Goal: Task Accomplishment & Management: Manage account settings

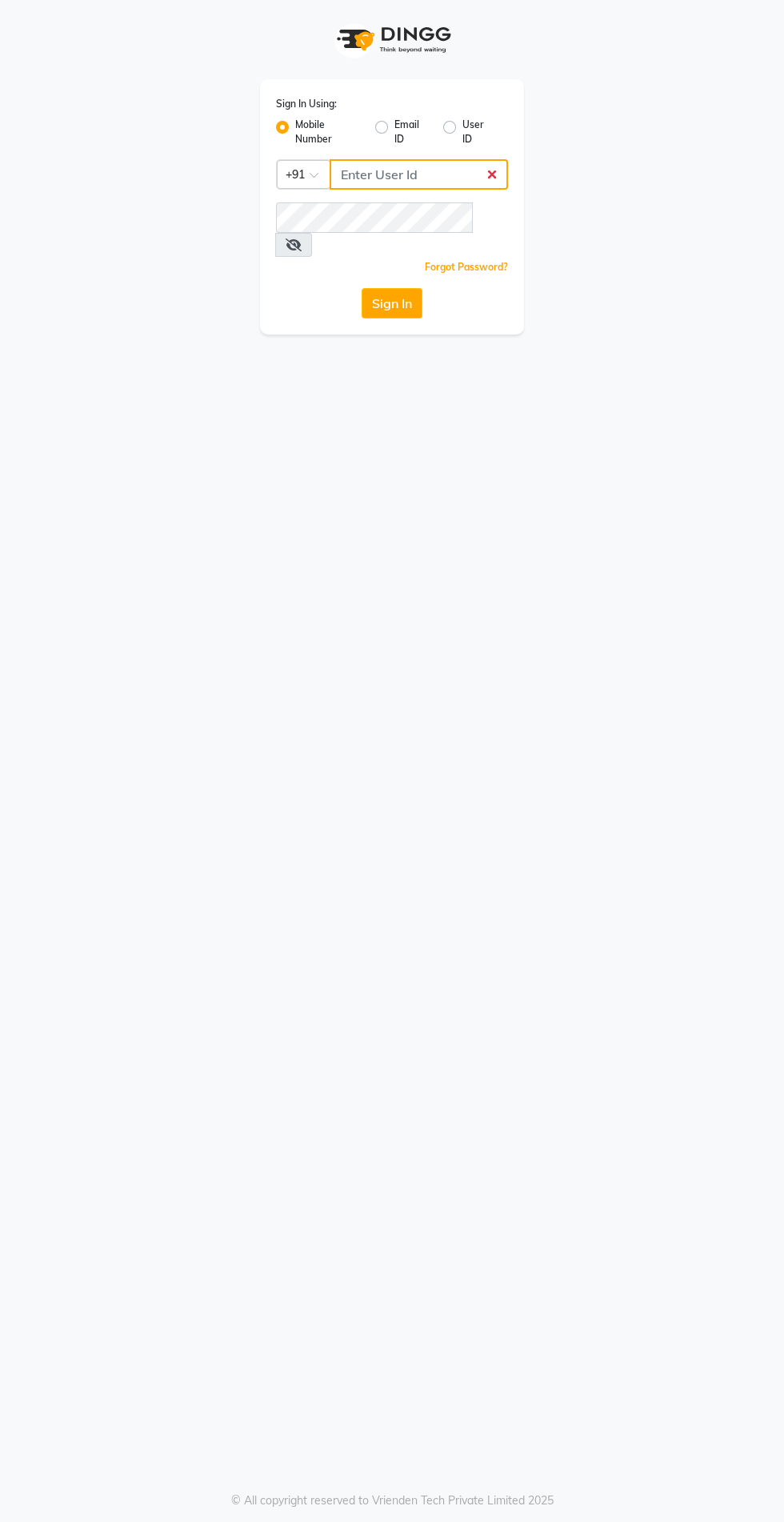
type input "8087909708"
click at [362, 288] on button "Sign In" at bounding box center [392, 303] width 61 height 30
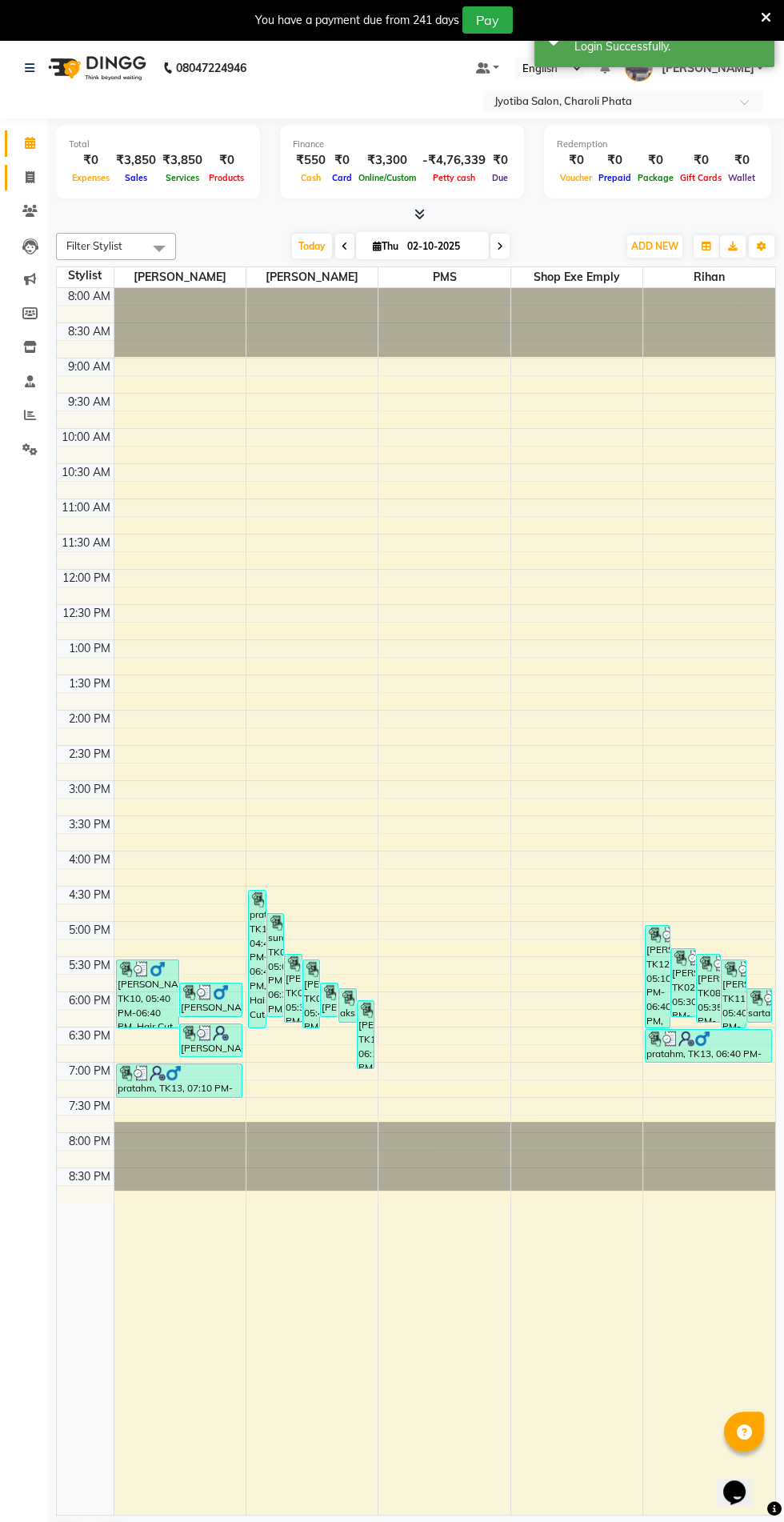
click at [30, 176] on icon at bounding box center [30, 176] width 9 height 12
select select "service"
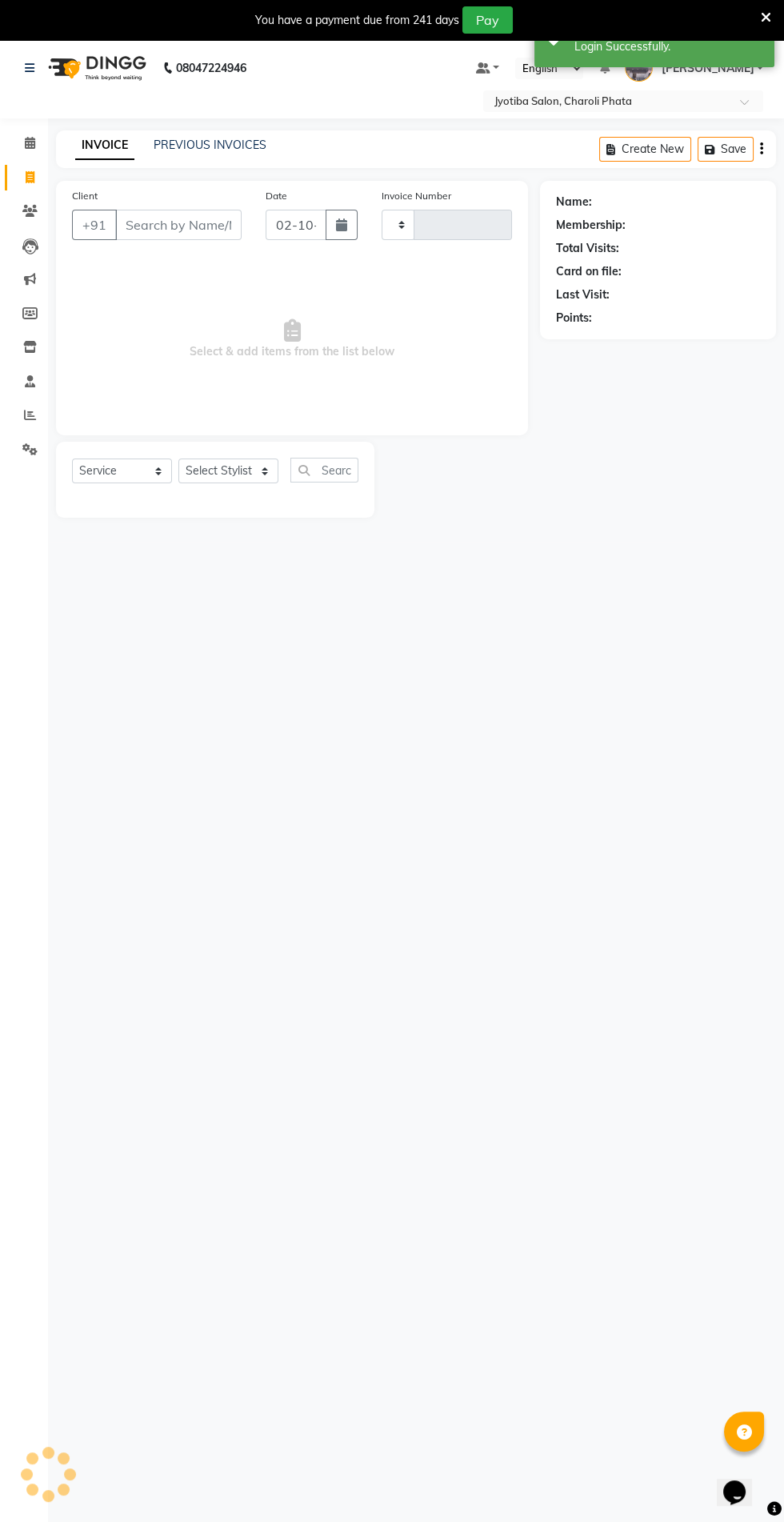
type input "1103"
select select "5577"
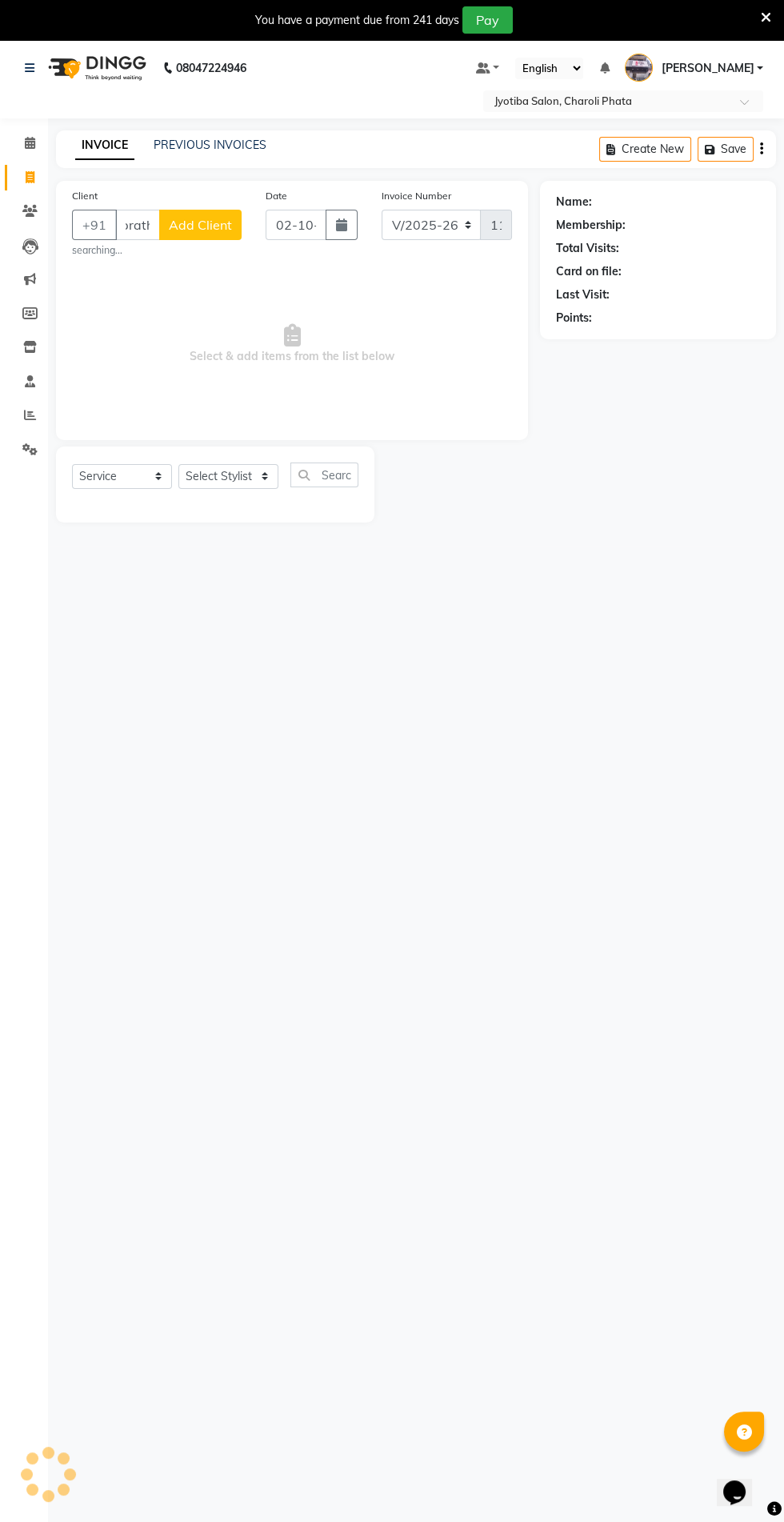
scroll to position [0, 27]
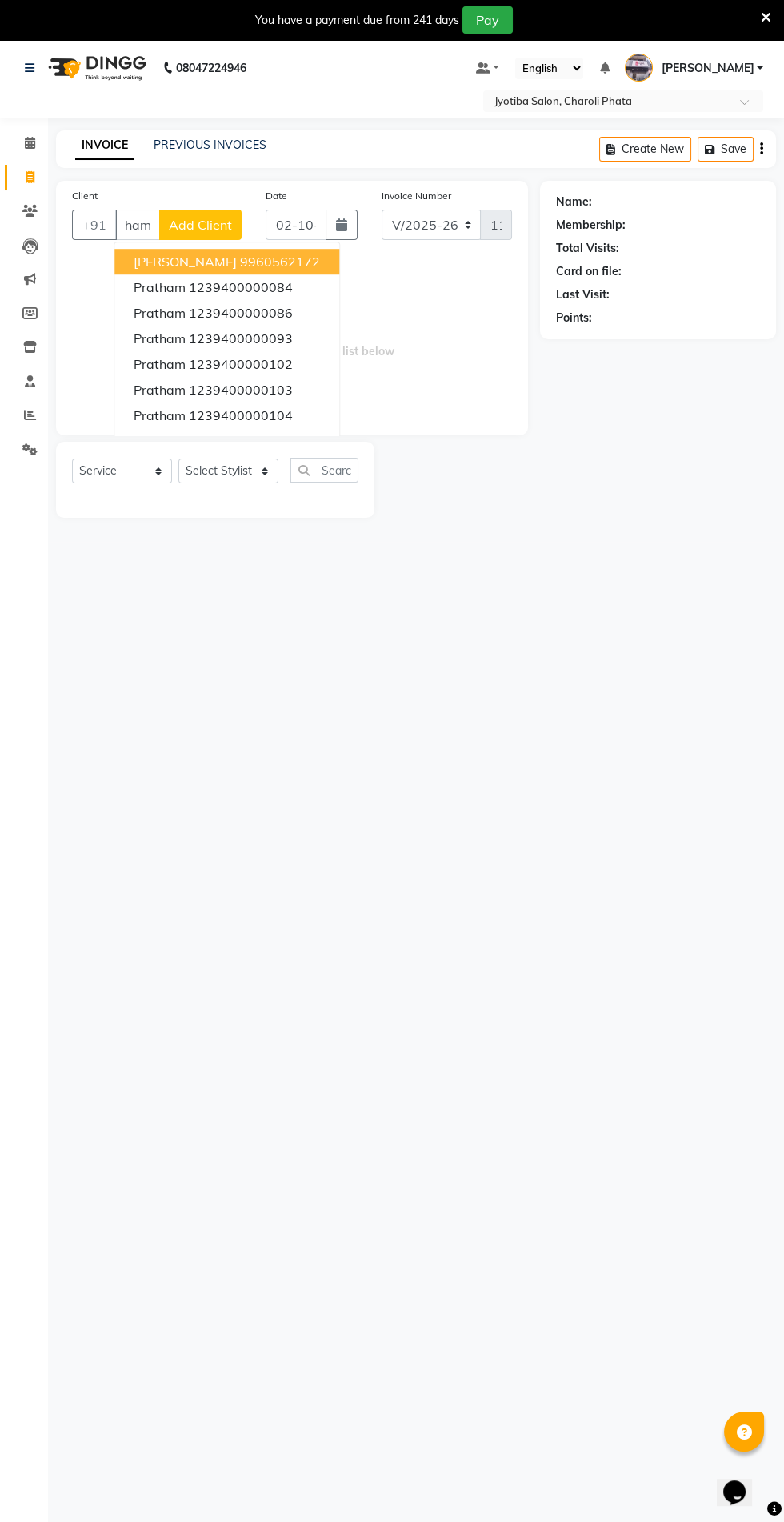
type input "pratham"
click at [231, 227] on span "Add Client" at bounding box center [200, 224] width 63 height 16
select select "22"
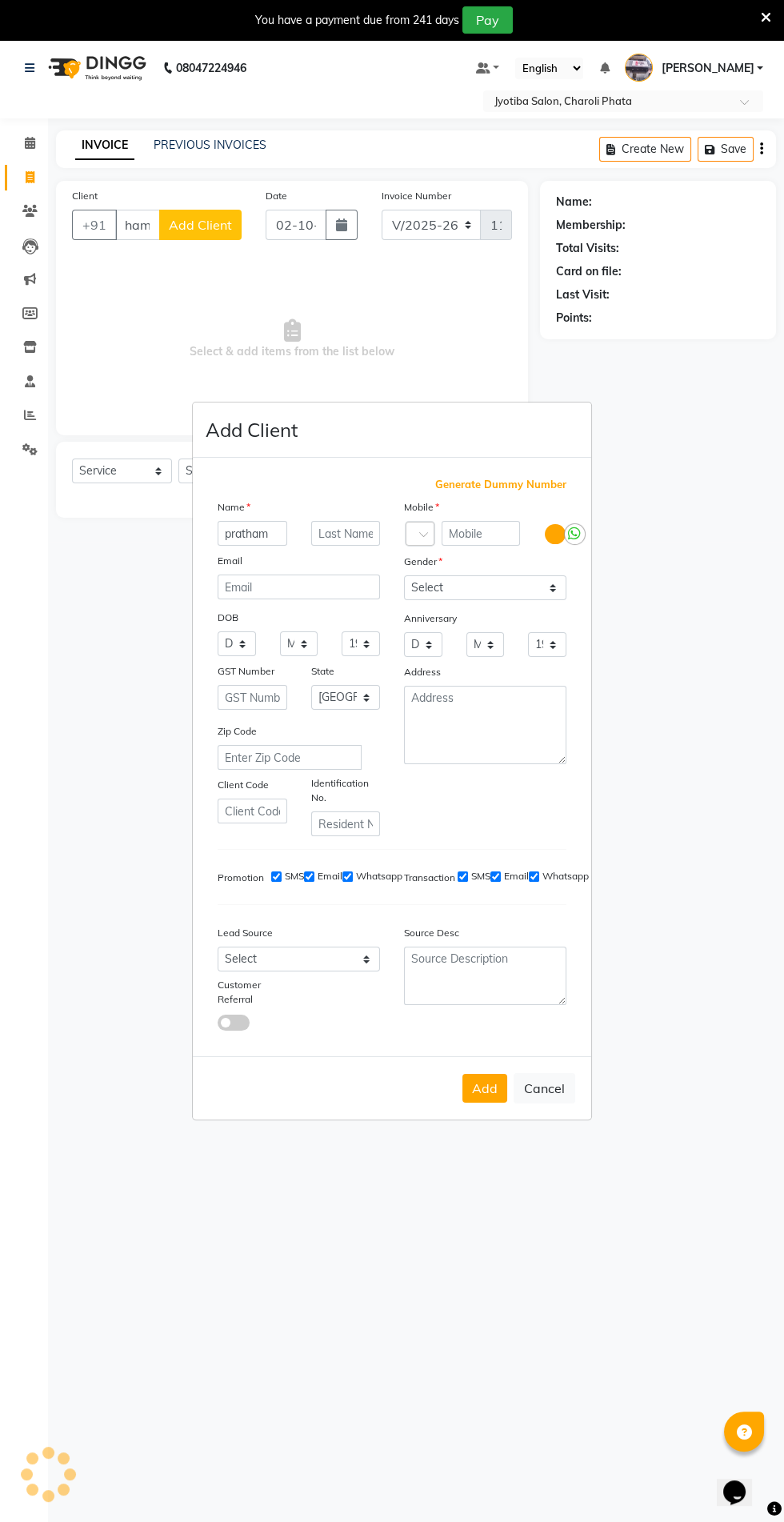
scroll to position [0, 0]
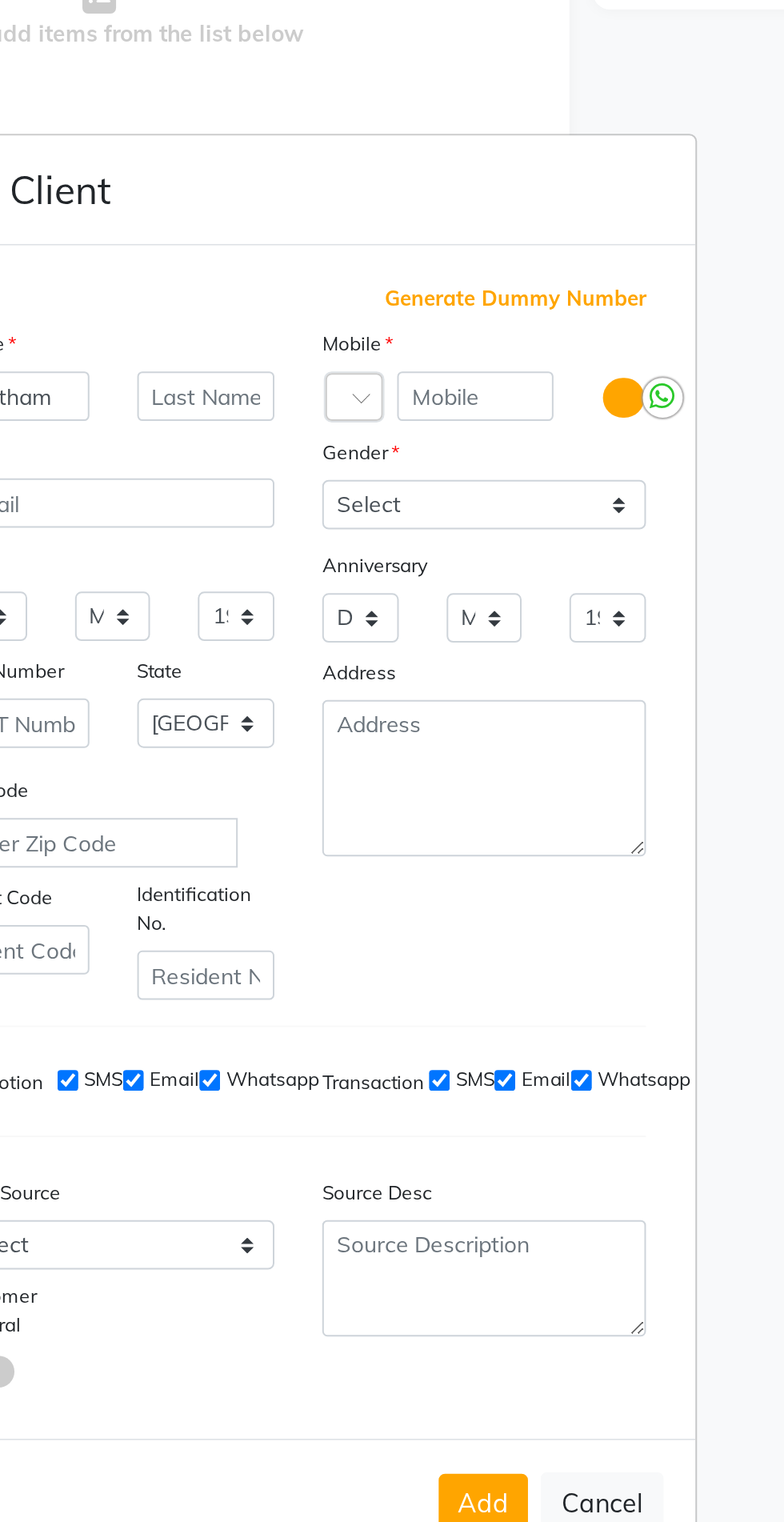
click at [530, 493] on span "Generate Dummy Number" at bounding box center [501, 484] width 131 height 16
type input "1239400000650"
checkbox input "false"
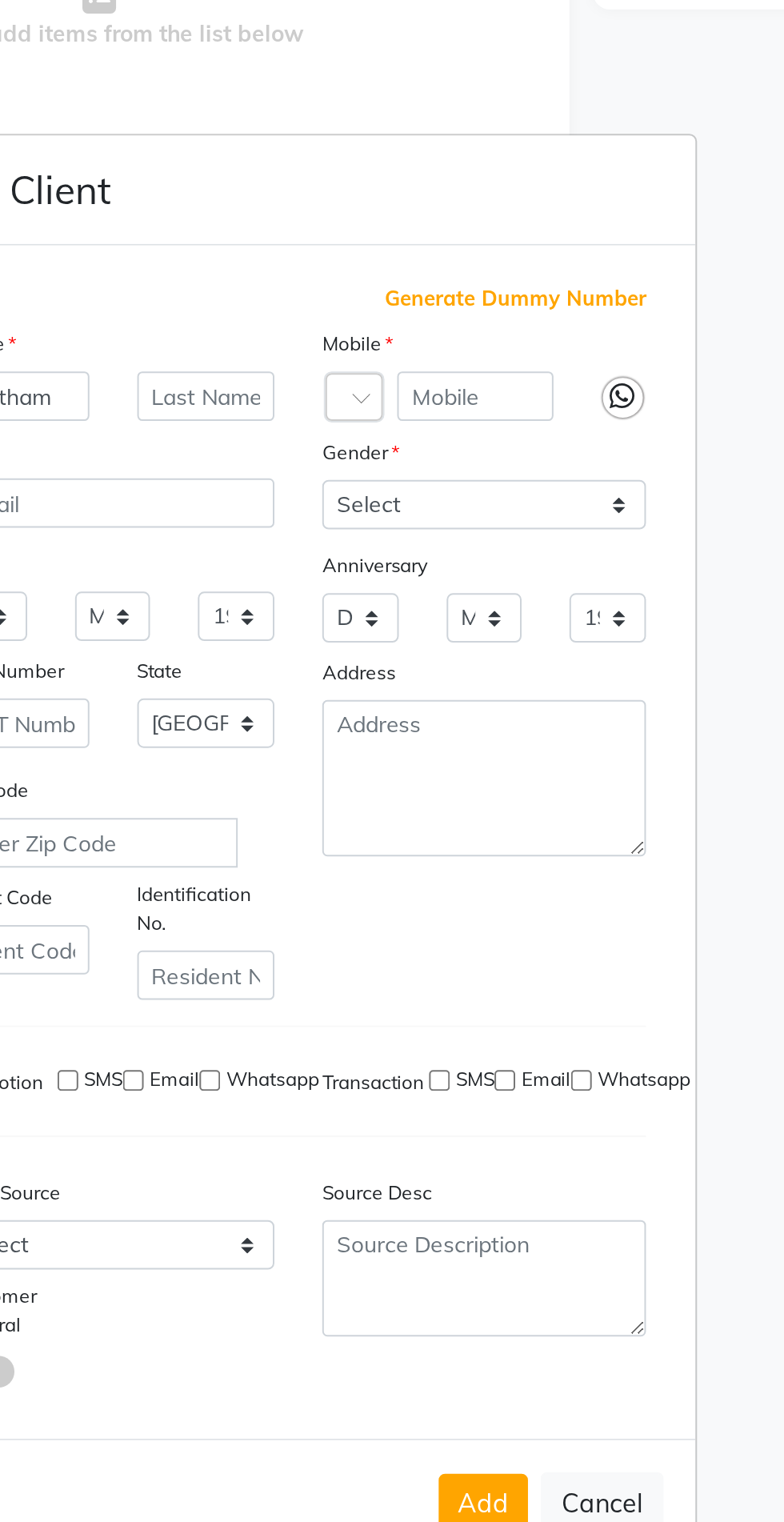
checkbox input "false"
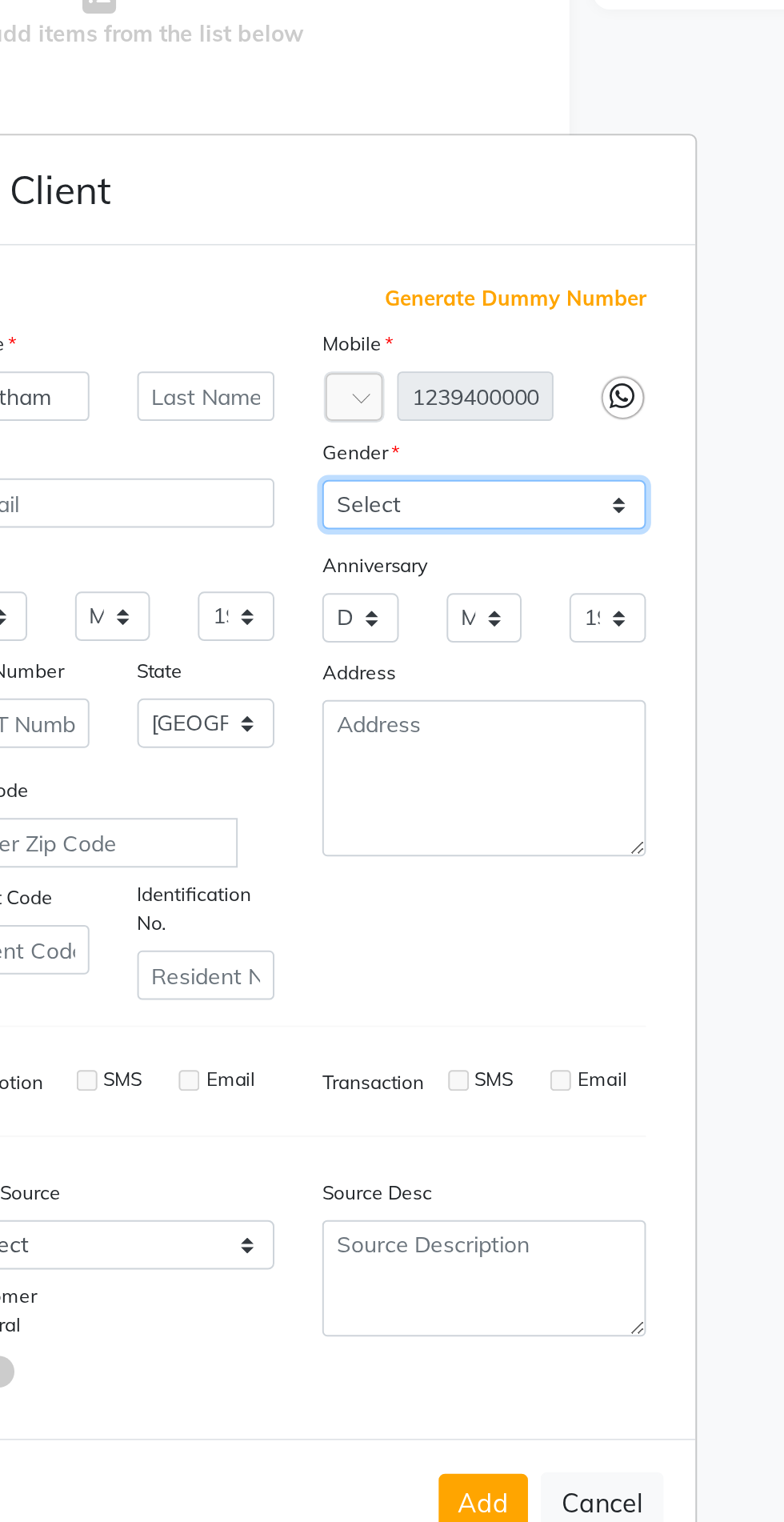
click at [500, 600] on select "Select [DEMOGRAPHIC_DATA] [DEMOGRAPHIC_DATA] Other Prefer Not To Say" at bounding box center [485, 587] width 163 height 25
select select "[DEMOGRAPHIC_DATA]"
click at [404, 600] on select "Select [DEMOGRAPHIC_DATA] [DEMOGRAPHIC_DATA] Other Prefer Not To Say" at bounding box center [485, 587] width 163 height 25
click at [489, 1074] on button "Add" at bounding box center [485, 1088] width 45 height 29
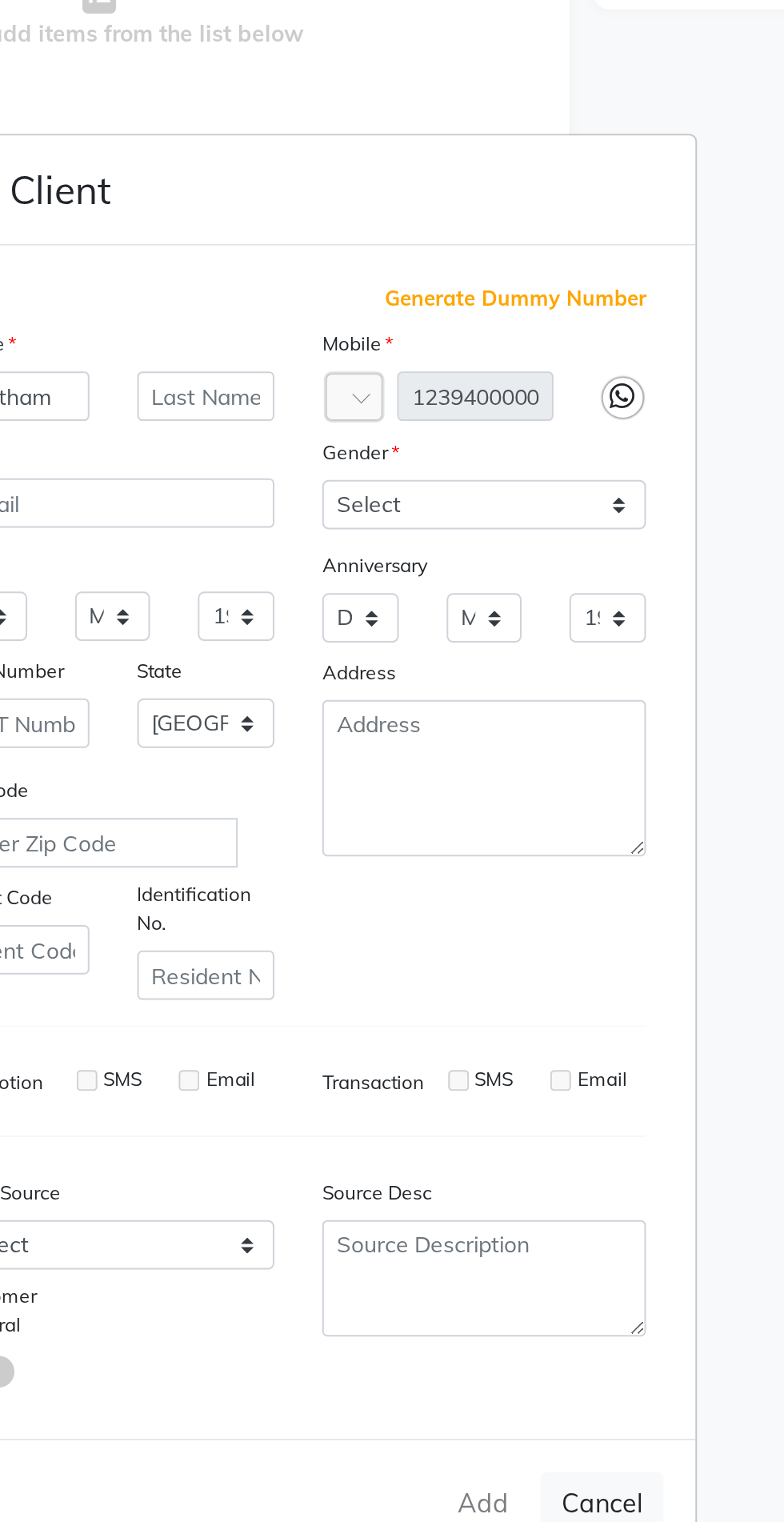
type input "1239400000650"
select select
select select "null"
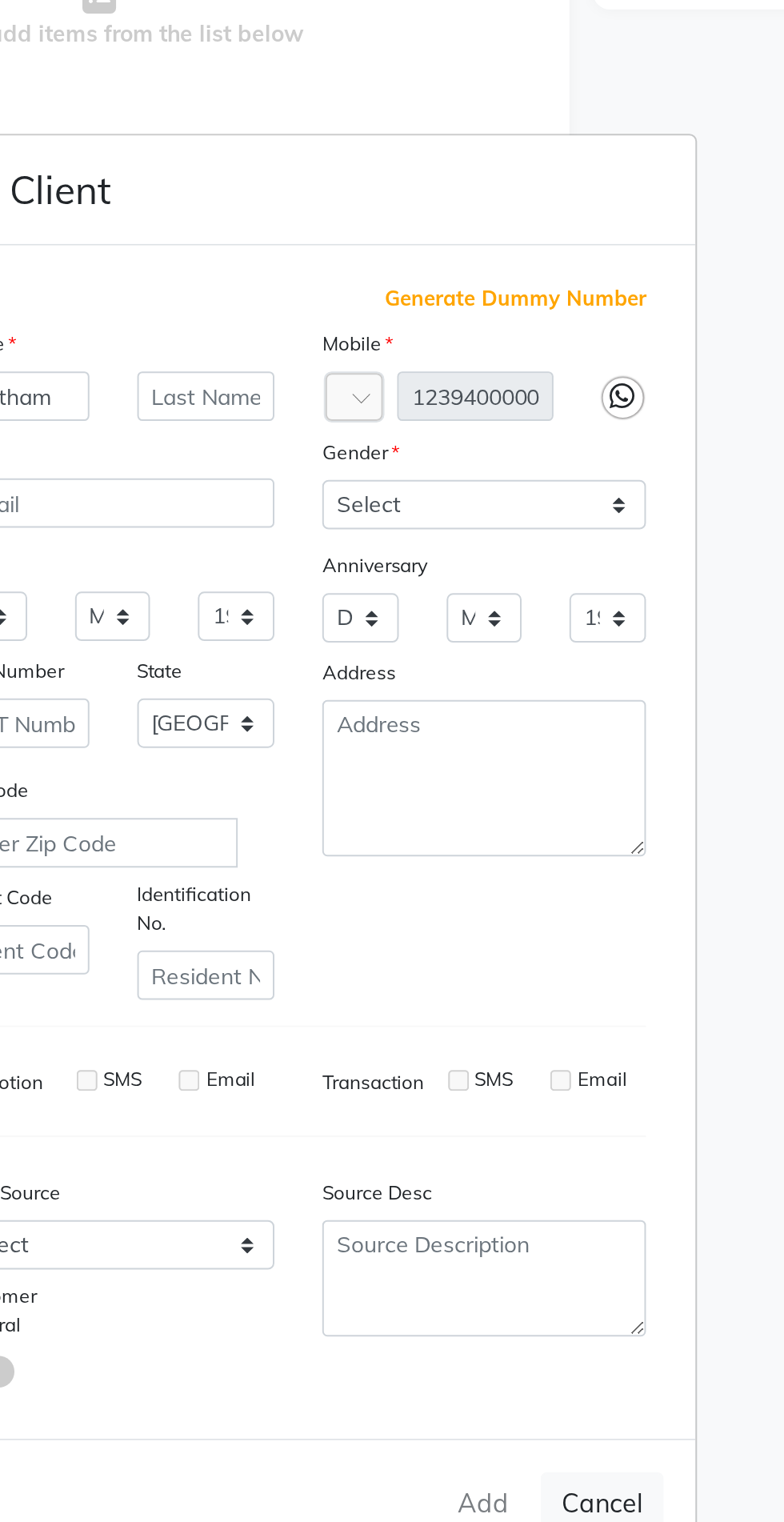
select select
checkbox input "false"
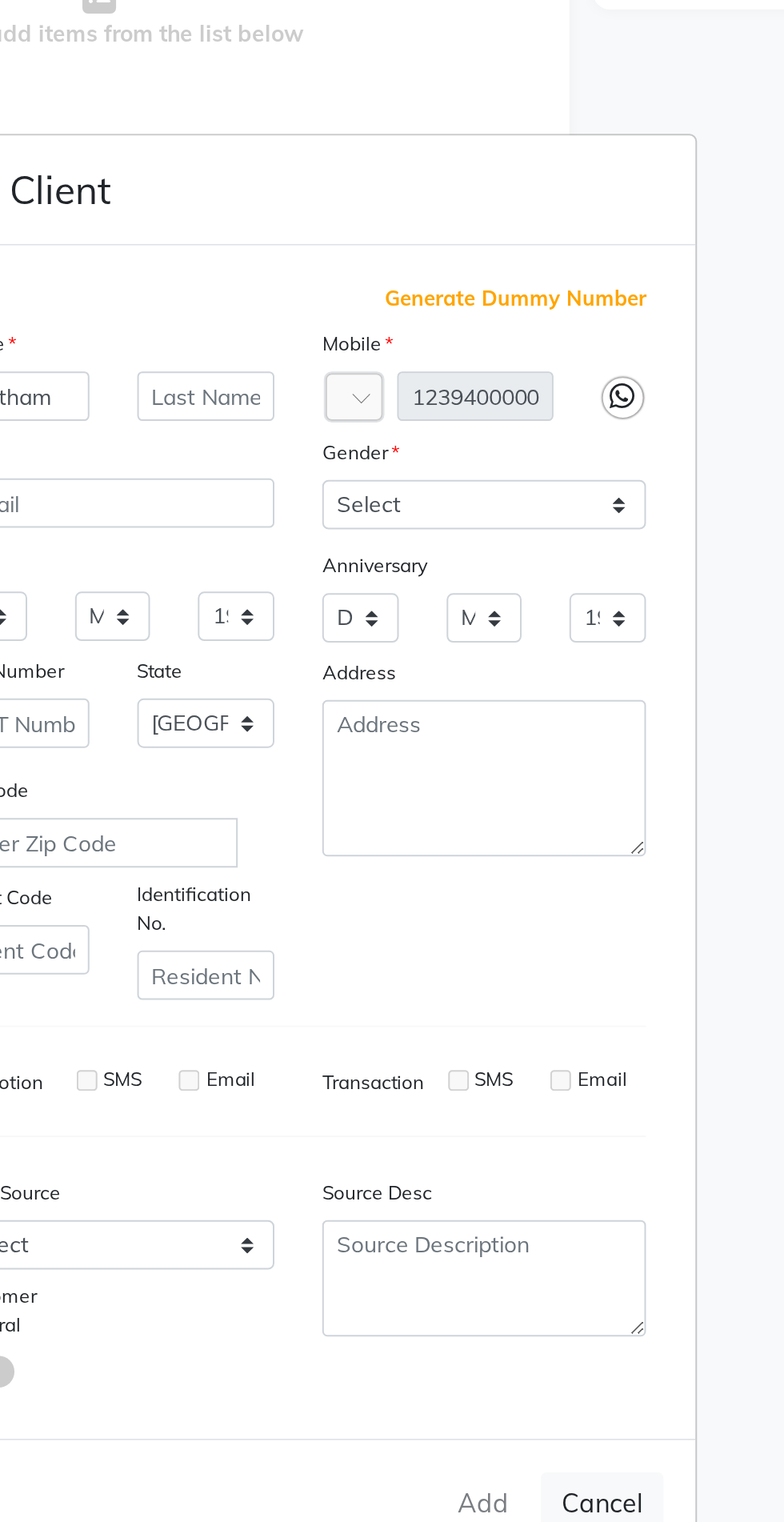
checkbox input "false"
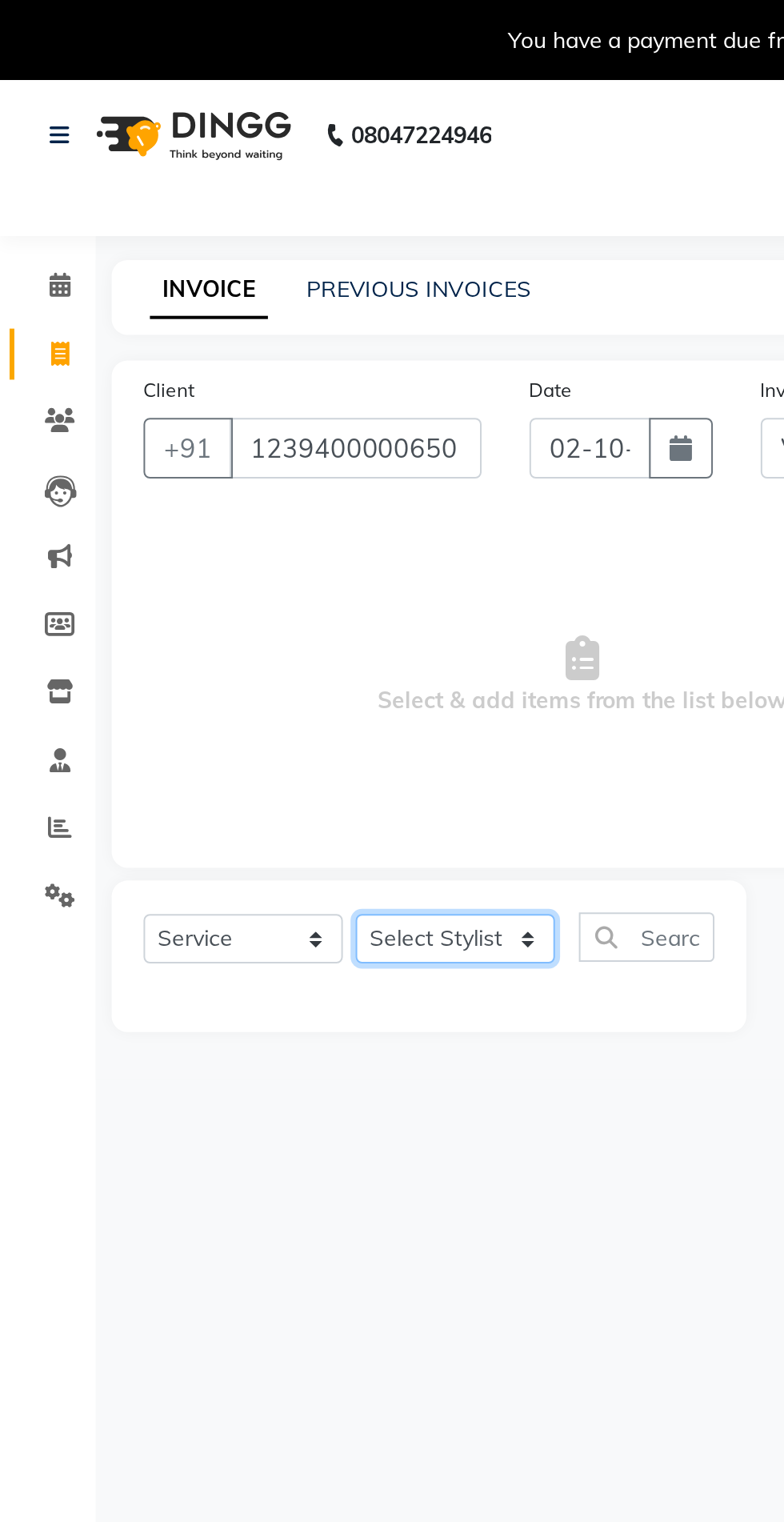
click at [248, 465] on select "Select Stylist [PERSON_NAME] PMS [PERSON_NAME] shop exe emply" at bounding box center [228, 470] width 100 height 25
select select "38049"
click at [178, 458] on select "Select Stylist [PERSON_NAME] PMS [PERSON_NAME] shop exe emply" at bounding box center [228, 470] width 100 height 25
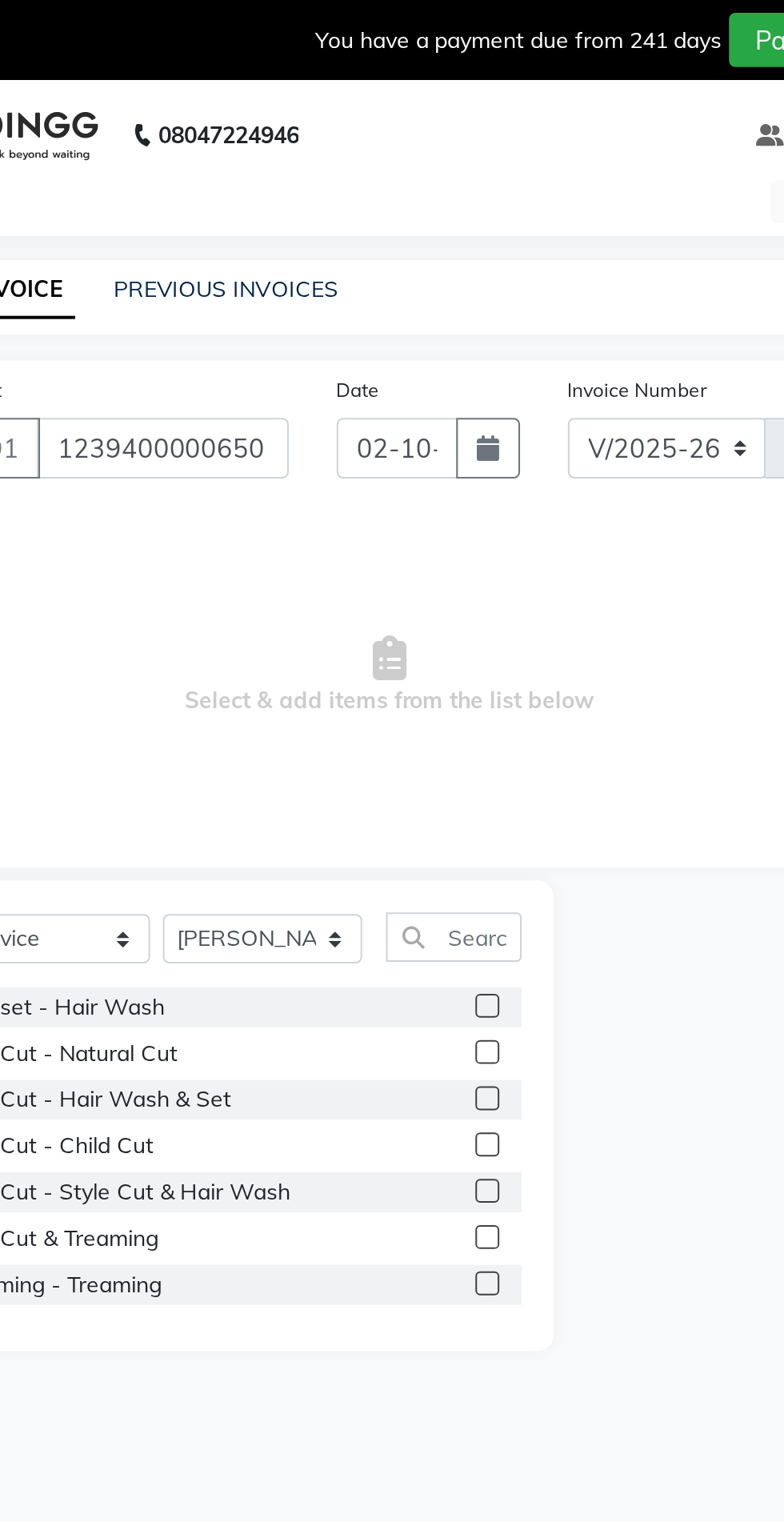
click at [339, 504] on label at bounding box center [341, 504] width 12 height 12
click at [339, 504] on input "checkbox" at bounding box center [340, 504] width 10 height 10
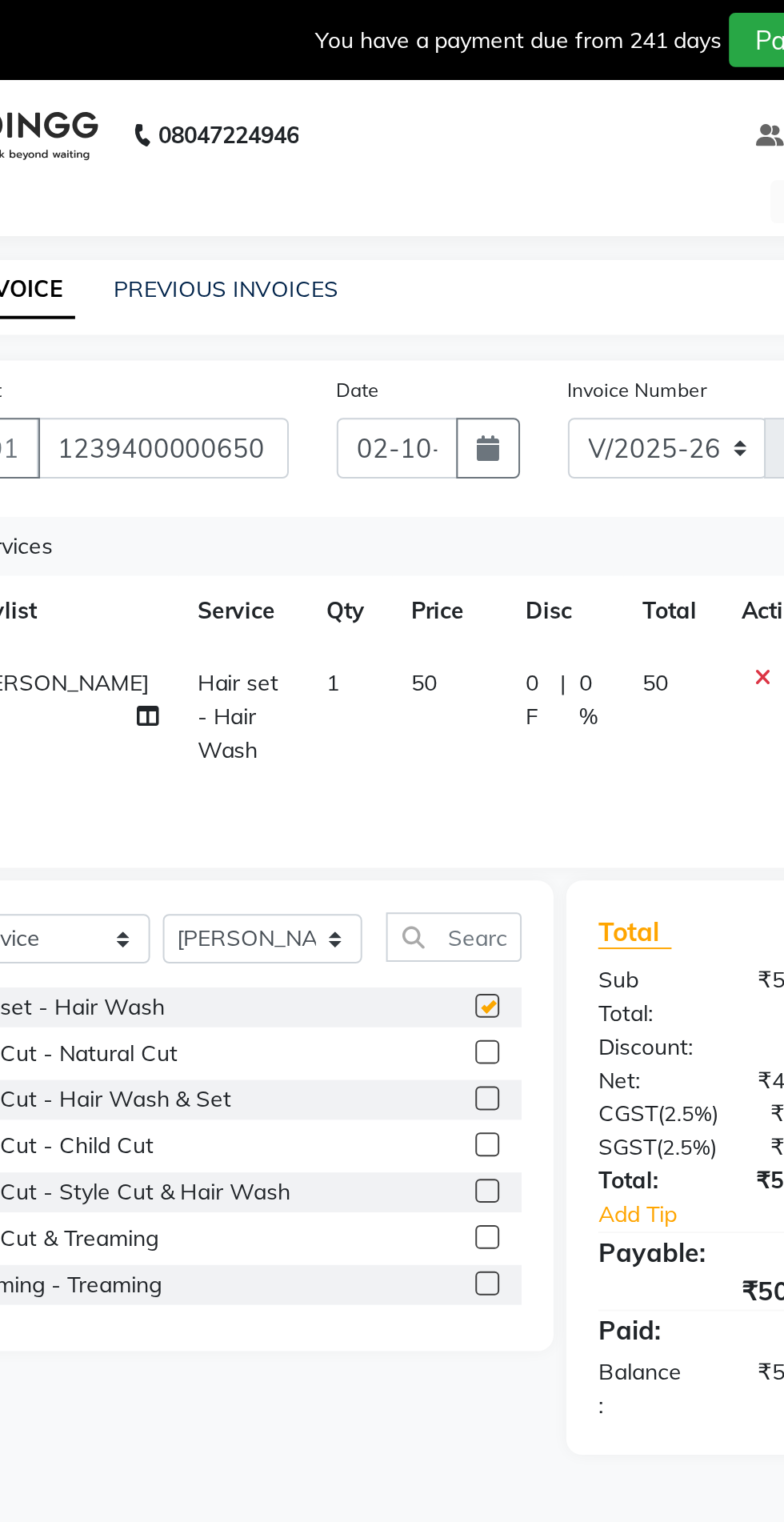
checkbox input "false"
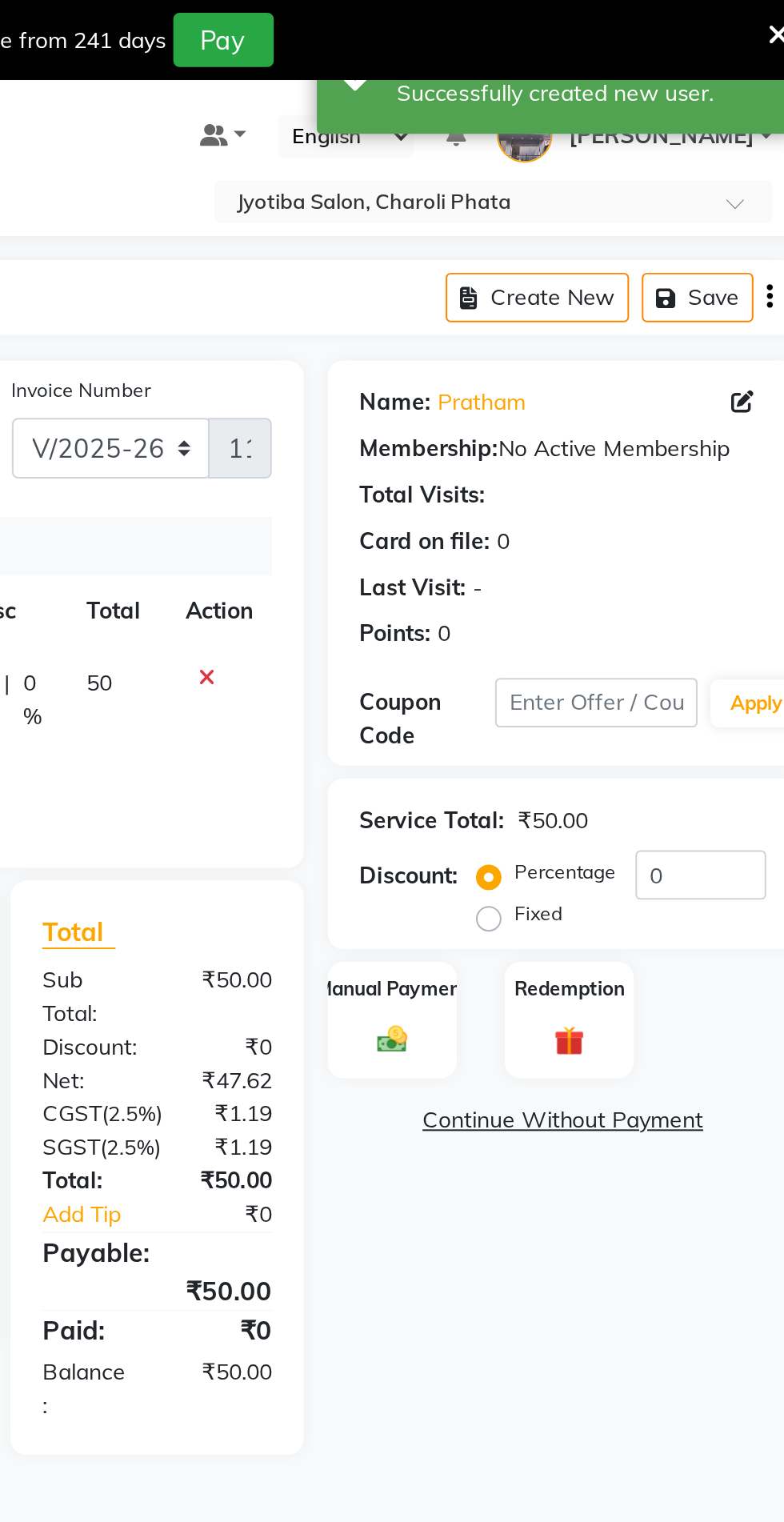
scroll to position [0, 0]
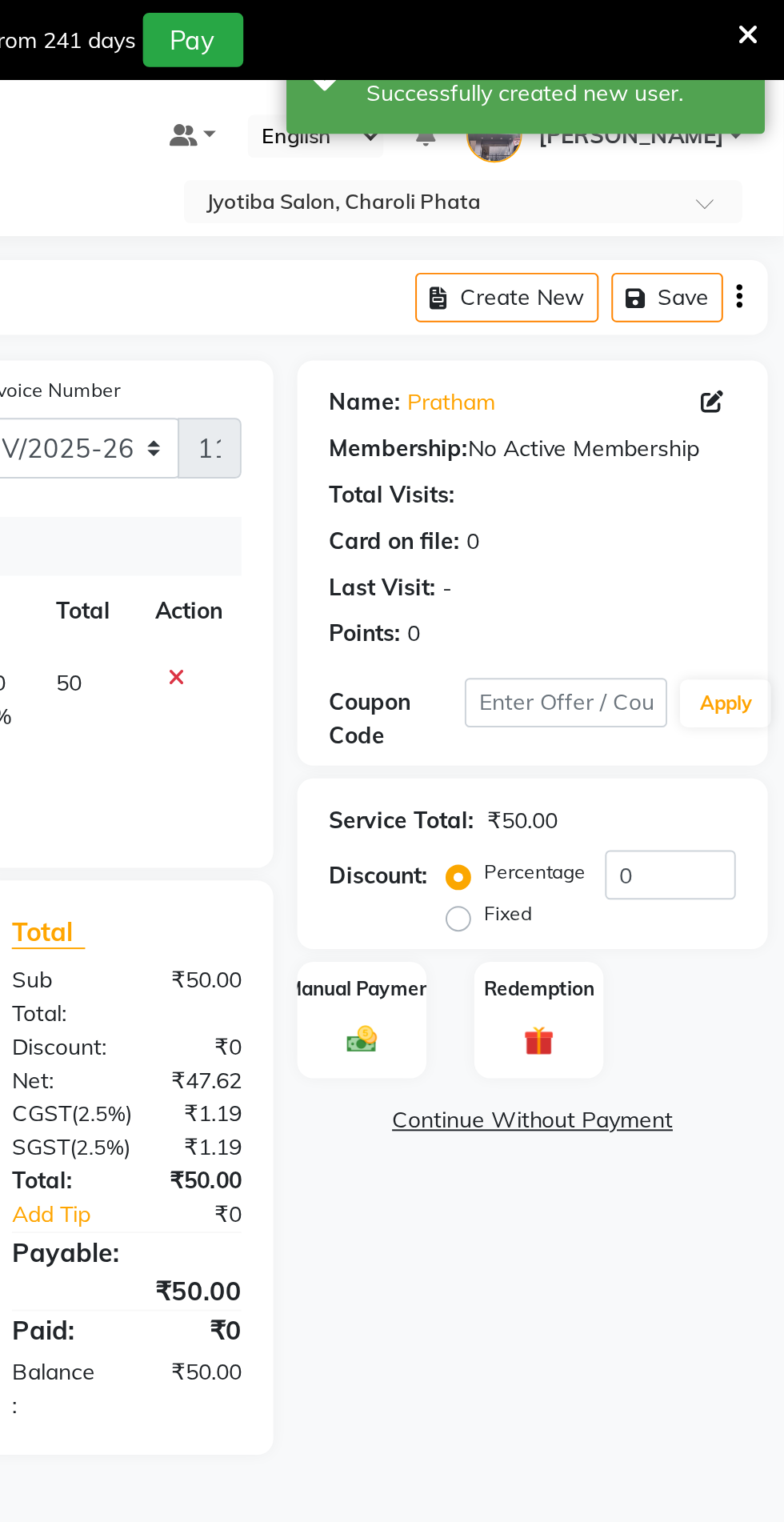
click at [573, 515] on img at bounding box center [572, 521] width 25 height 18
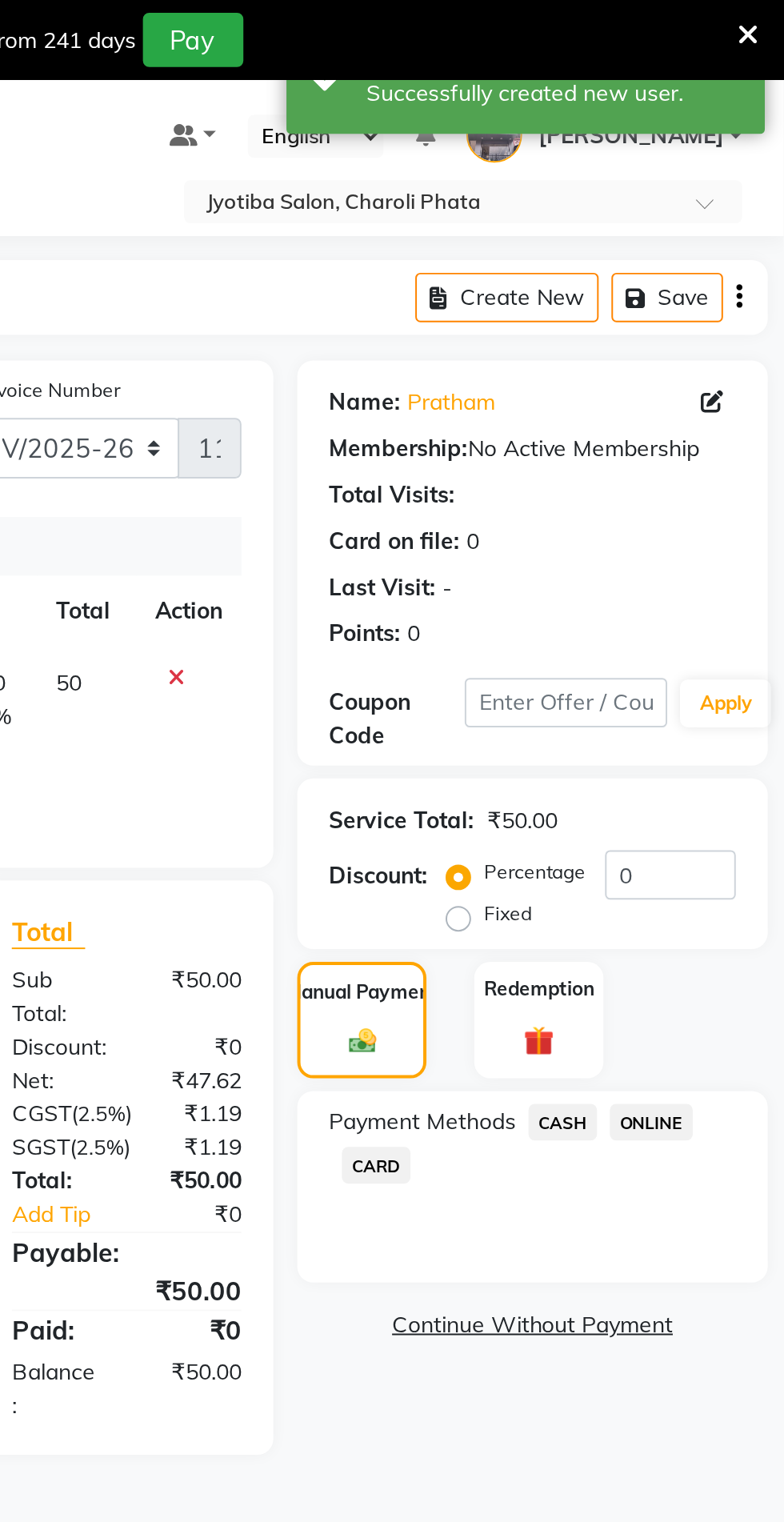
click at [709, 562] on span "ONLINE" at bounding box center [718, 562] width 42 height 18
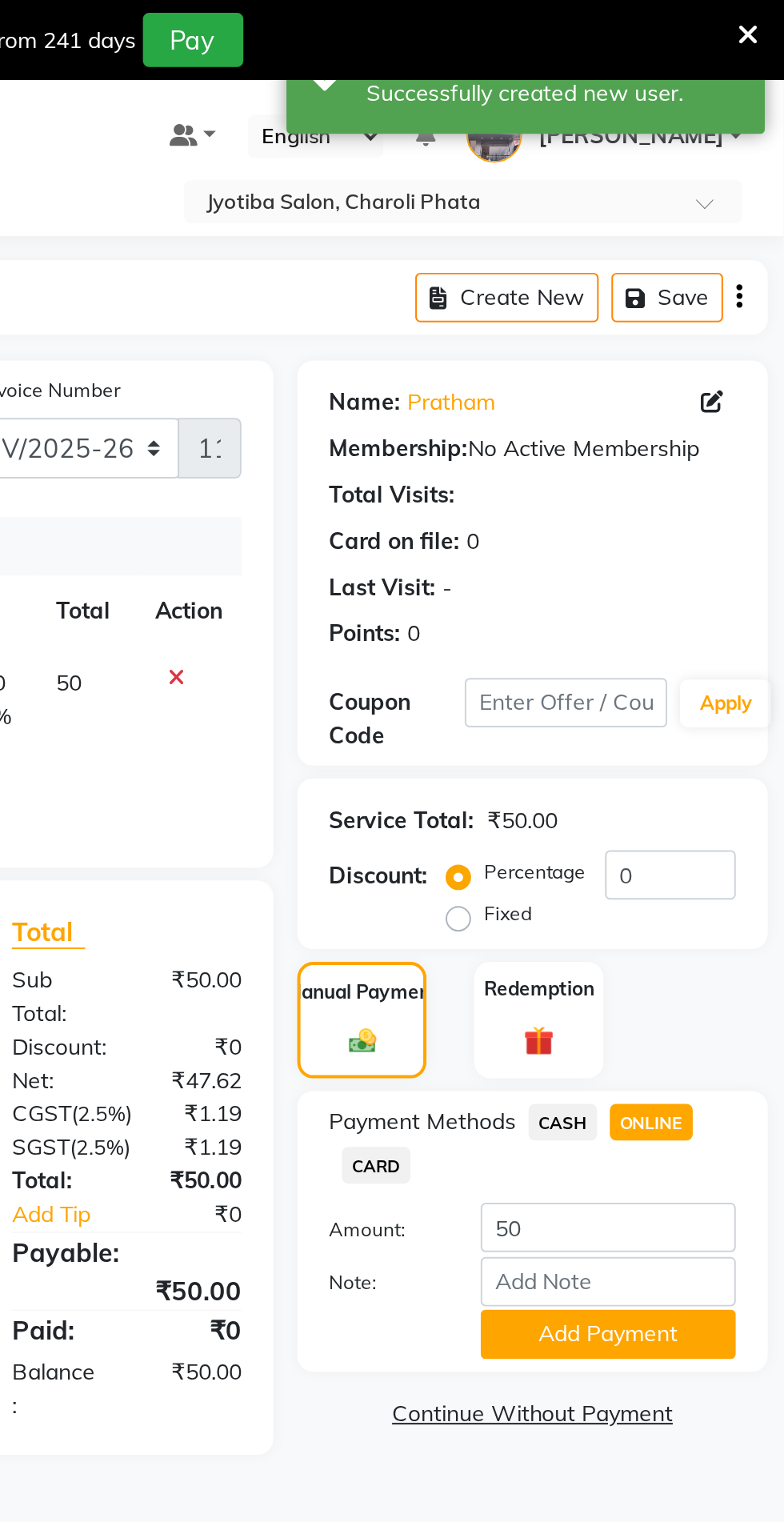
click at [680, 674] on button "Add Payment" at bounding box center [695, 669] width 128 height 25
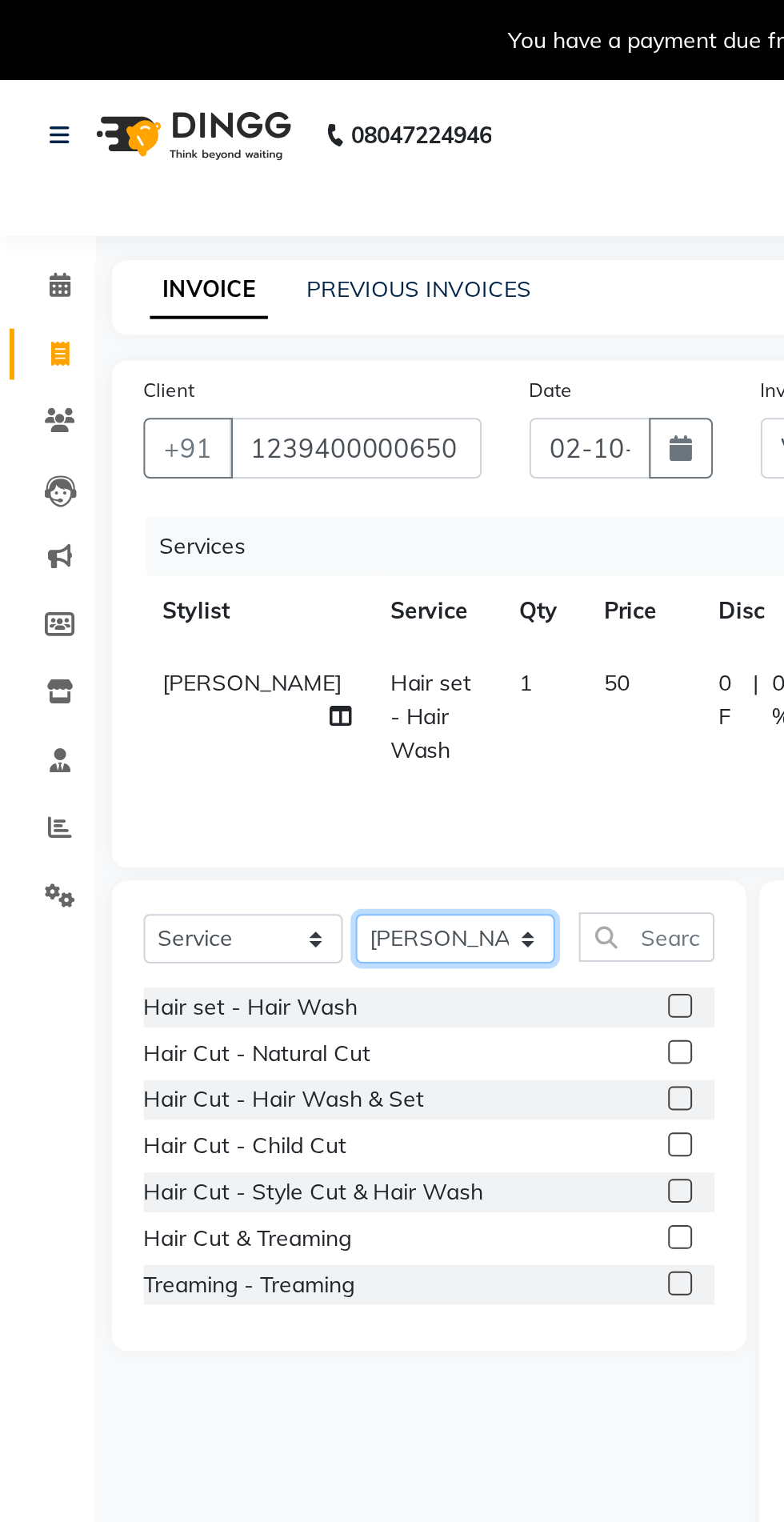
click at [225, 466] on select "Select Stylist [PERSON_NAME] PMS [PERSON_NAME] shop exe emply" at bounding box center [228, 470] width 100 height 25
select select "51258"
click at [178, 458] on select "Select Stylist [PERSON_NAME] PMS [PERSON_NAME] shop exe emply" at bounding box center [228, 470] width 100 height 25
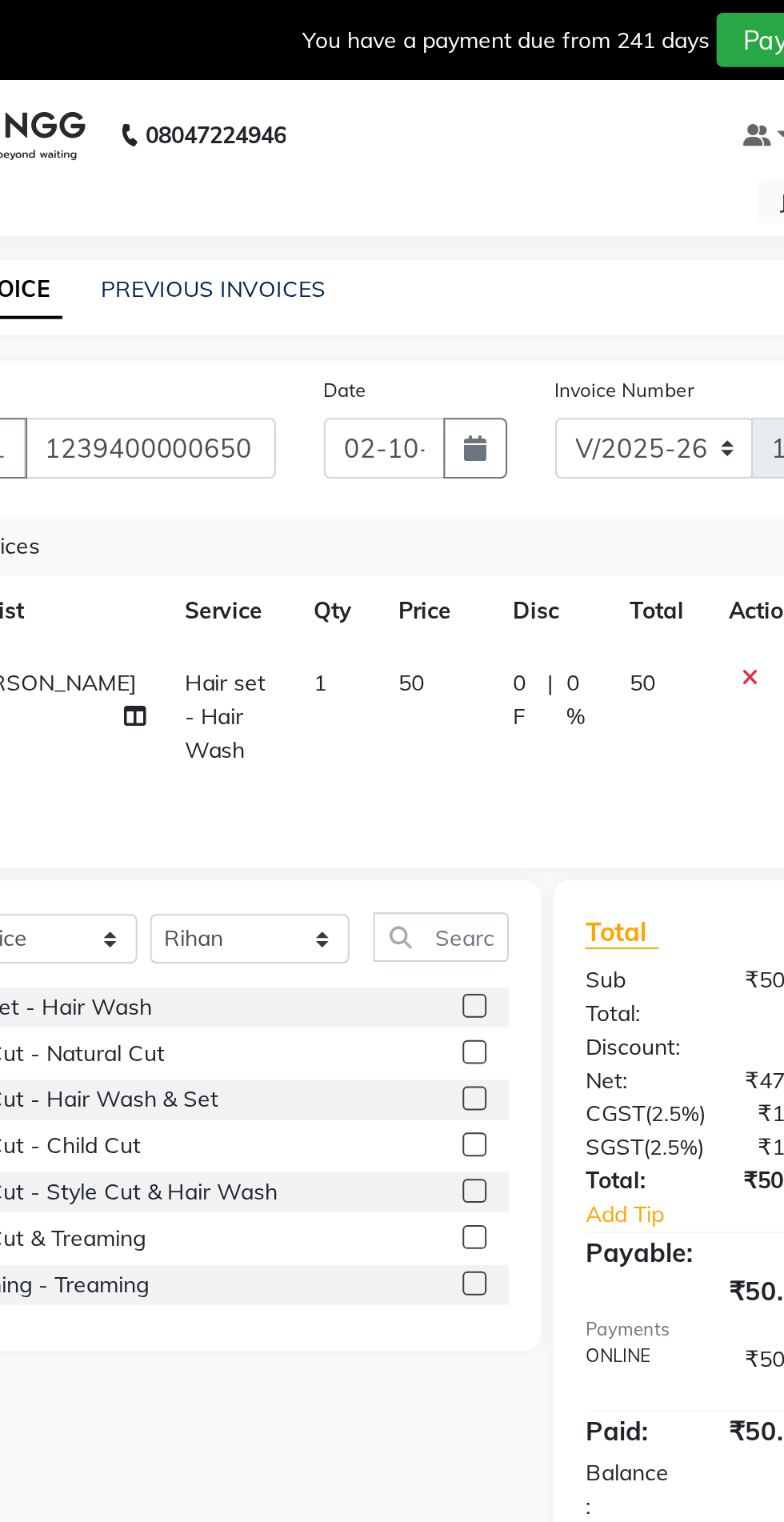
click at [340, 530] on label at bounding box center [341, 527] width 12 height 12
click at [340, 530] on input "checkbox" at bounding box center [340, 528] width 10 height 10
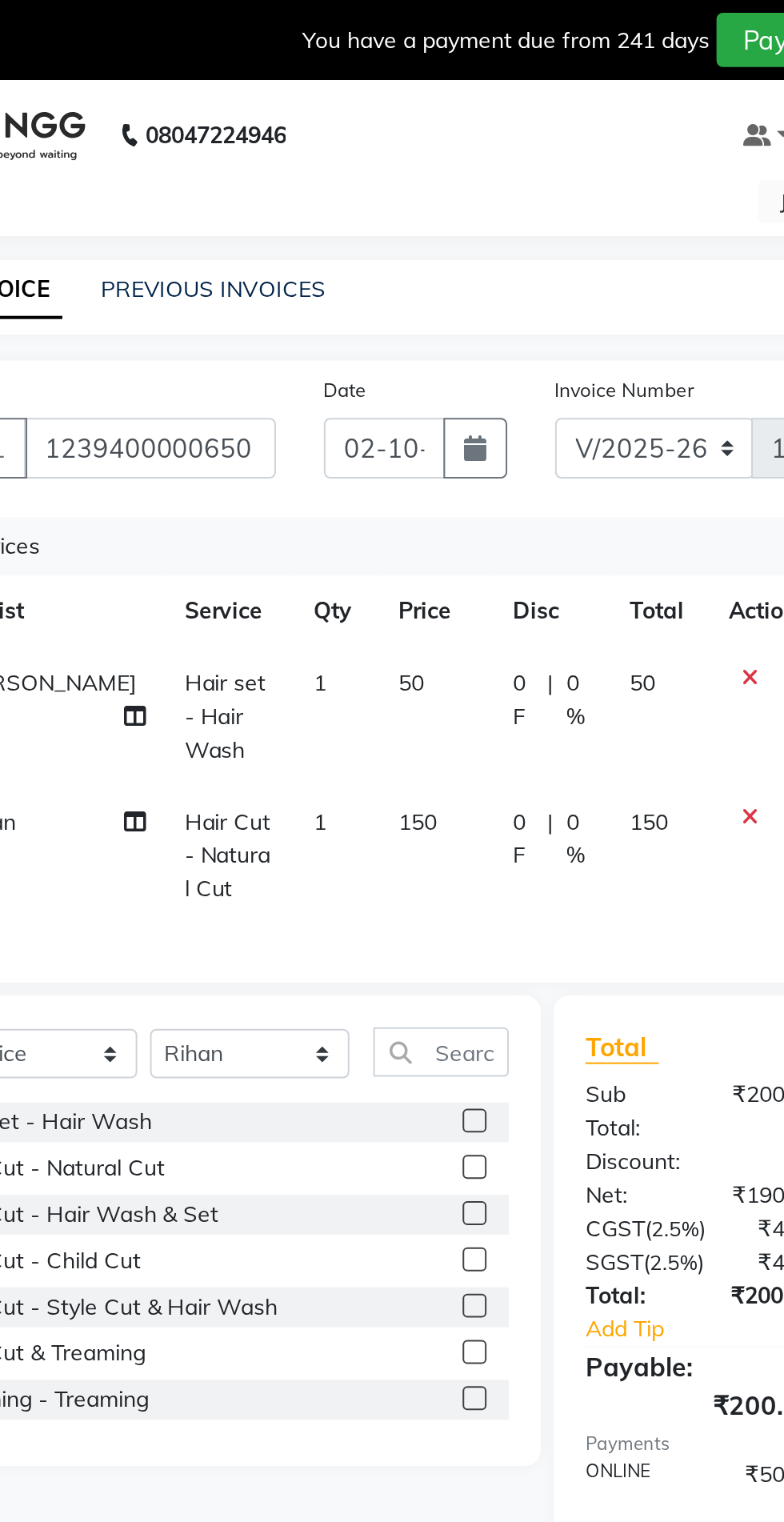
click at [339, 582] on label at bounding box center [341, 585] width 12 height 12
click at [339, 582] on input "checkbox" at bounding box center [340, 586] width 10 height 10
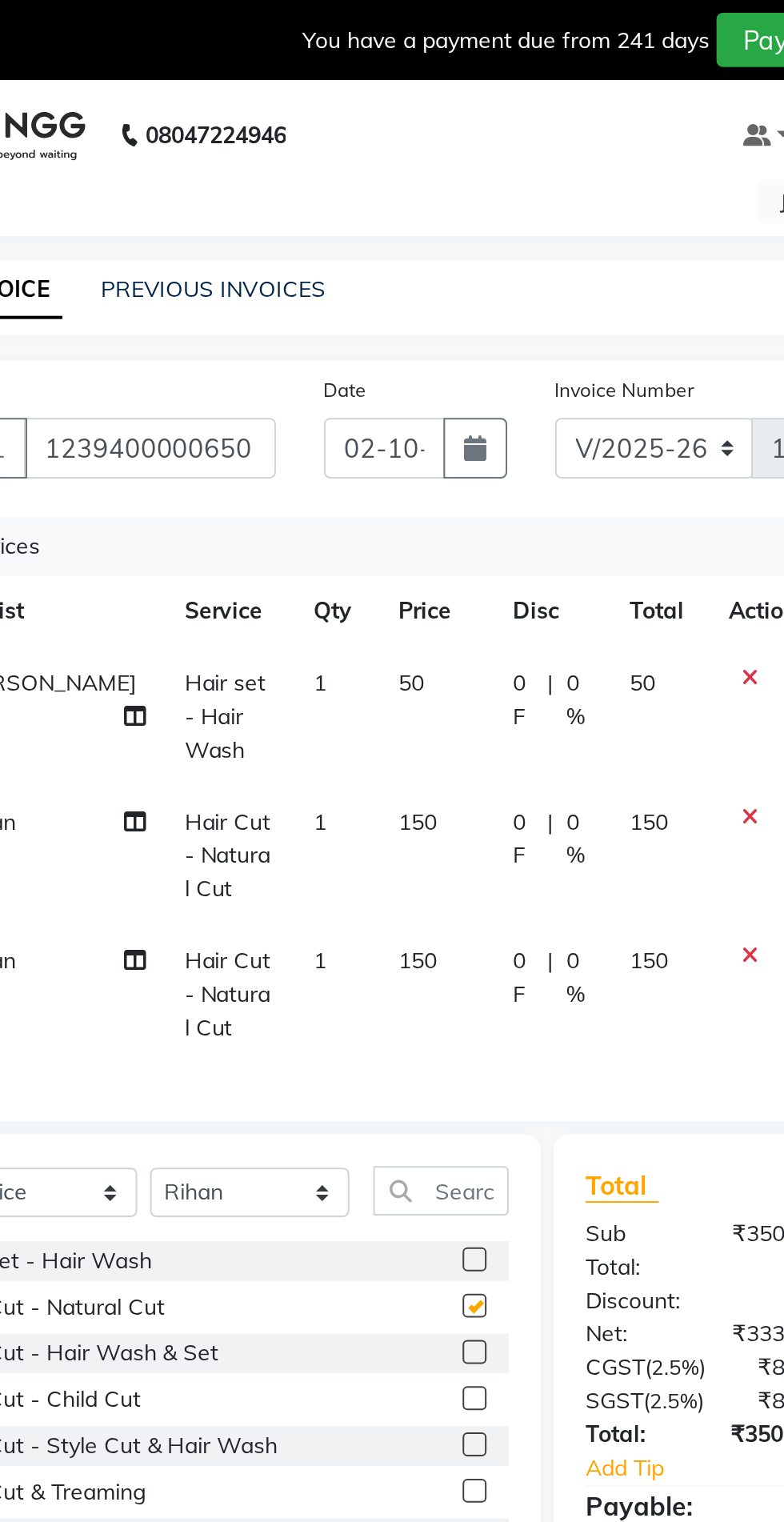
checkbox input "false"
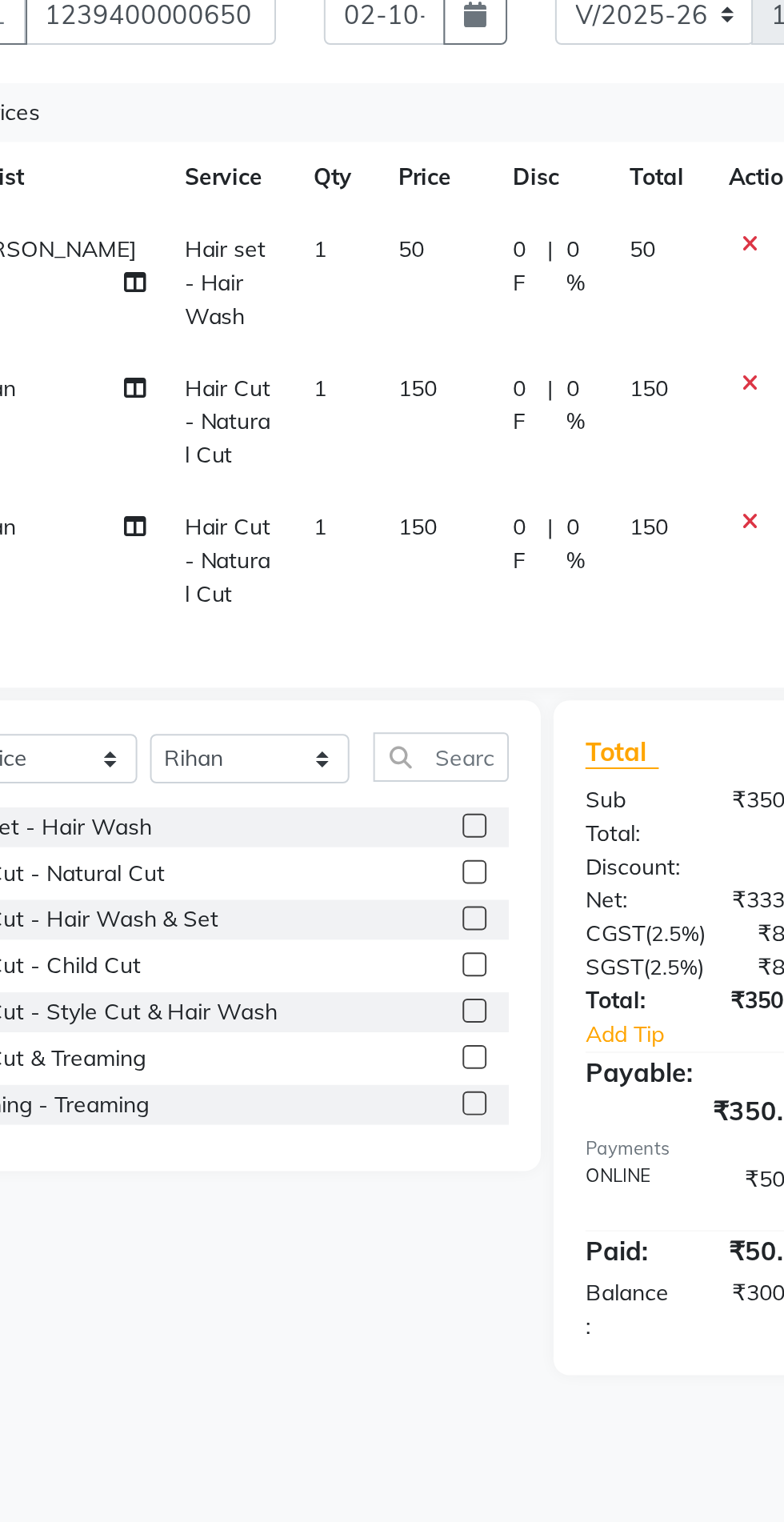
click at [339, 679] on label at bounding box center [341, 678] width 12 height 12
click at [339, 679] on input "checkbox" at bounding box center [340, 678] width 10 height 10
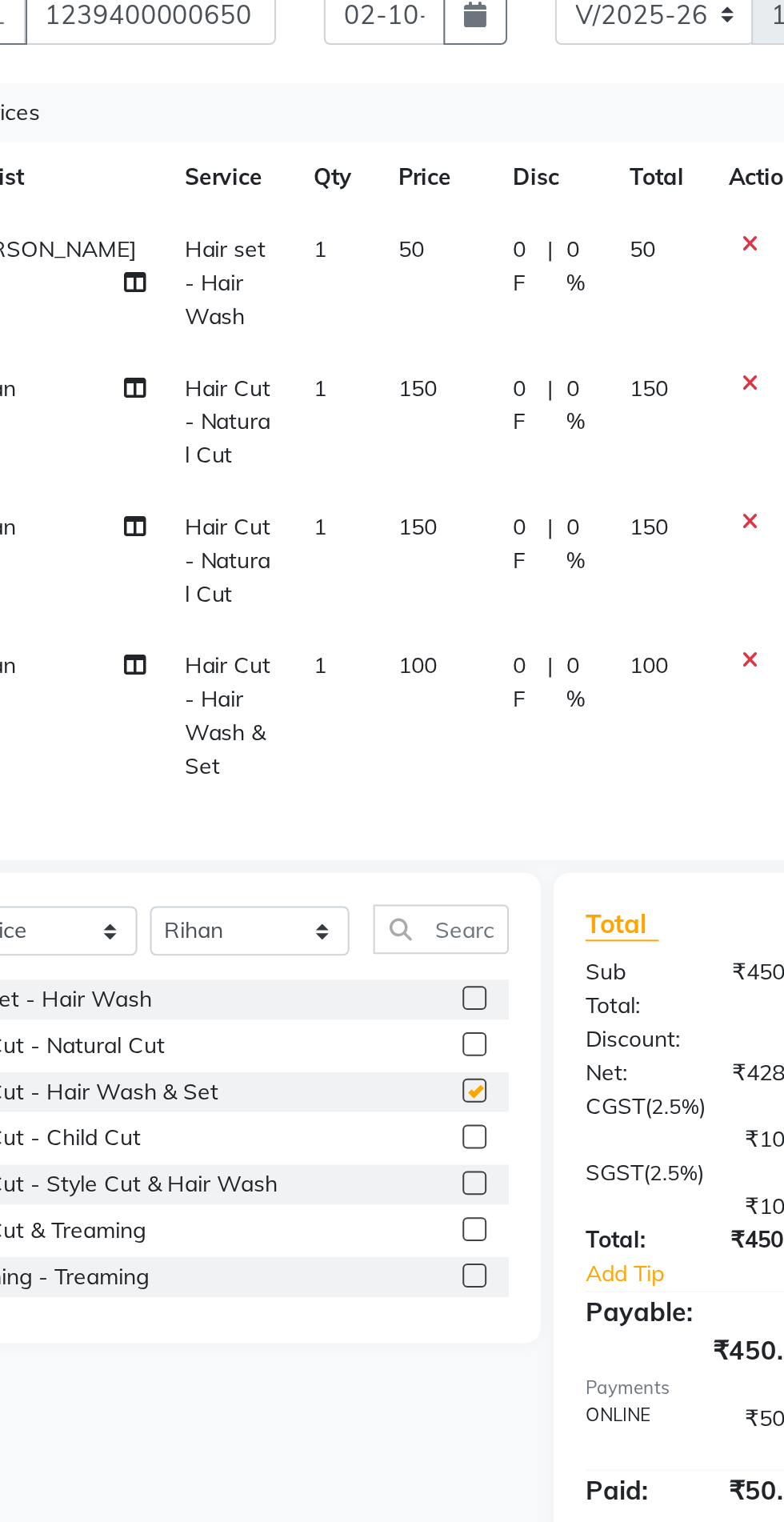
checkbox input "false"
click at [339, 712] on label at bounding box center [341, 718] width 12 height 12
click at [339, 714] on input "checkbox" at bounding box center [340, 719] width 10 height 10
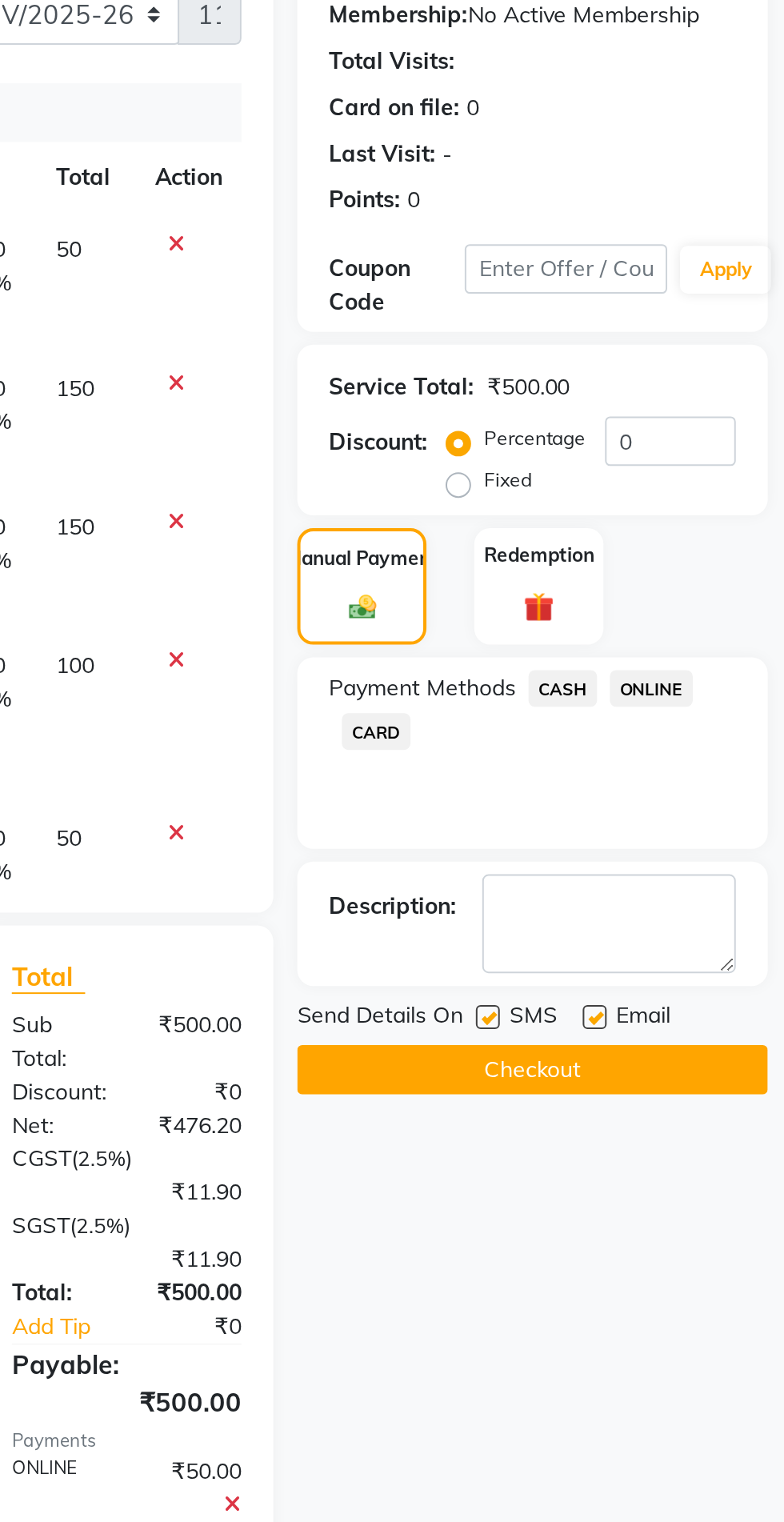
click at [685, 561] on span "CASH" at bounding box center [672, 562] width 34 height 18
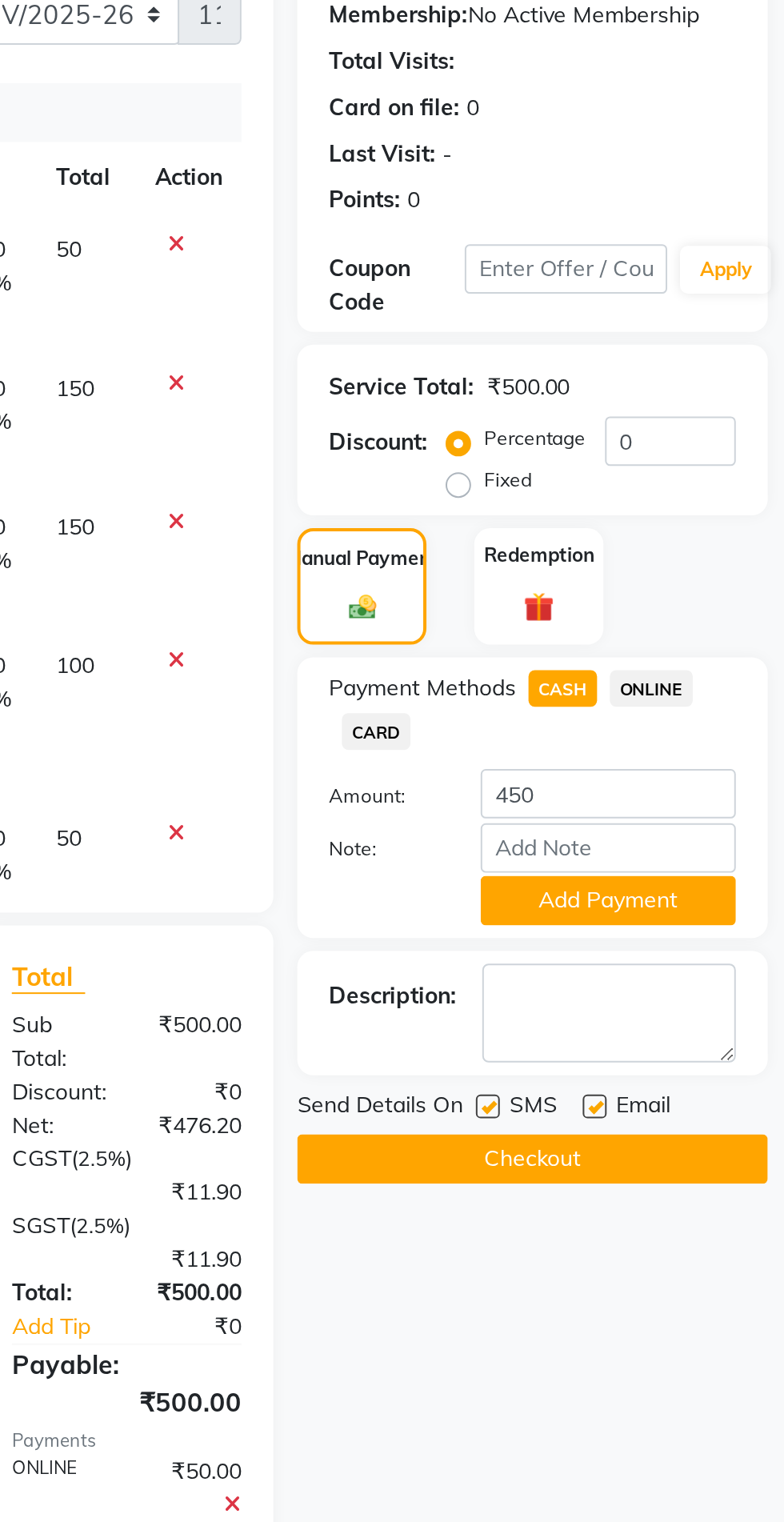
click at [713, 568] on span "ONLINE" at bounding box center [718, 562] width 42 height 18
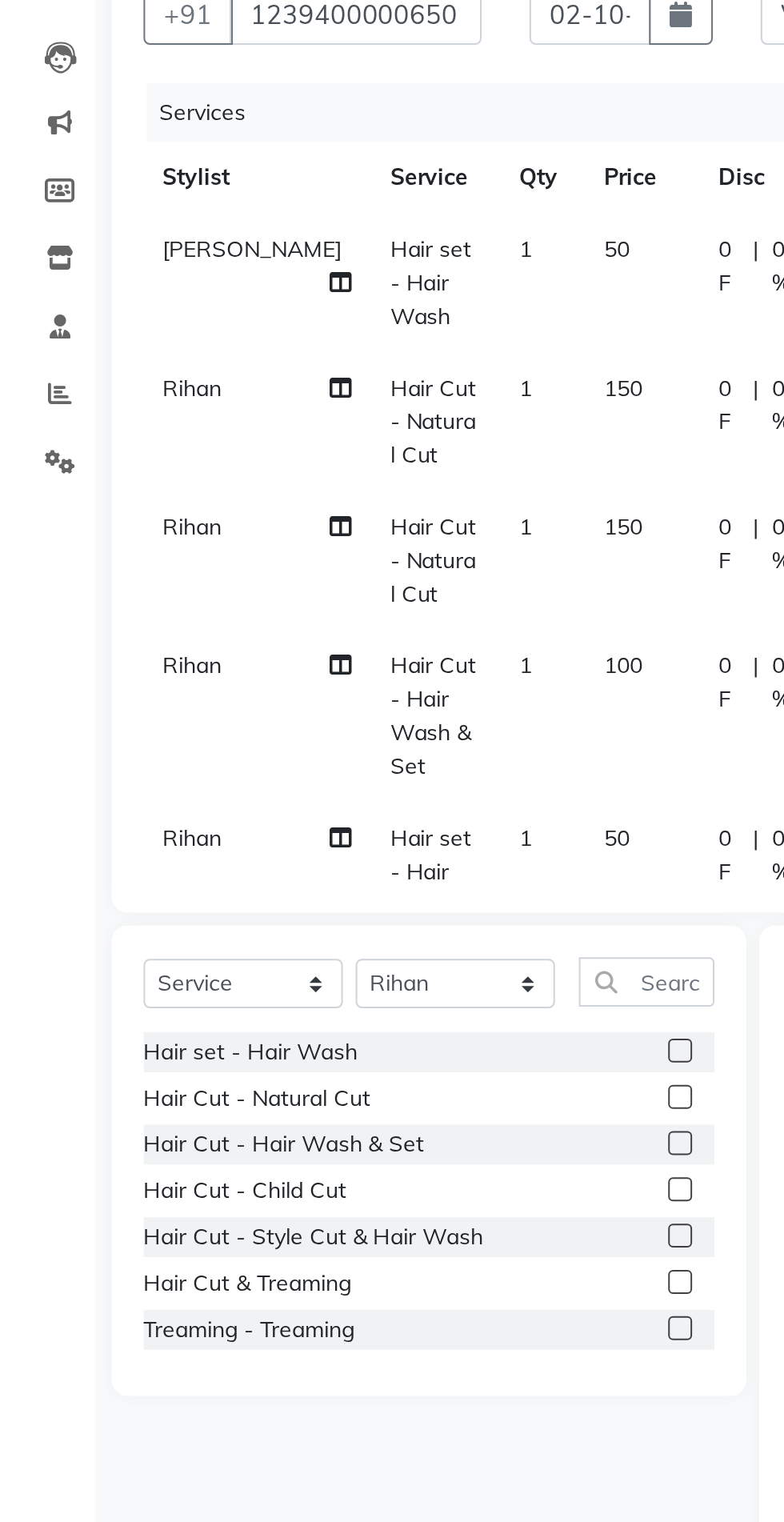
click at [335, 744] on label at bounding box center [341, 744] width 12 height 12
click at [335, 744] on input "checkbox" at bounding box center [340, 744] width 10 height 10
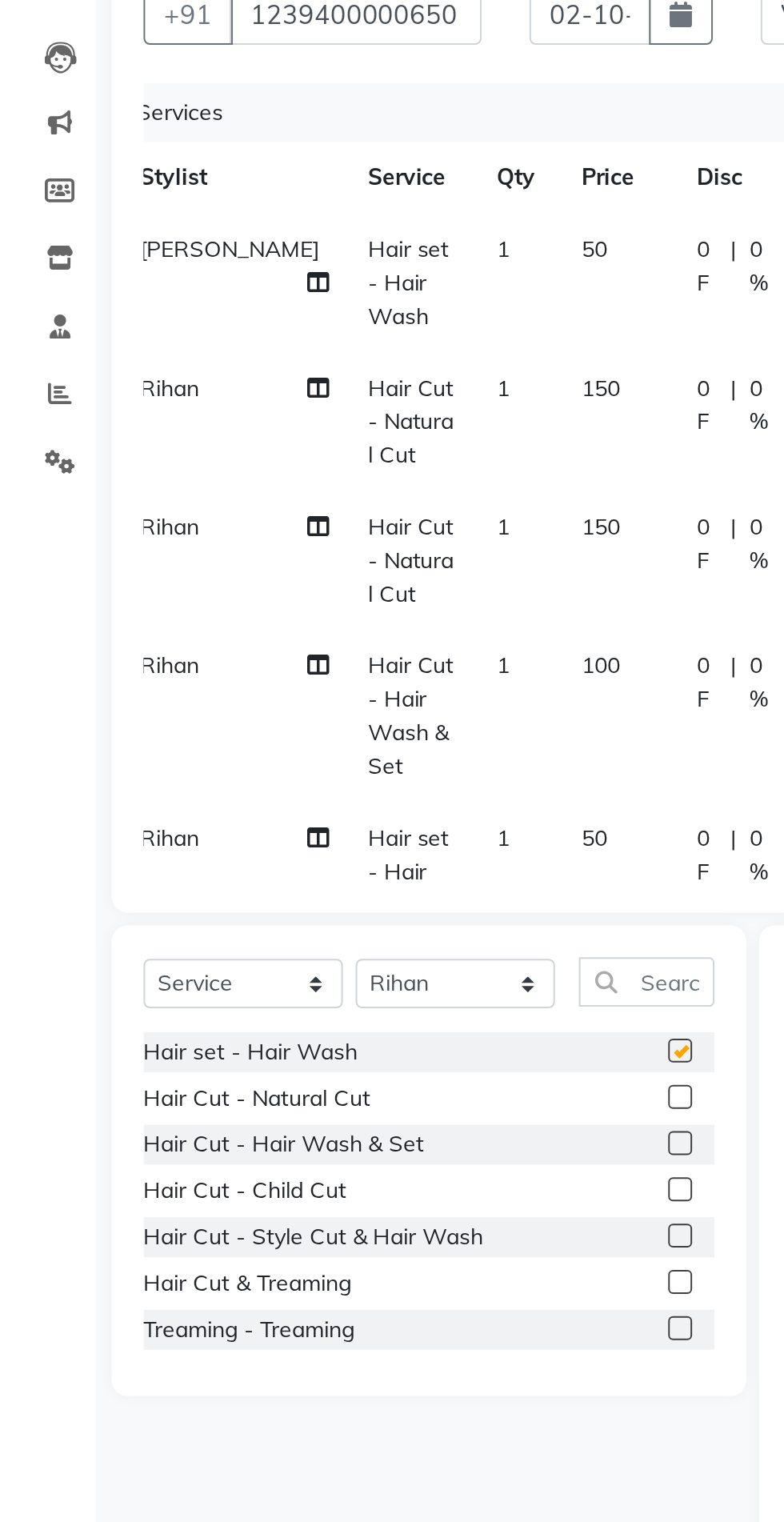
checkbox input "false"
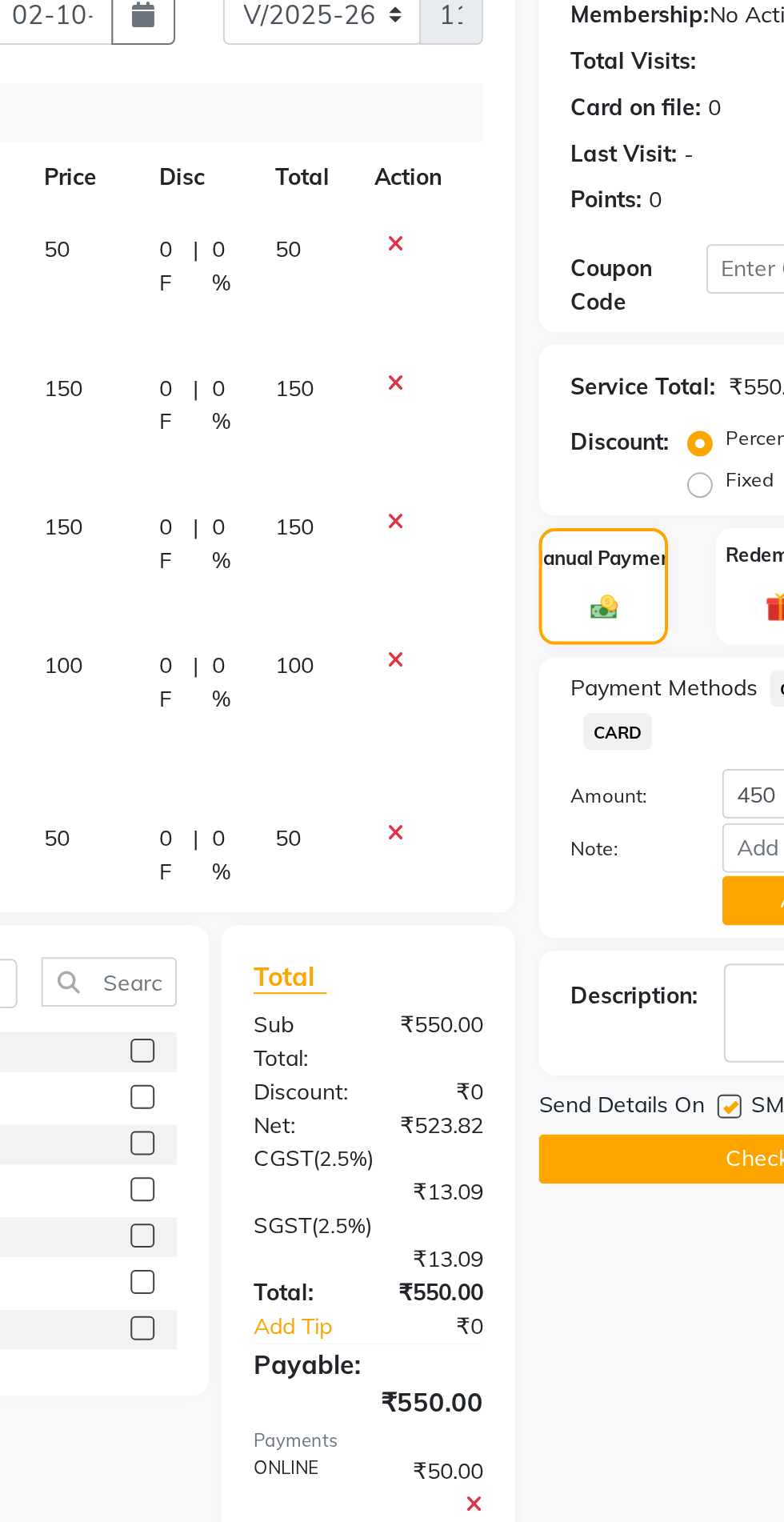
scroll to position [0, 0]
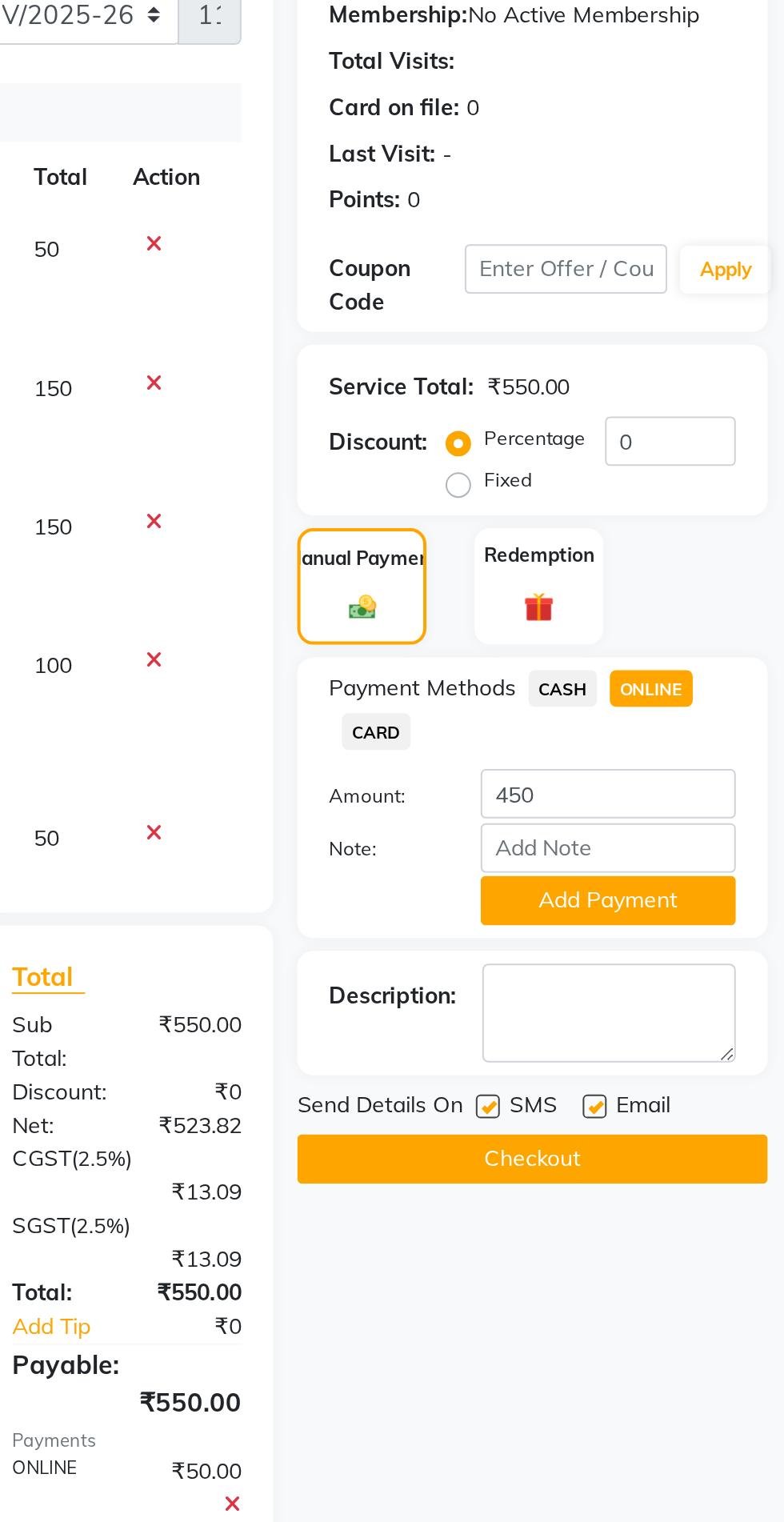
click at [680, 561] on span "CASH" at bounding box center [672, 562] width 34 height 18
type input "500"
click at [714, 561] on span "ONLINE" at bounding box center [718, 562] width 42 height 18
click at [711, 677] on button "Add Payment" at bounding box center [695, 669] width 128 height 25
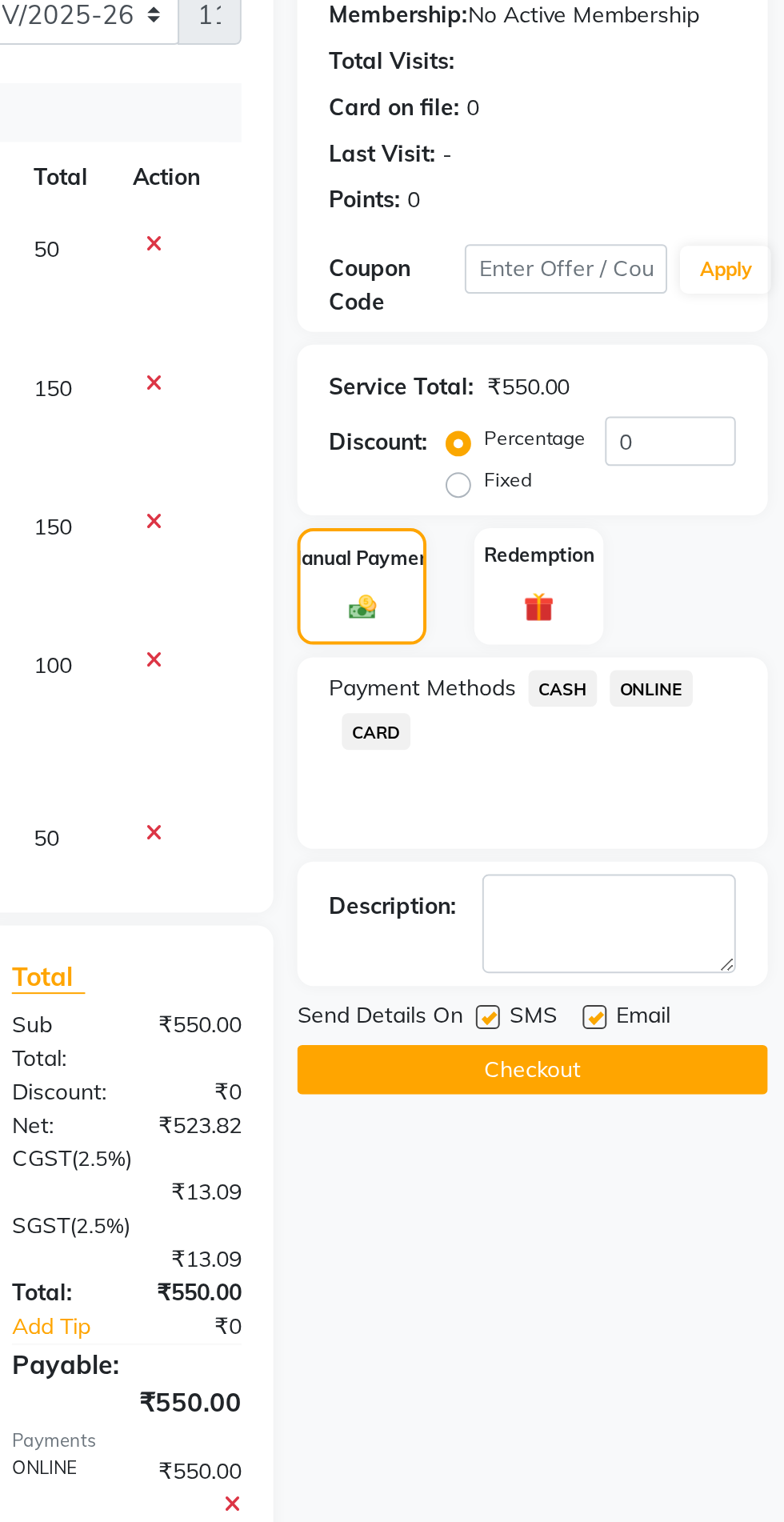
click at [676, 763] on button "Checkout" at bounding box center [658, 754] width 236 height 25
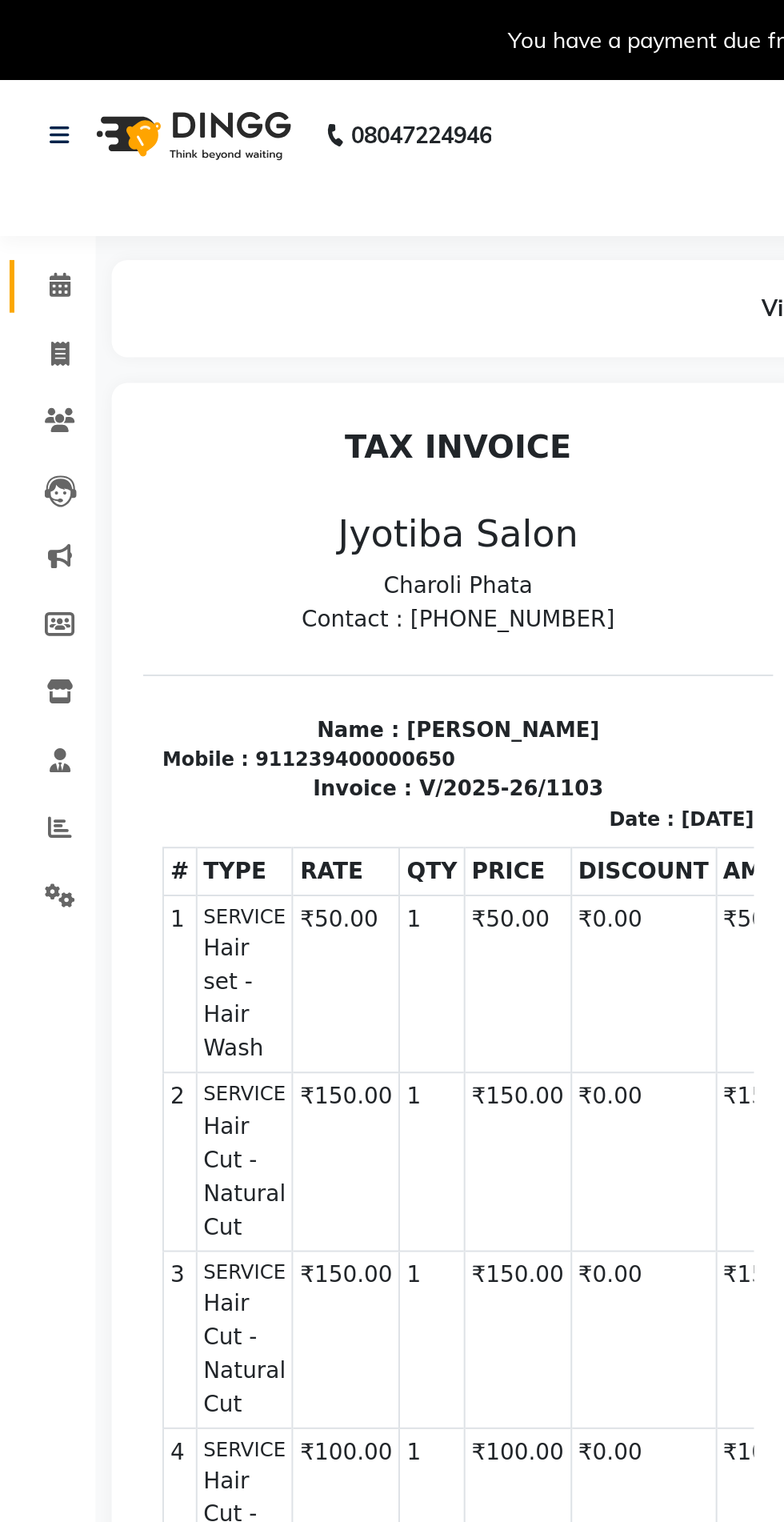
click at [30, 149] on icon at bounding box center [30, 142] width 10 height 12
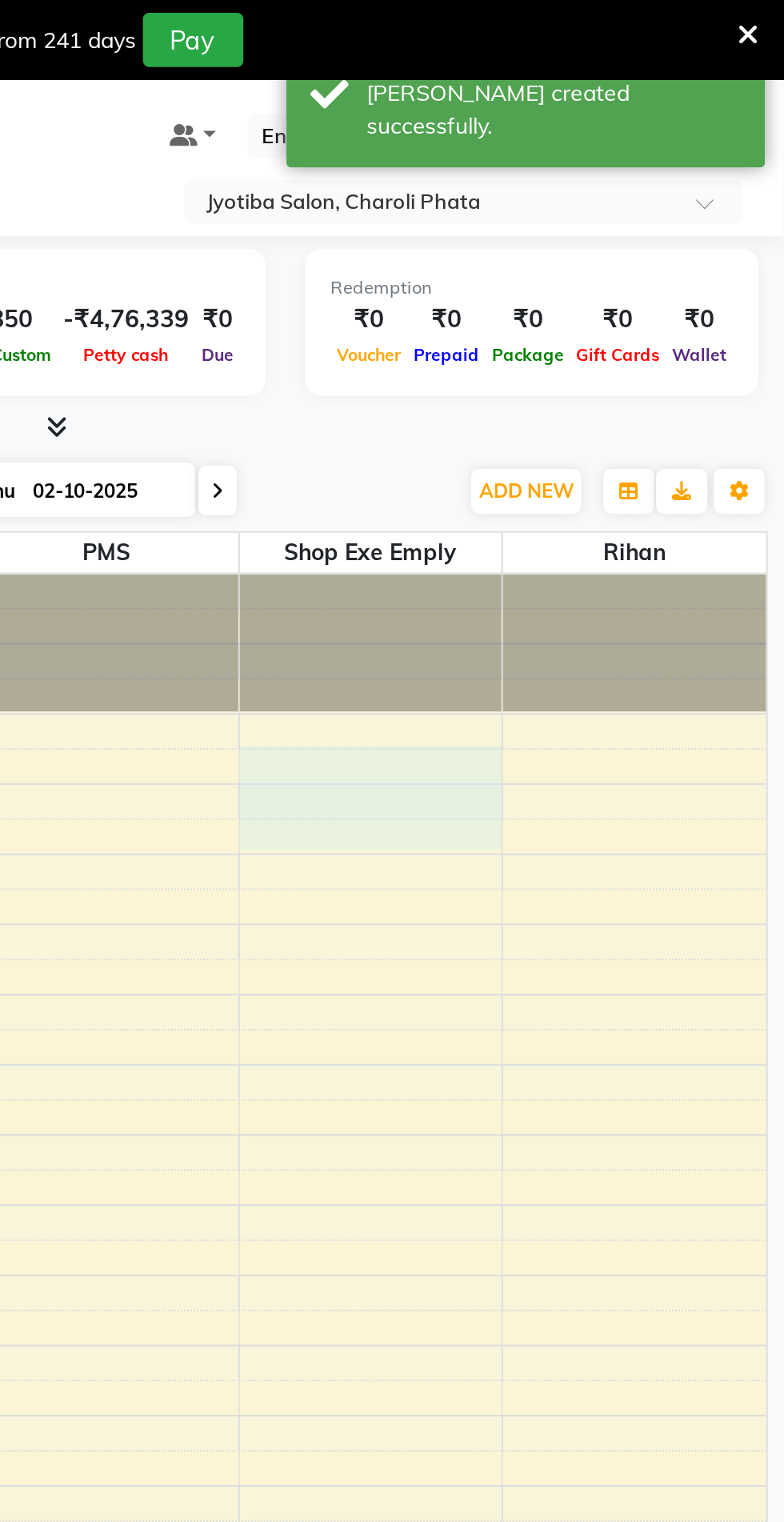
select select "45127"
select select "555"
select select "tentative"
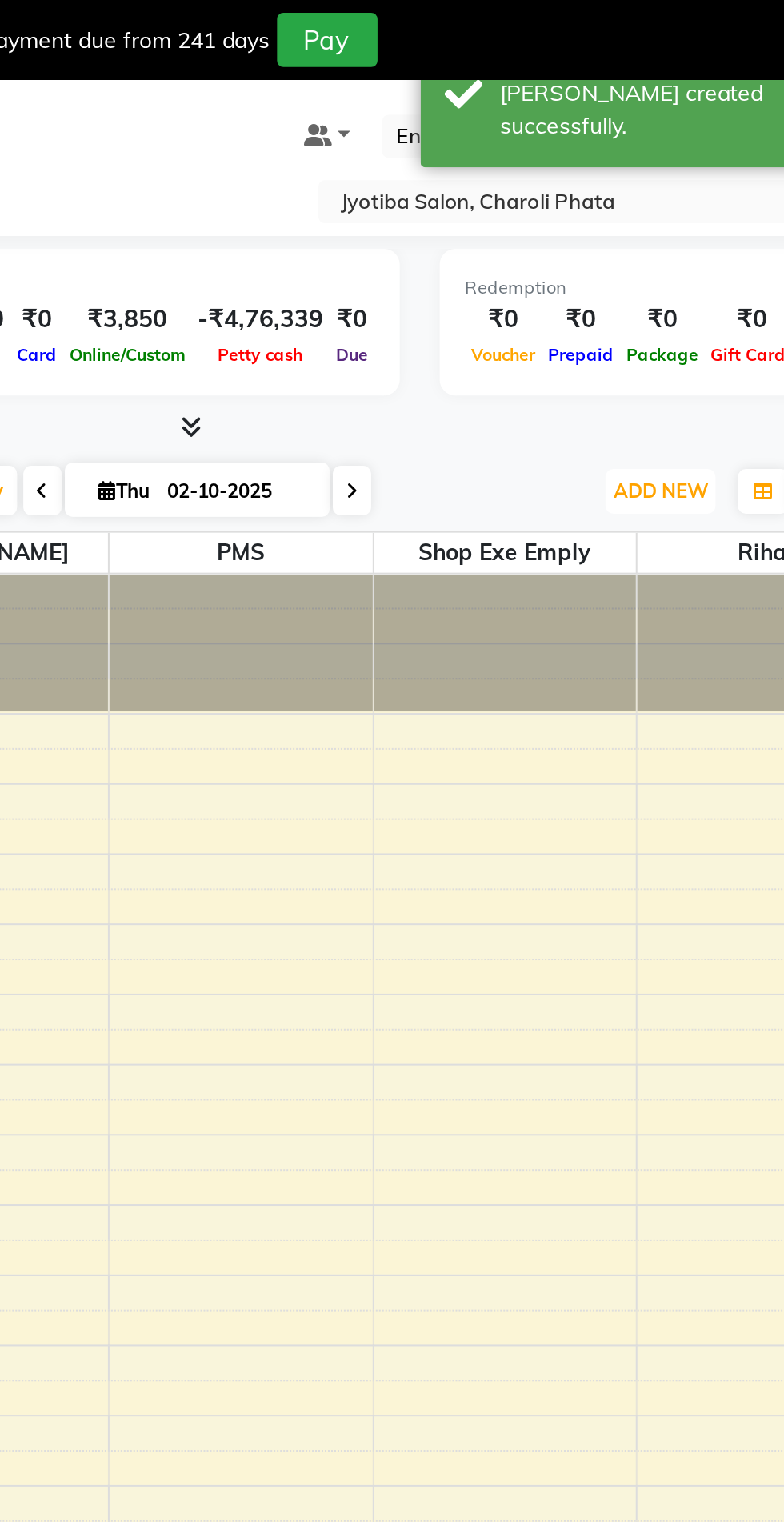
click at [658, 246] on span "ADD NEW" at bounding box center [655, 246] width 47 height 12
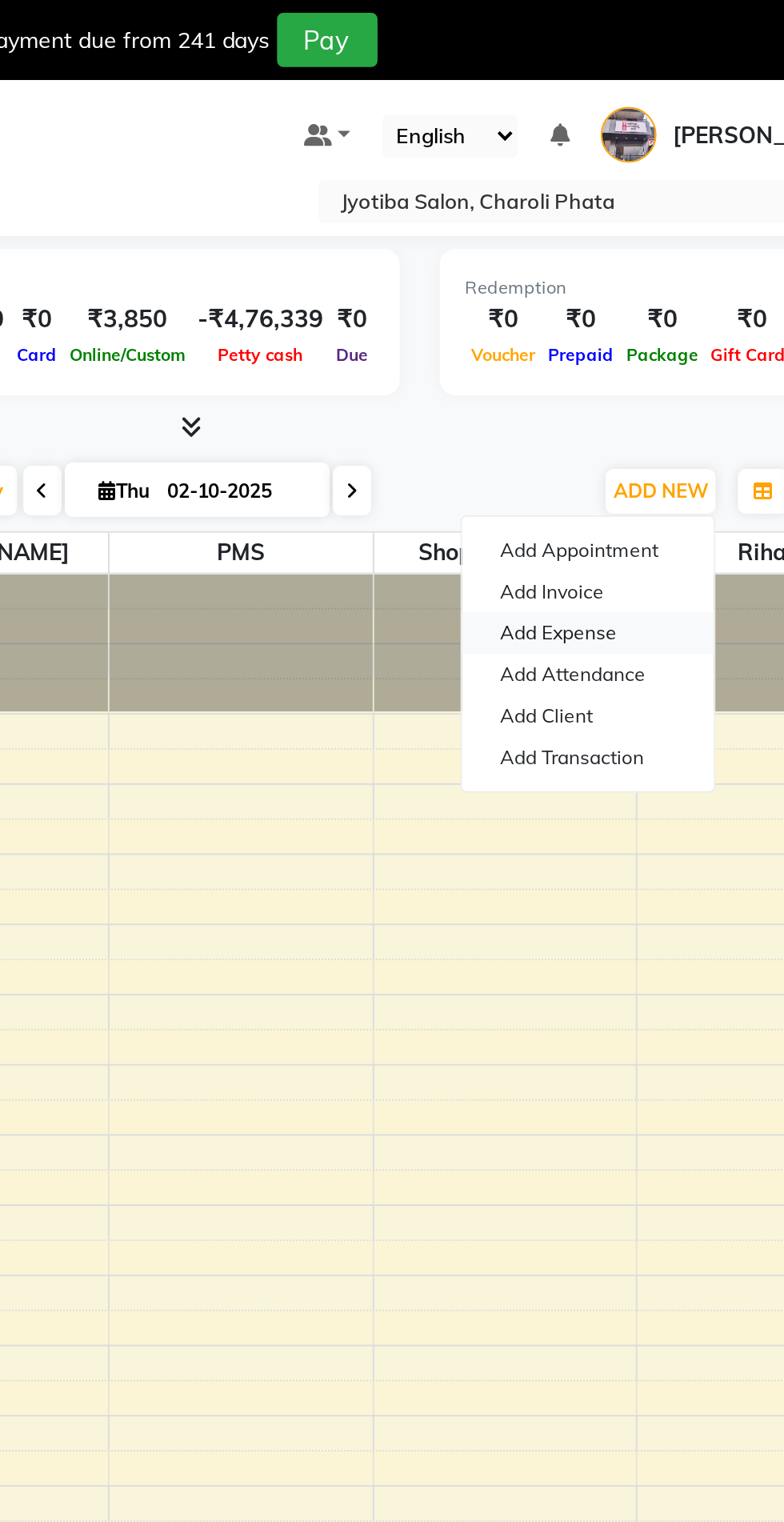
click at [639, 320] on link "Add Expense" at bounding box center [618, 318] width 127 height 21
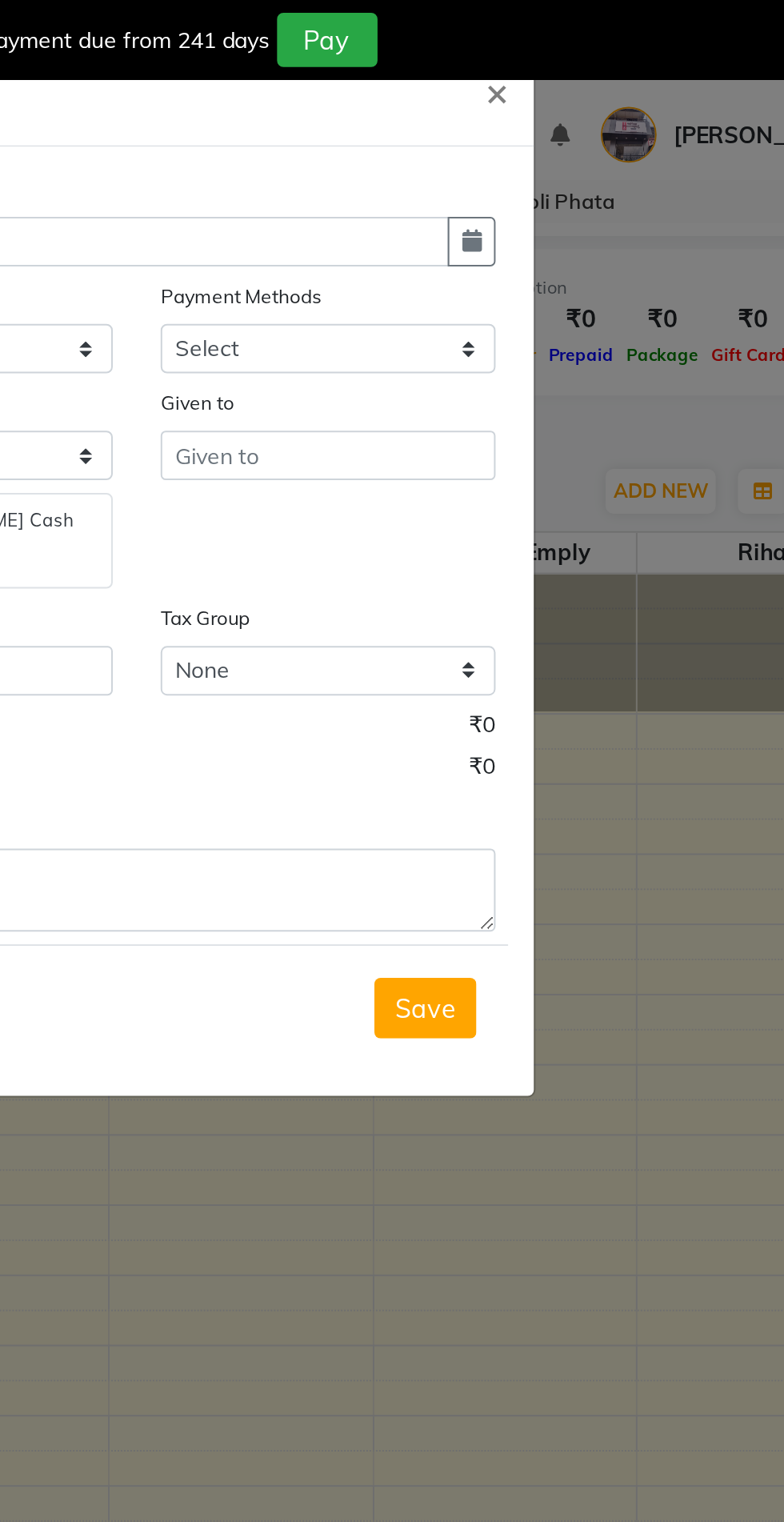
select select "1"
select select "4513"
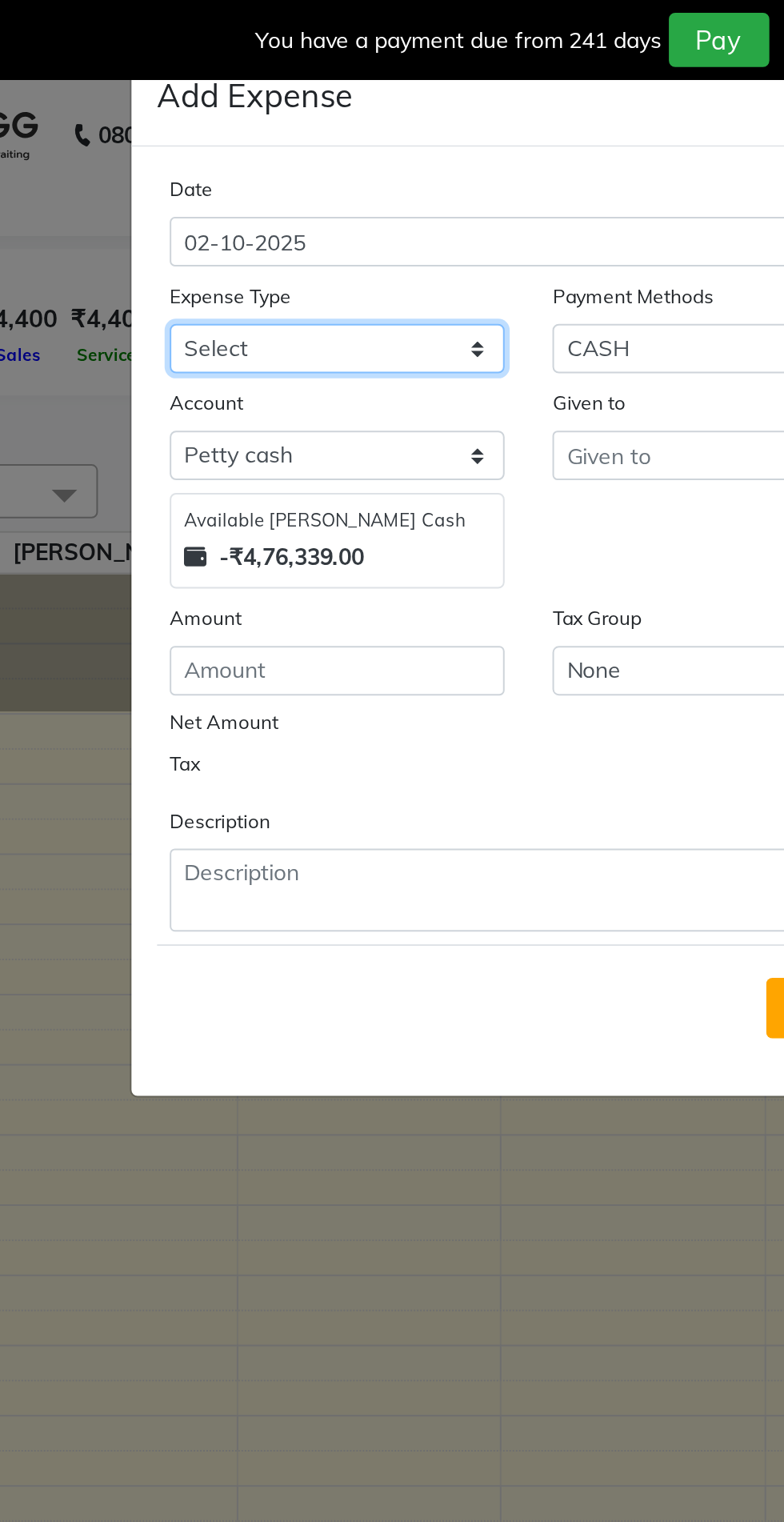
click at [334, 186] on select "Select Advance salary Advance salary ajaj Bank charges Car maintenance Cash tra…" at bounding box center [296, 175] width 168 height 25
select select "2518"
click at [212, 163] on select "Select Advance salary Advance salary ajaj Bank charges Car maintenance Cash tra…" at bounding box center [296, 175] width 168 height 25
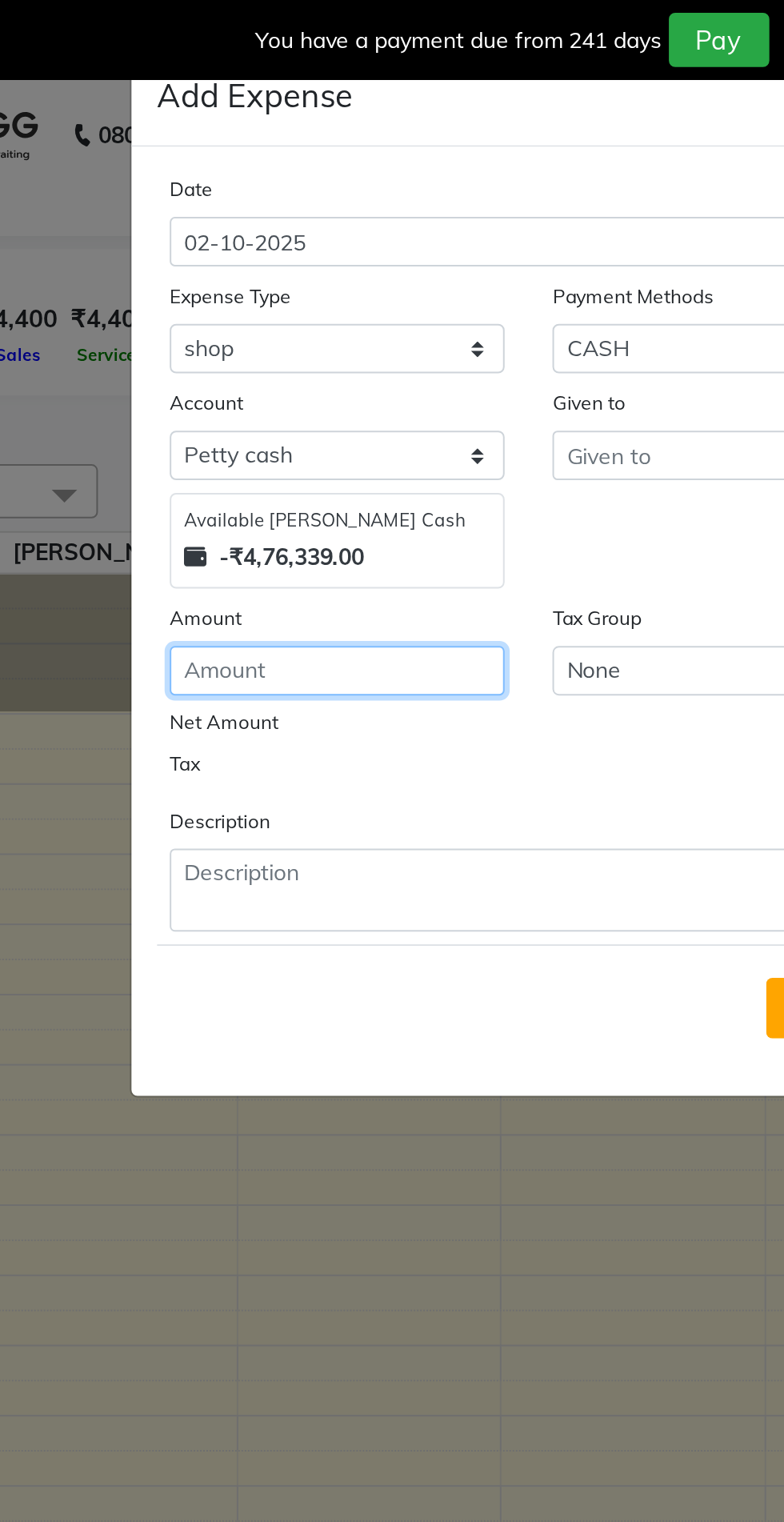
click at [320, 330] on input "number" at bounding box center [296, 336] width 168 height 25
type input "200"
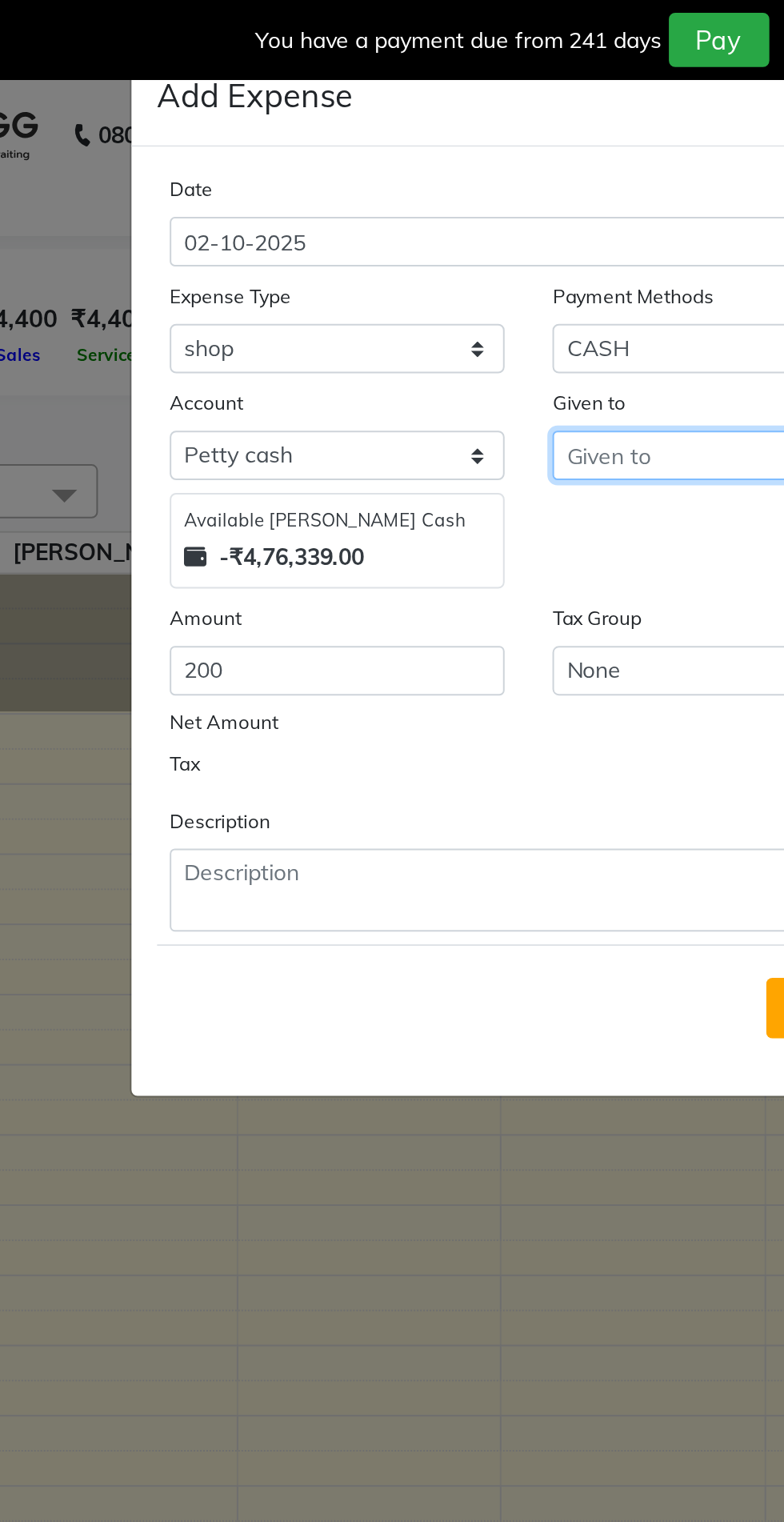
click at [452, 225] on input "text" at bounding box center [488, 228] width 168 height 25
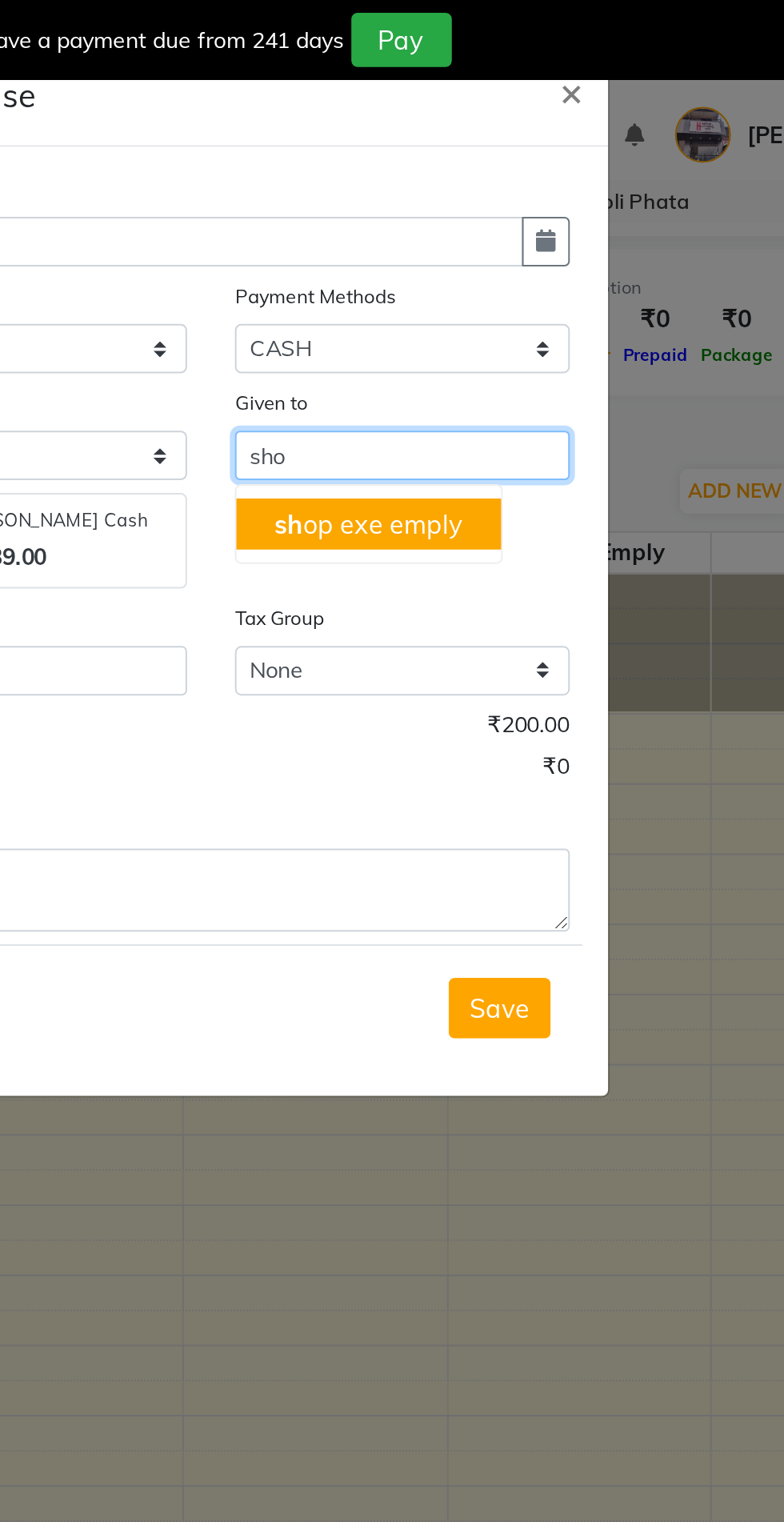
type input "shop"
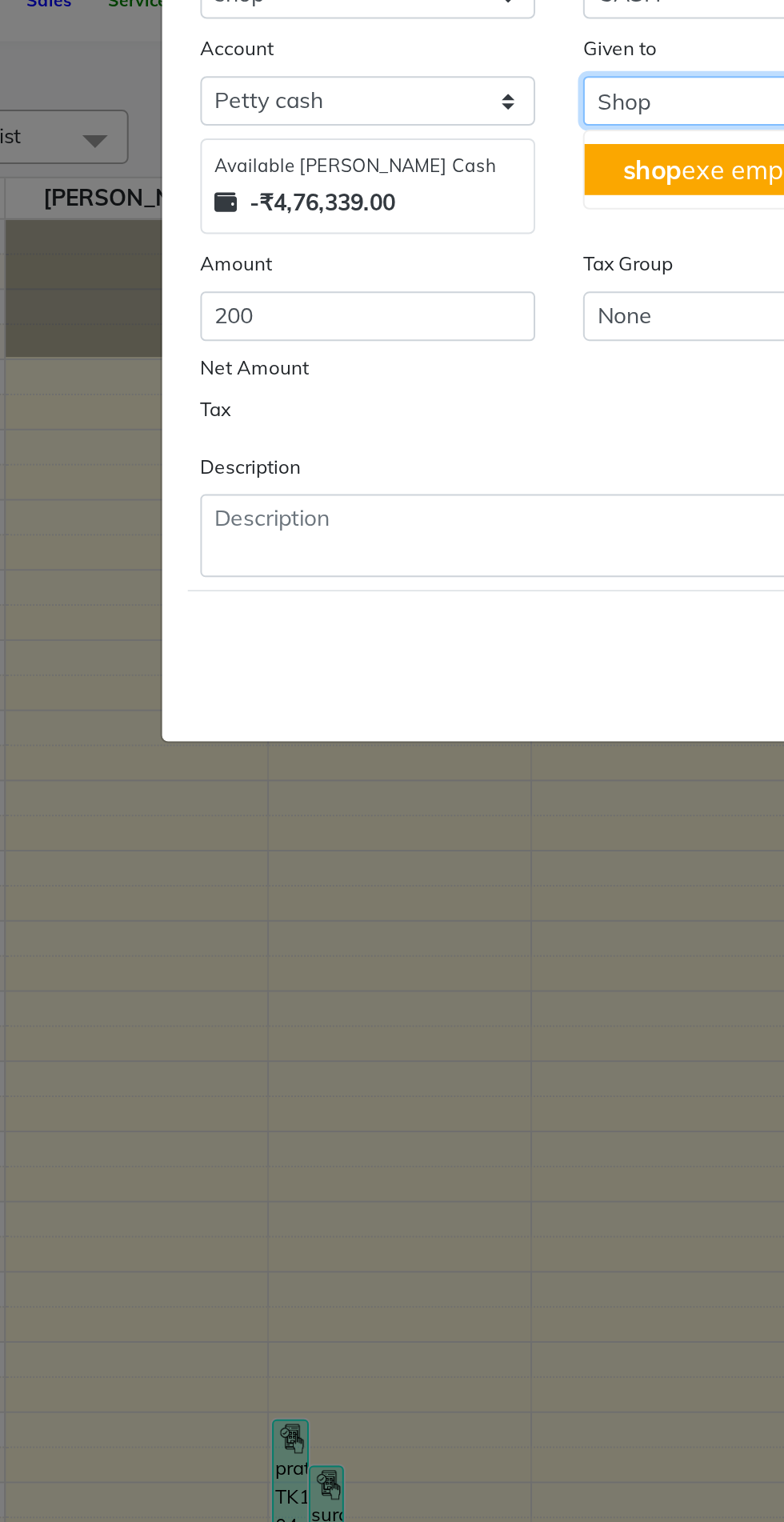
type input "Shop"
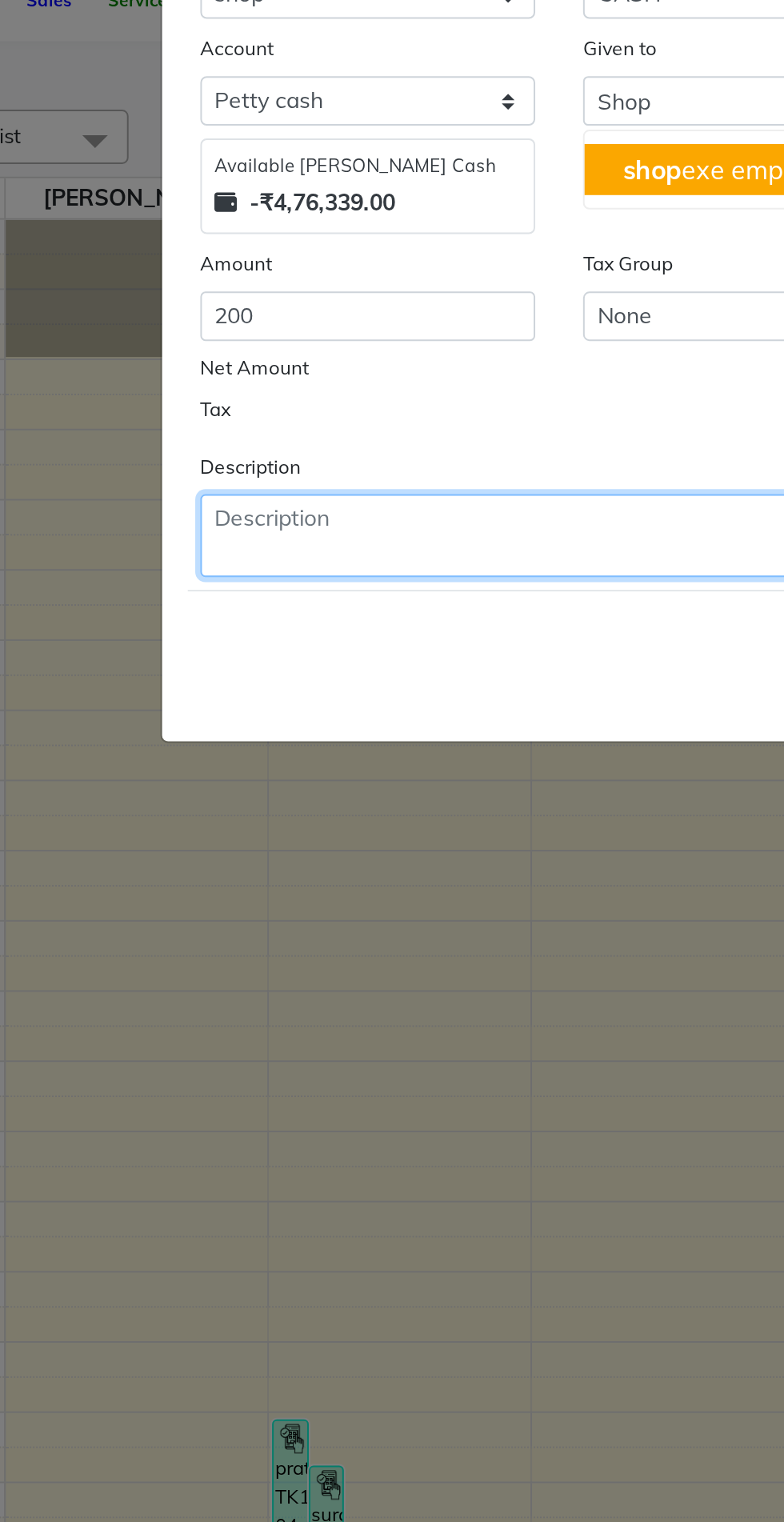
click at [289, 442] on textarea at bounding box center [392, 446] width 360 height 42
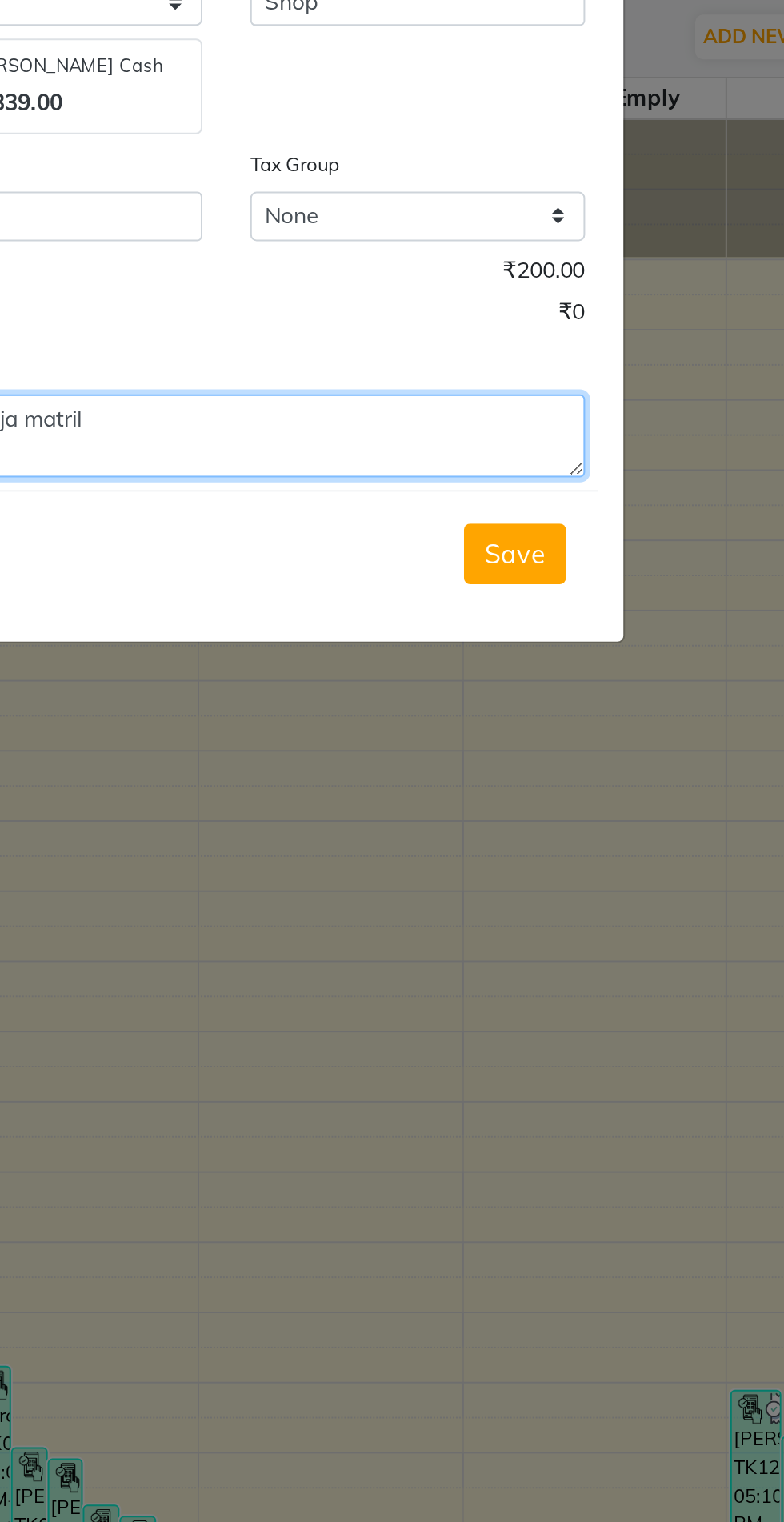
type textarea "Dasera pooja matril"
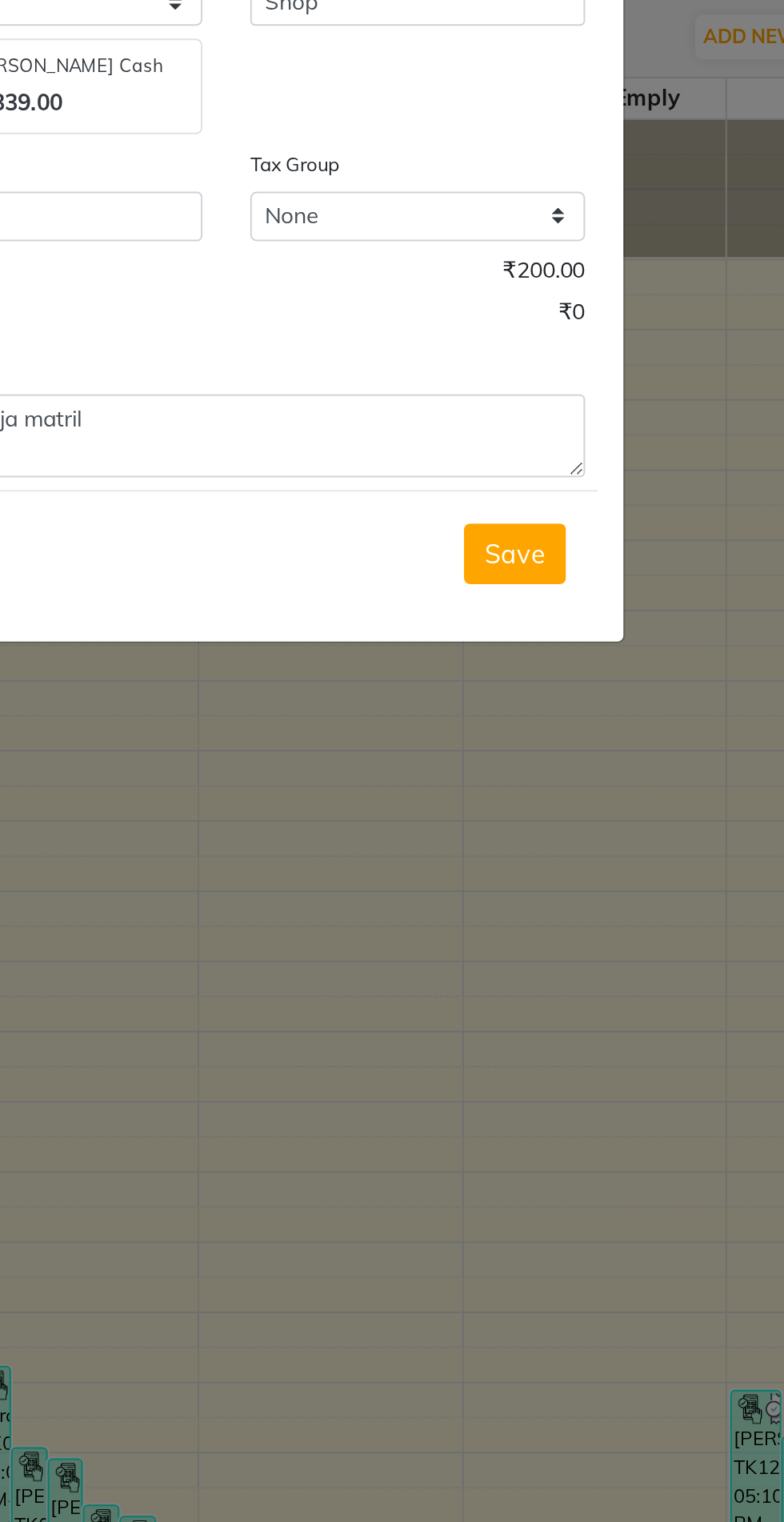
click at [545, 506] on span "Save" at bounding box center [537, 505] width 30 height 16
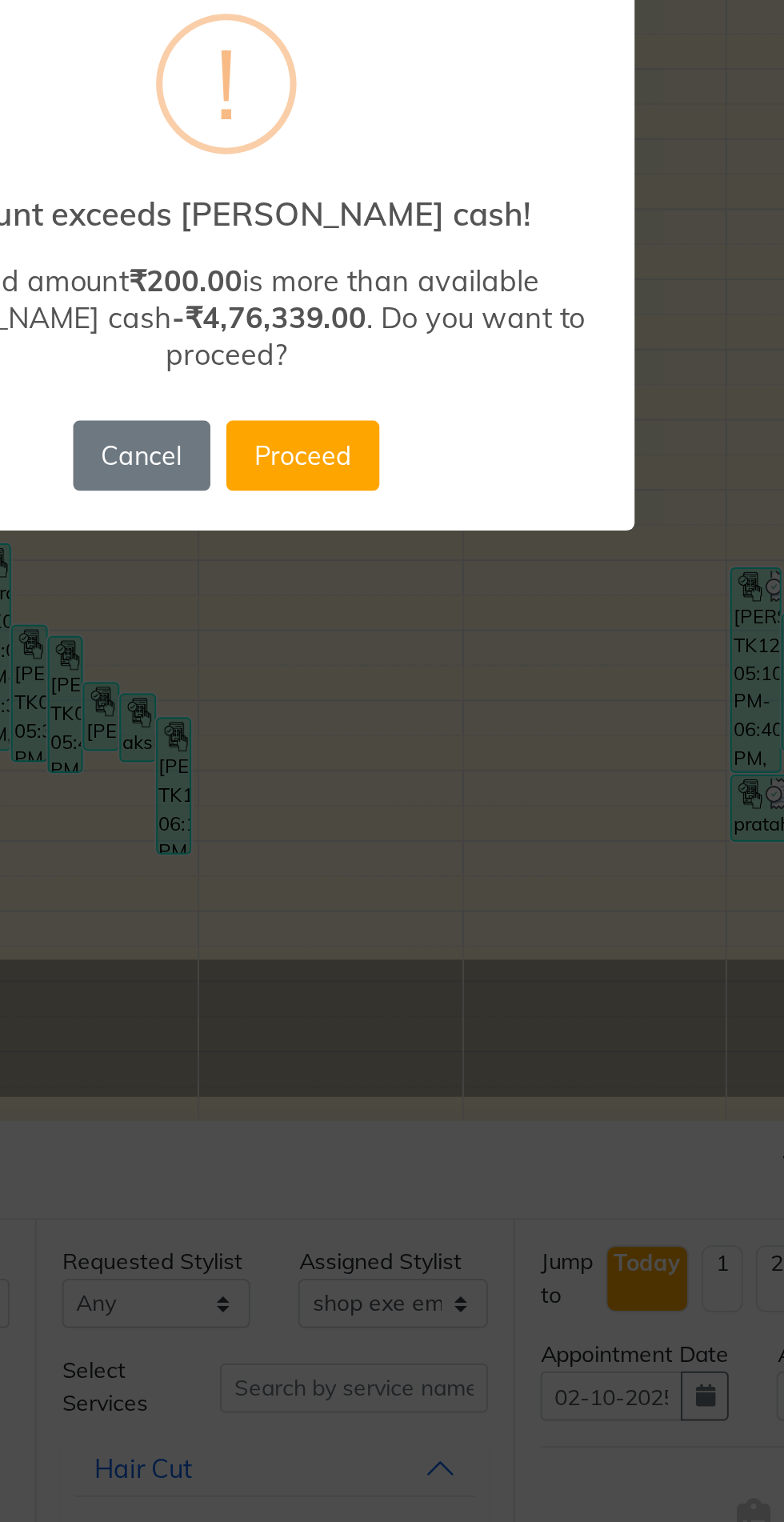
click at [452, 864] on button "Proceed" at bounding box center [429, 869] width 77 height 35
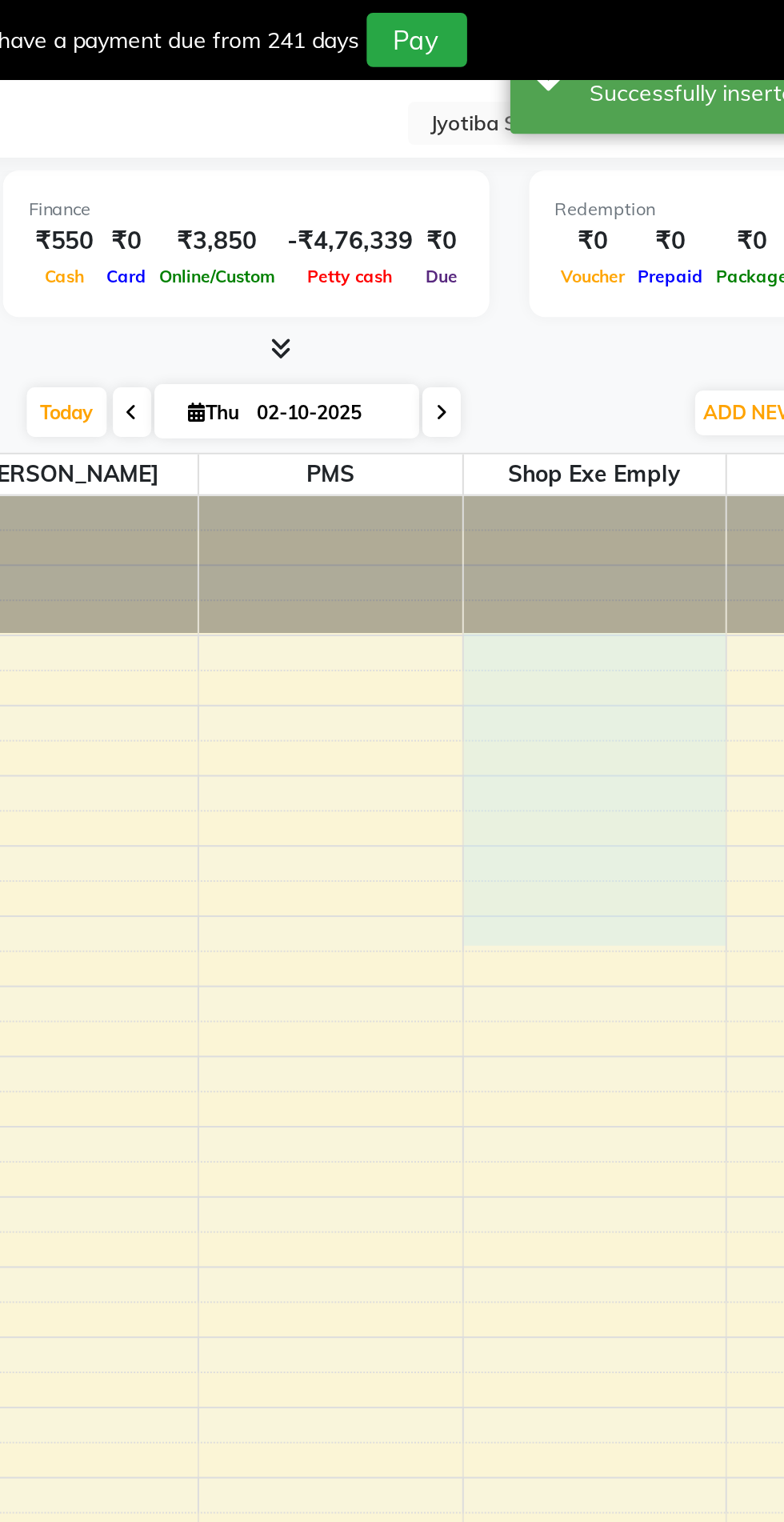
scroll to position [39, 0]
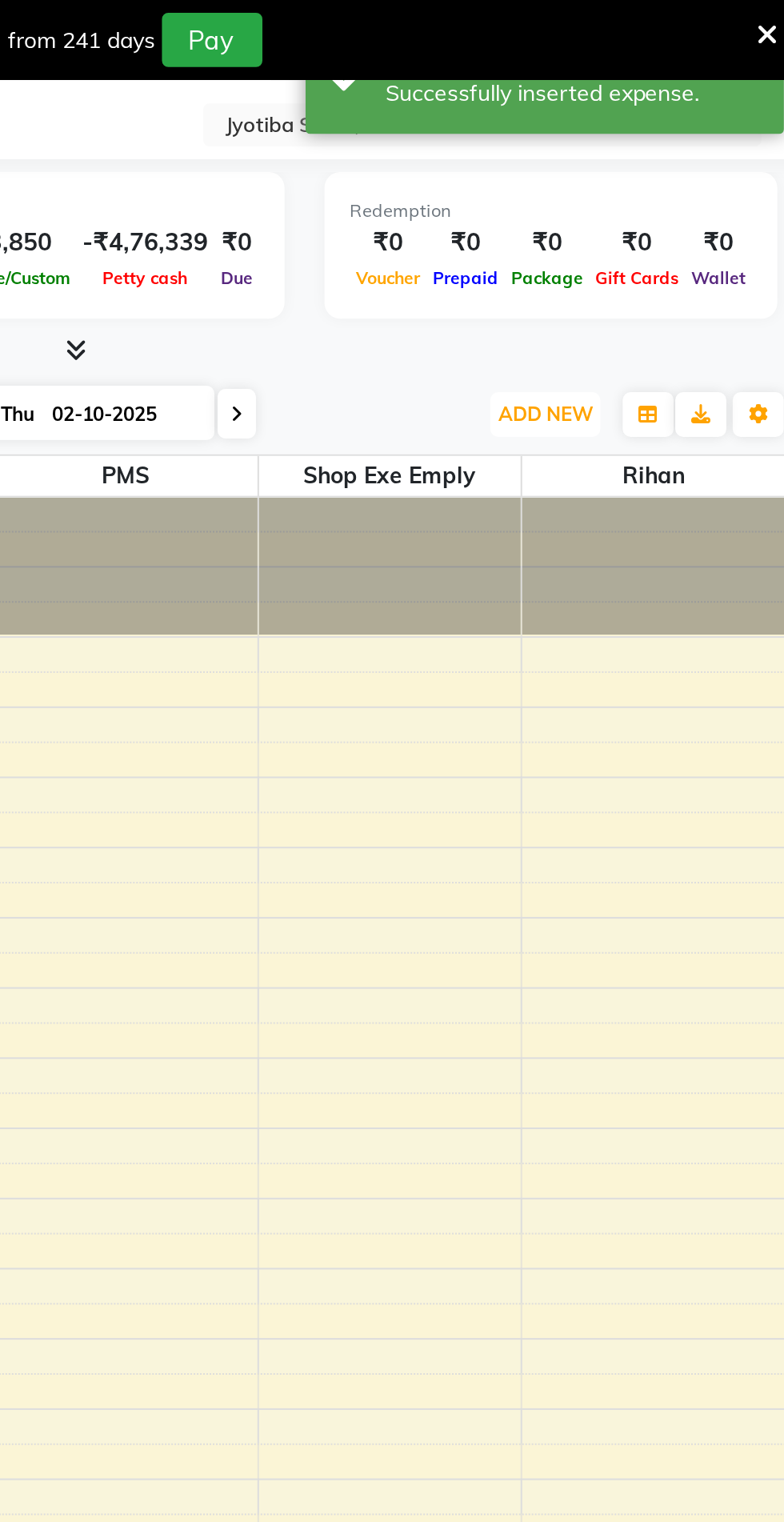
click at [661, 202] on span "ADD NEW" at bounding box center [655, 207] width 47 height 12
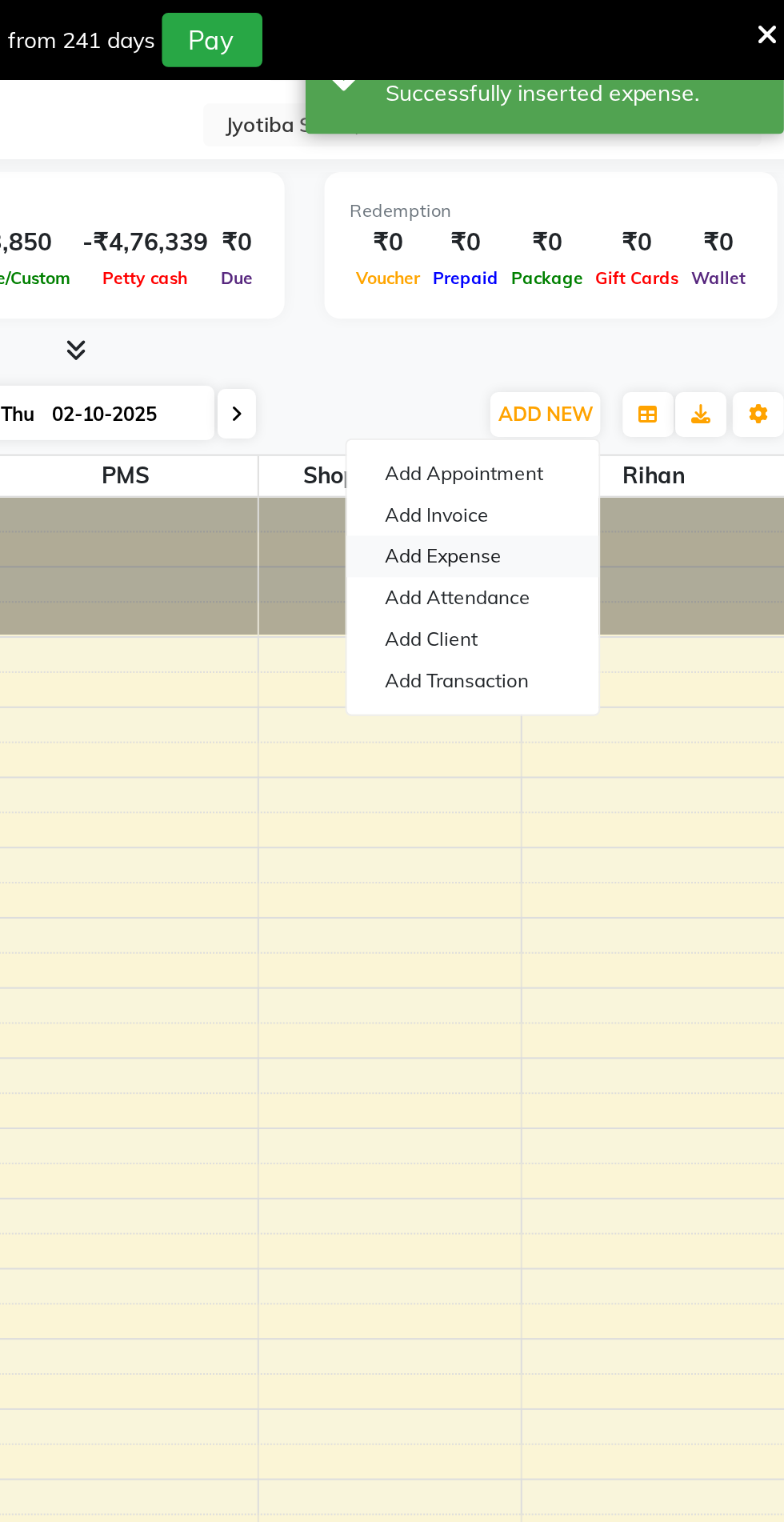
click at [643, 277] on link "Add Expense" at bounding box center [618, 279] width 127 height 21
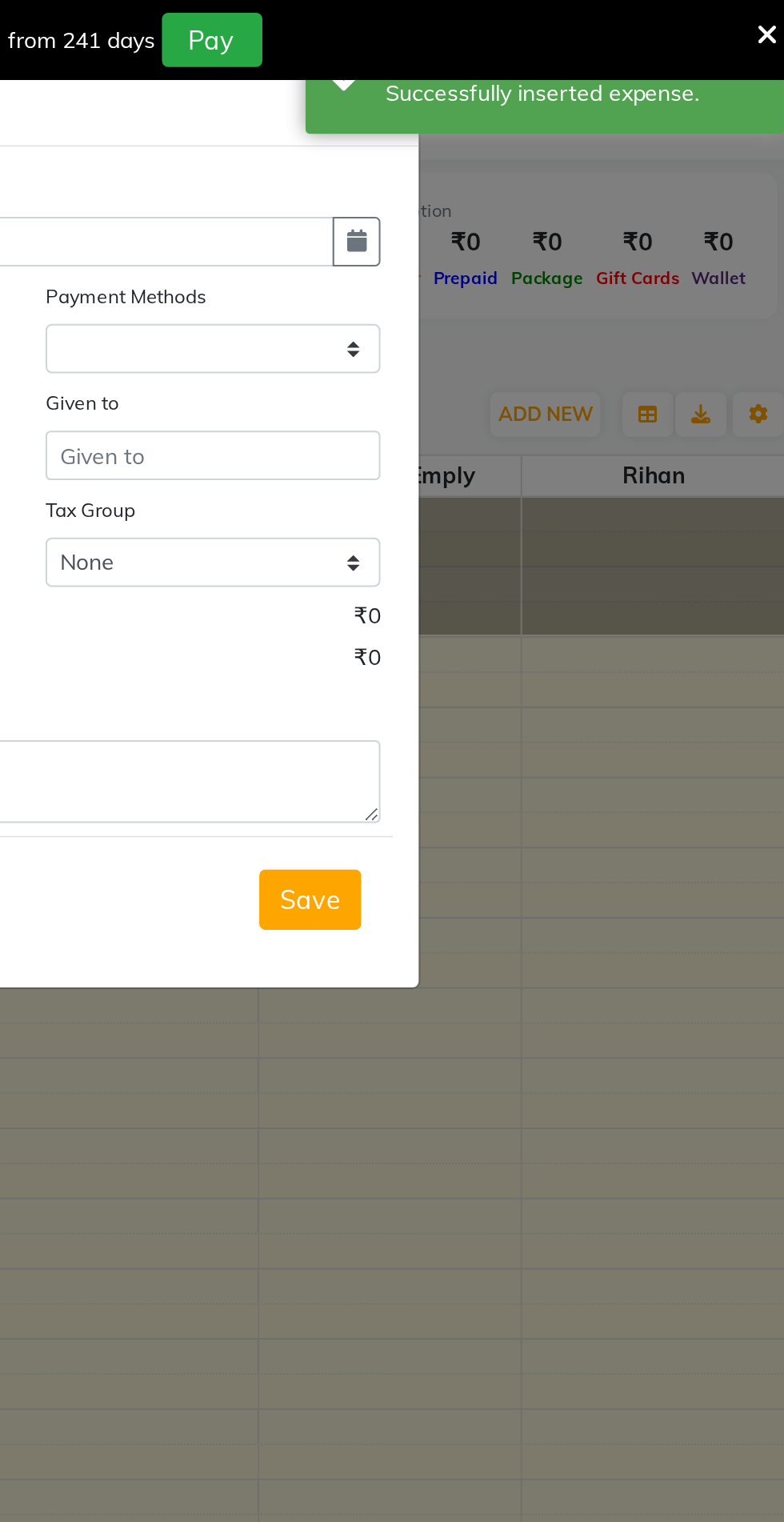
select select "1"
select select "4513"
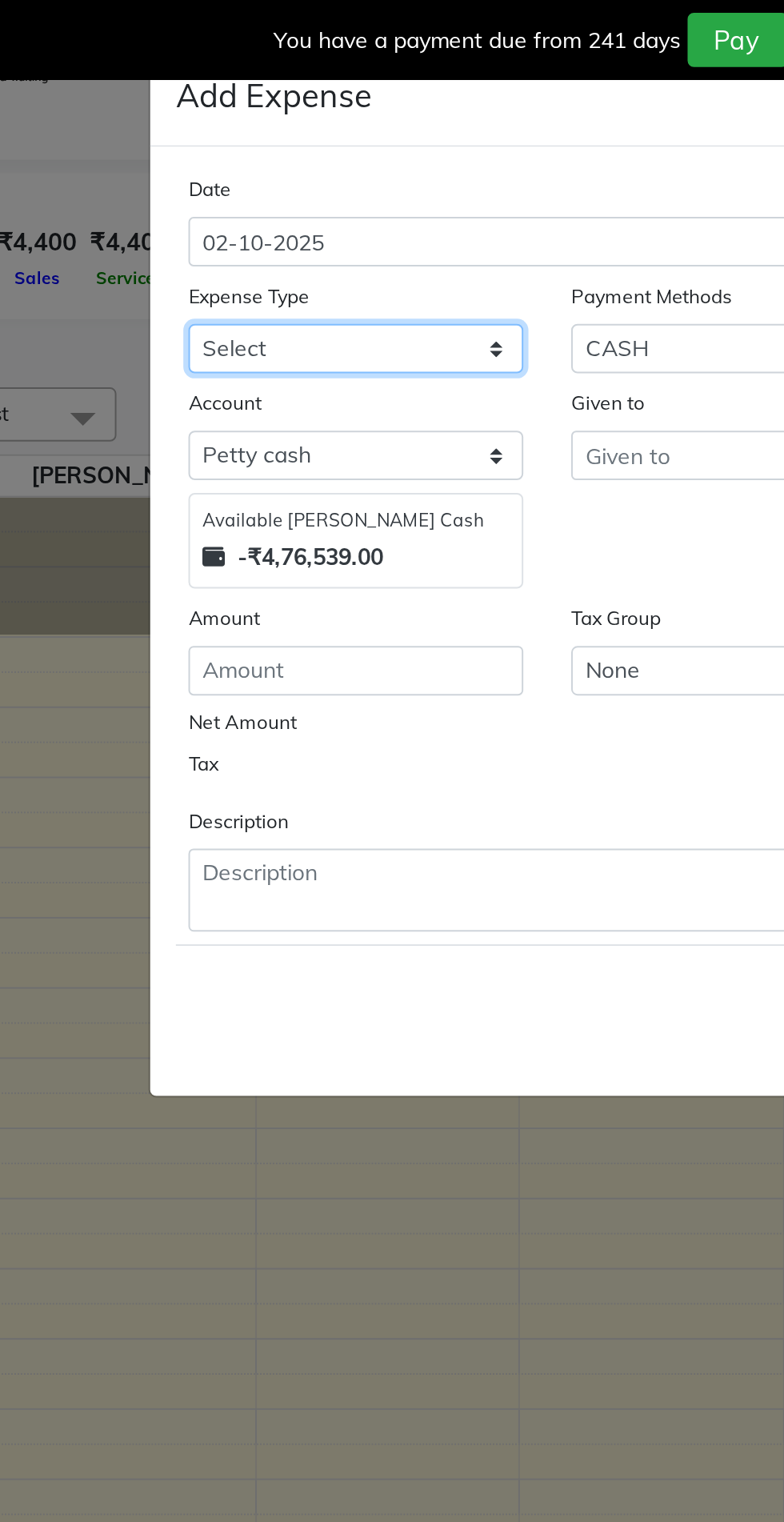
click at [339, 181] on select "Select Advance salary Advance salary ajaj Bank charges Car maintenance Cash tra…" at bounding box center [296, 175] width 168 height 25
select select "18043"
click at [212, 163] on select "Select Advance salary Advance salary ajaj Bank charges Car maintenance Cash tra…" at bounding box center [296, 175] width 168 height 25
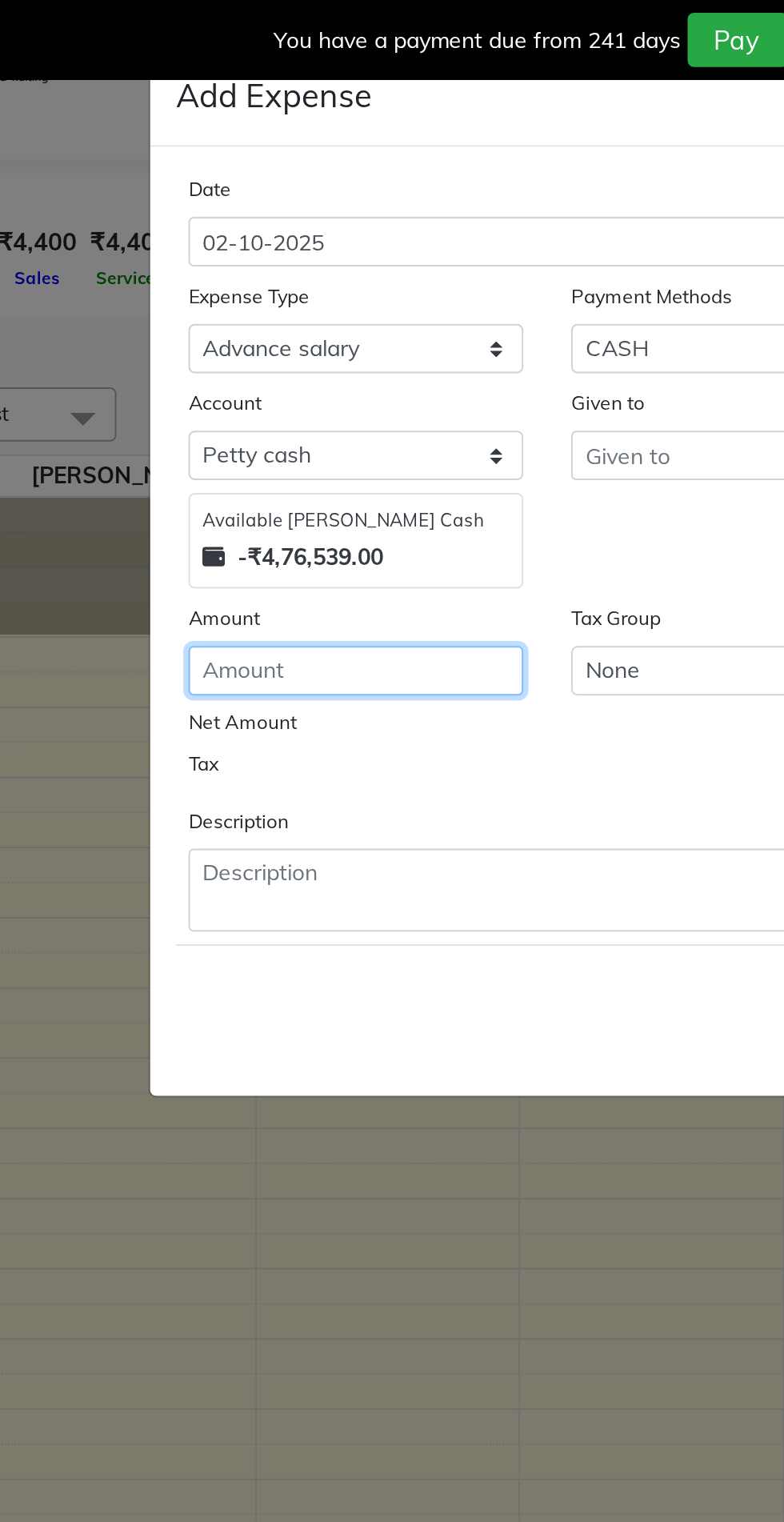
click at [308, 339] on input "number" at bounding box center [296, 336] width 168 height 25
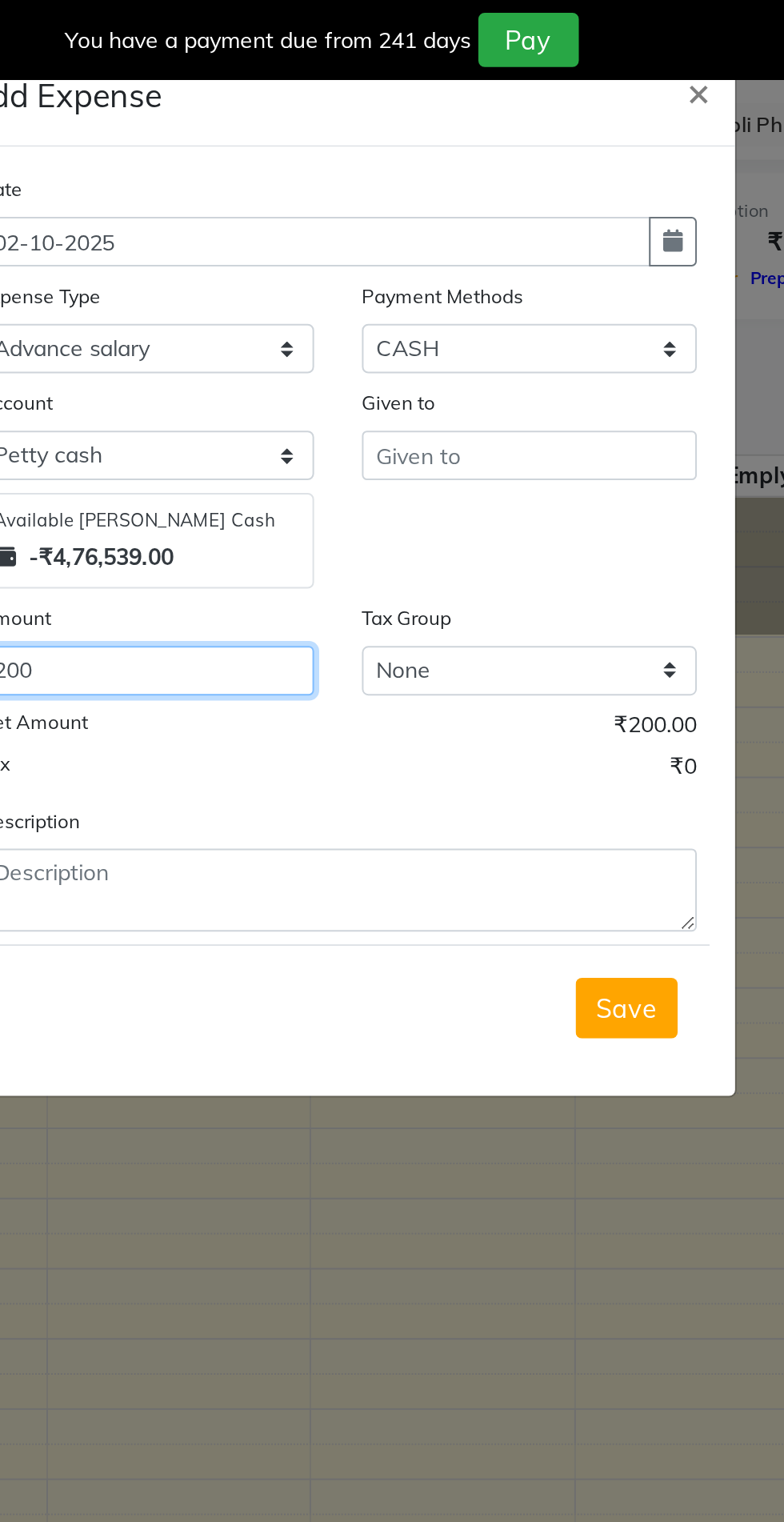
type input "200"
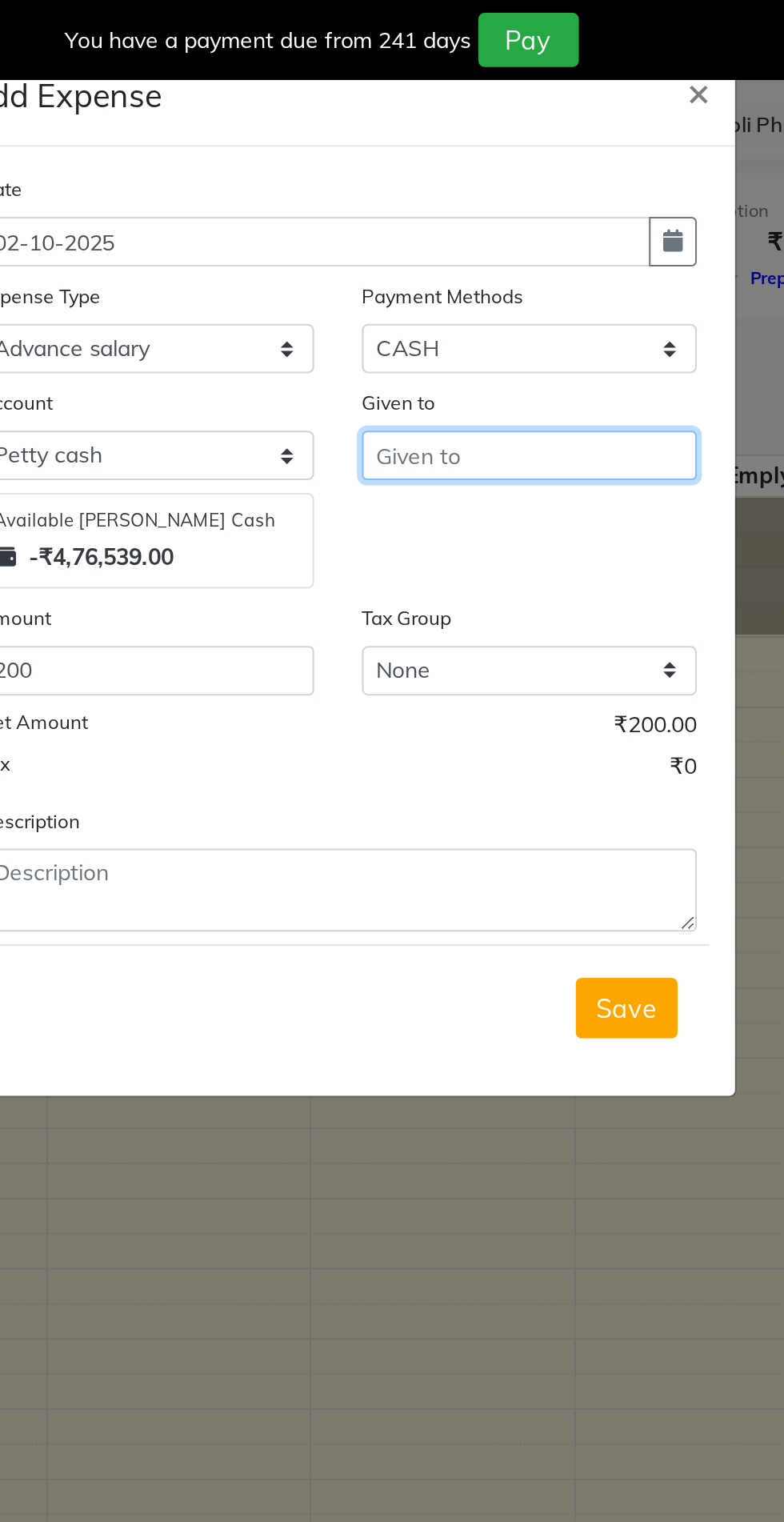
click at [482, 232] on input "text" at bounding box center [488, 228] width 168 height 25
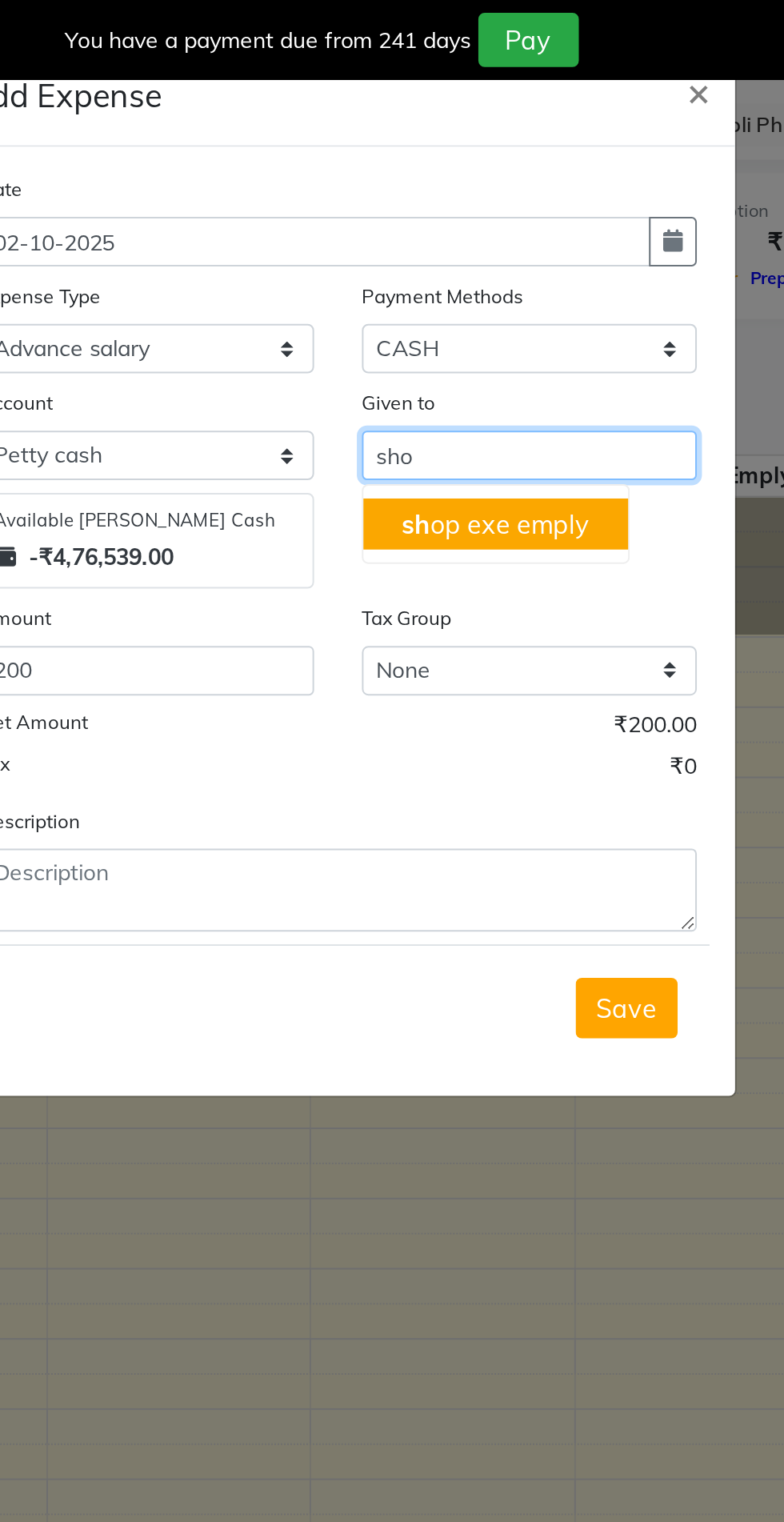
type input "shop"
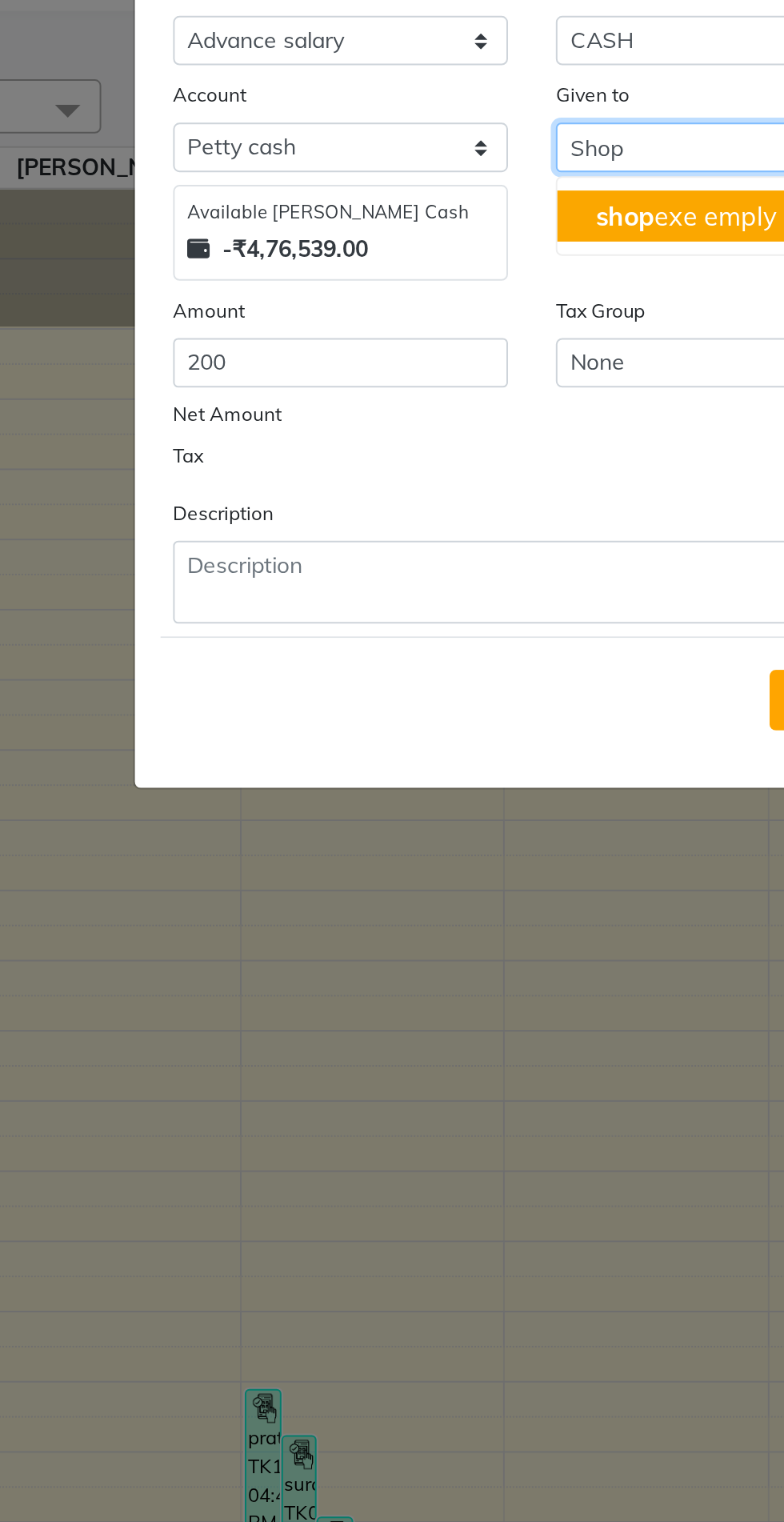
type input "Shop"
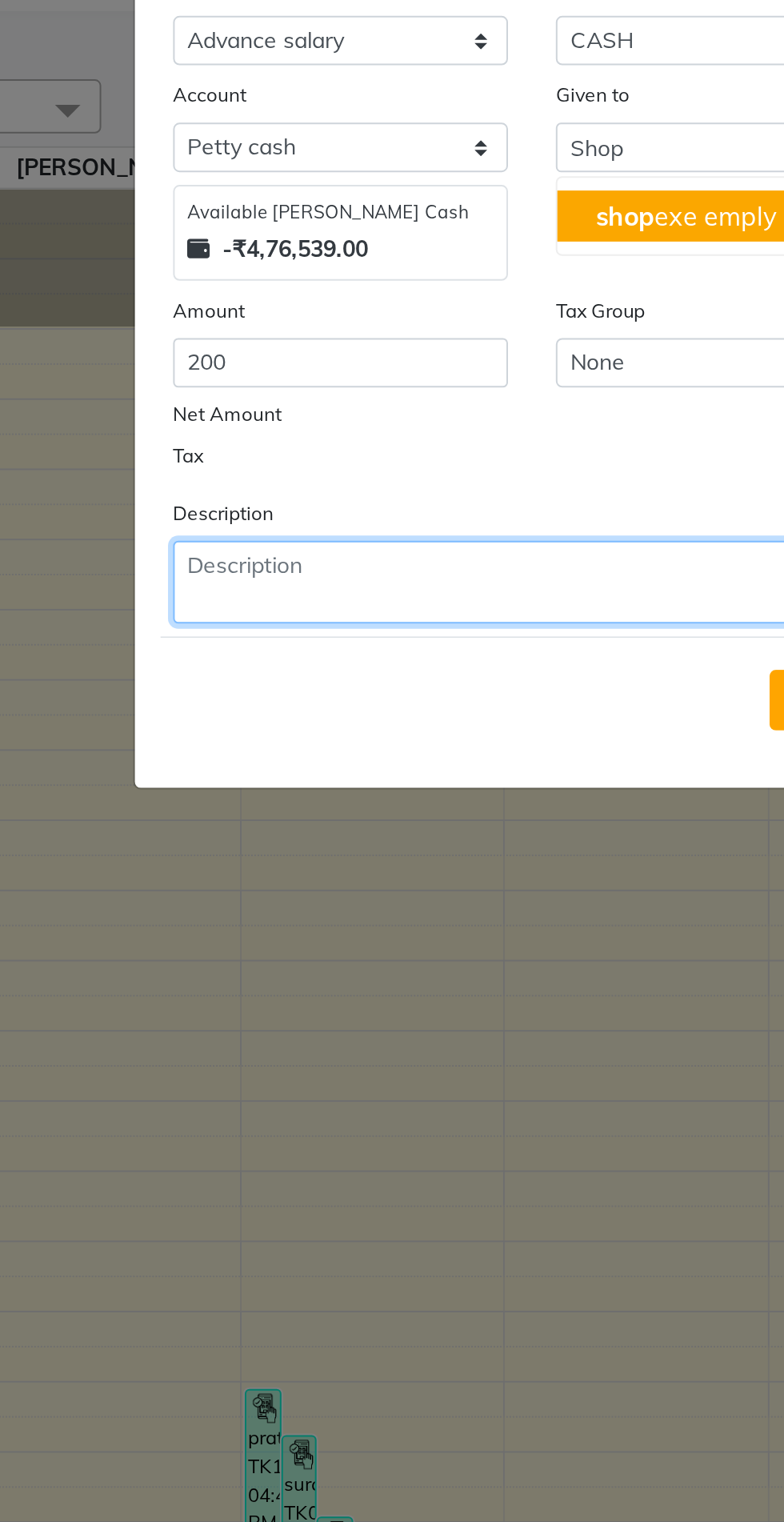
click at [342, 444] on textarea at bounding box center [392, 446] width 360 height 42
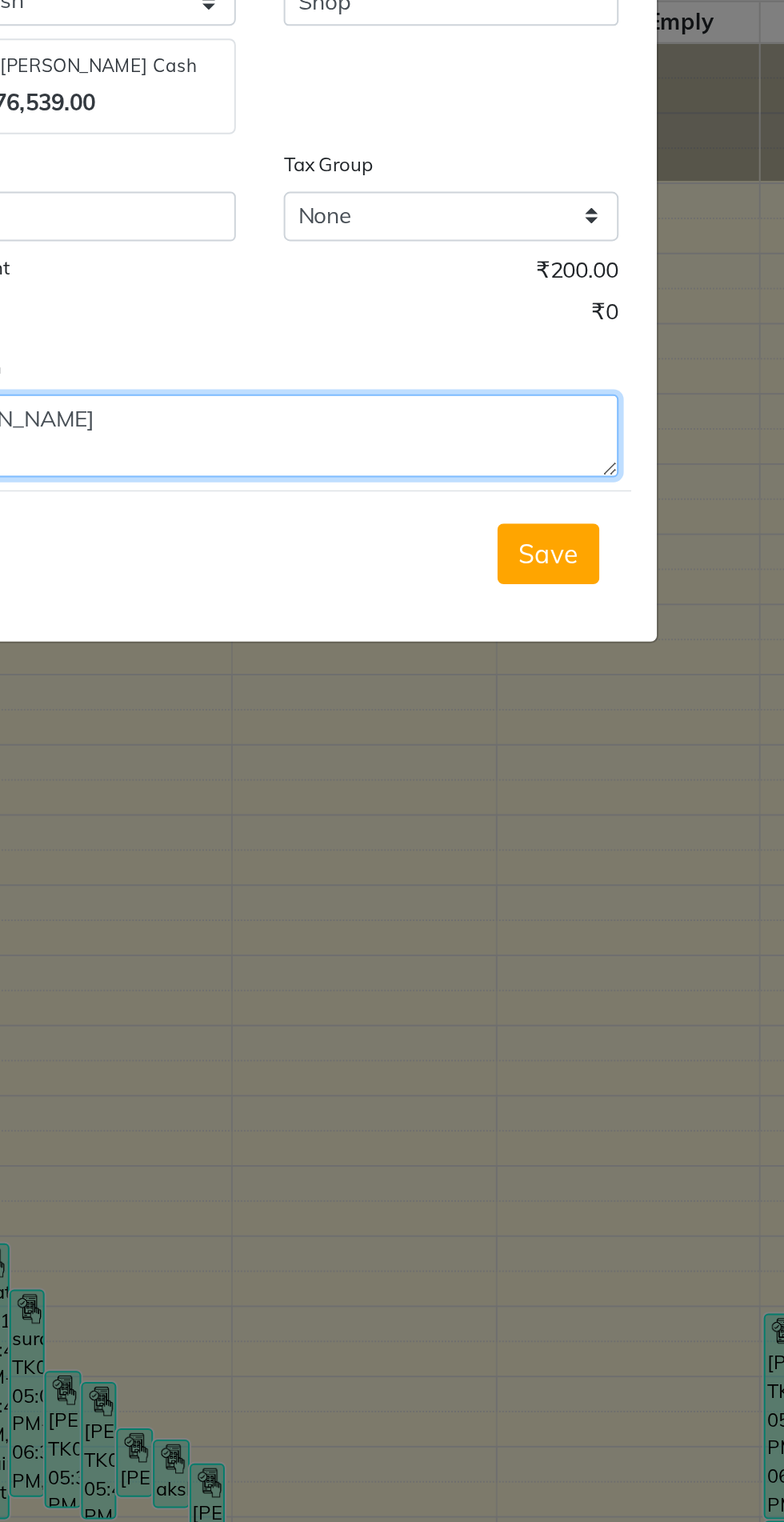
type textarea "[PERSON_NAME]"
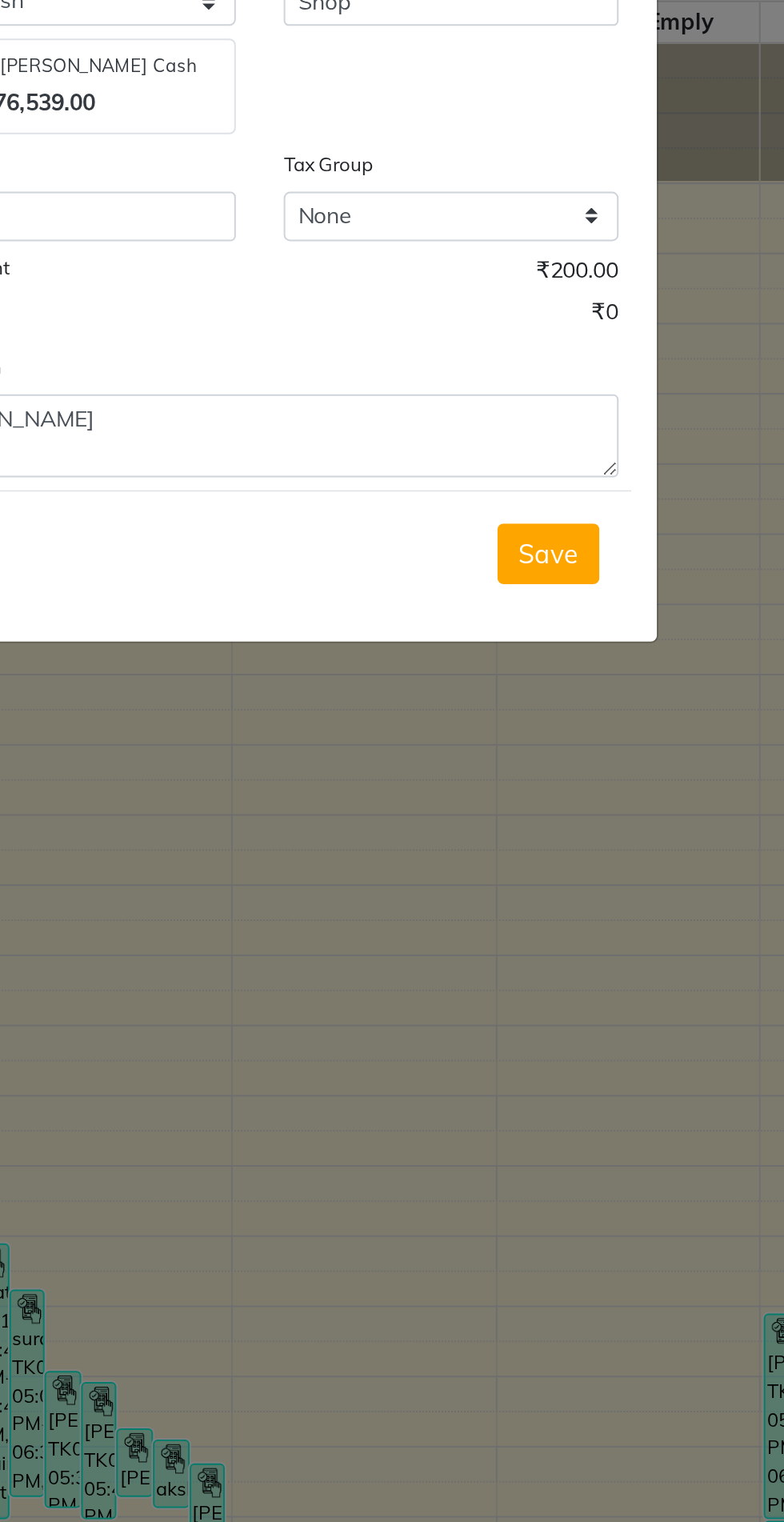
click at [545, 500] on span "Save" at bounding box center [537, 505] width 30 height 16
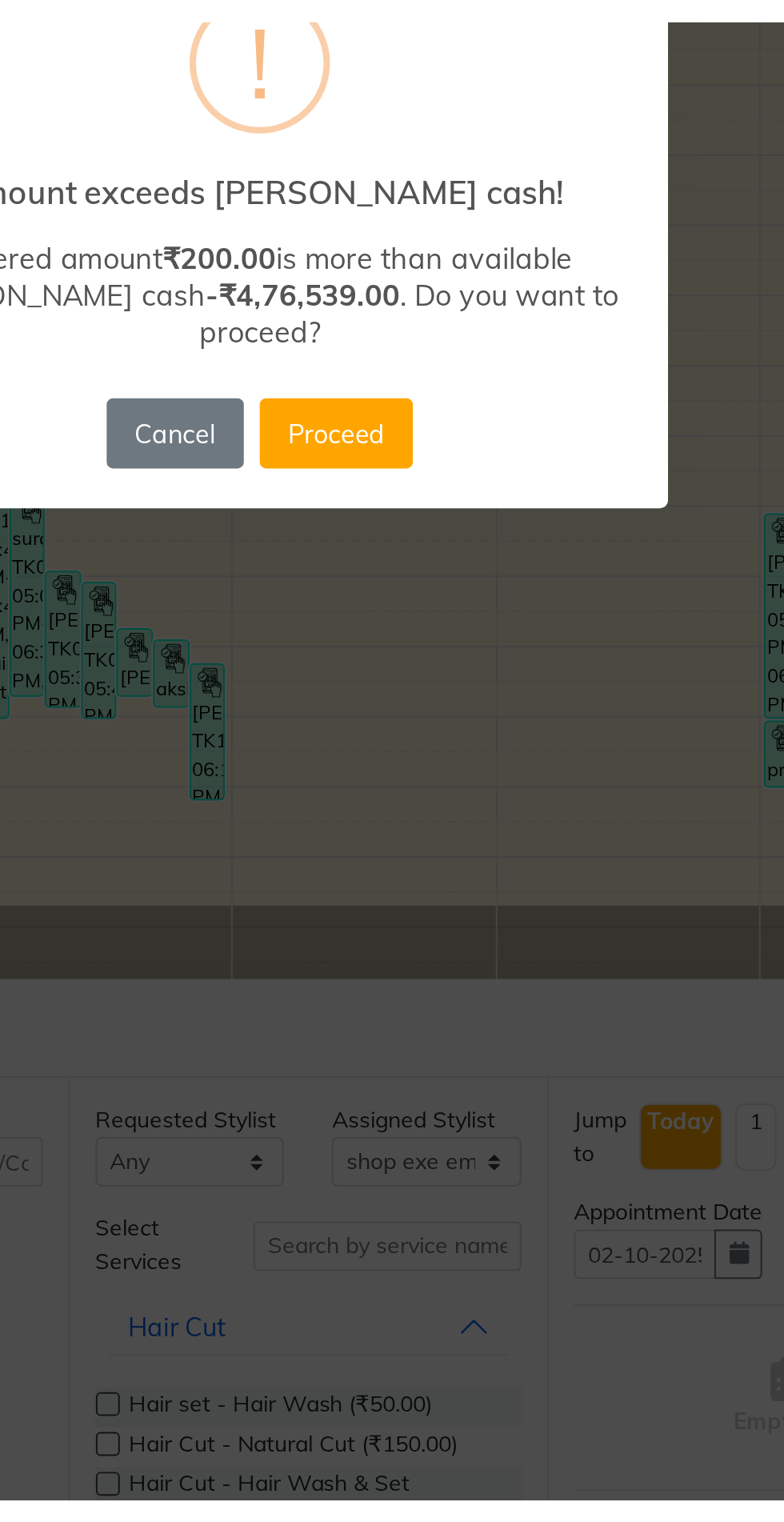
scroll to position [0, 0]
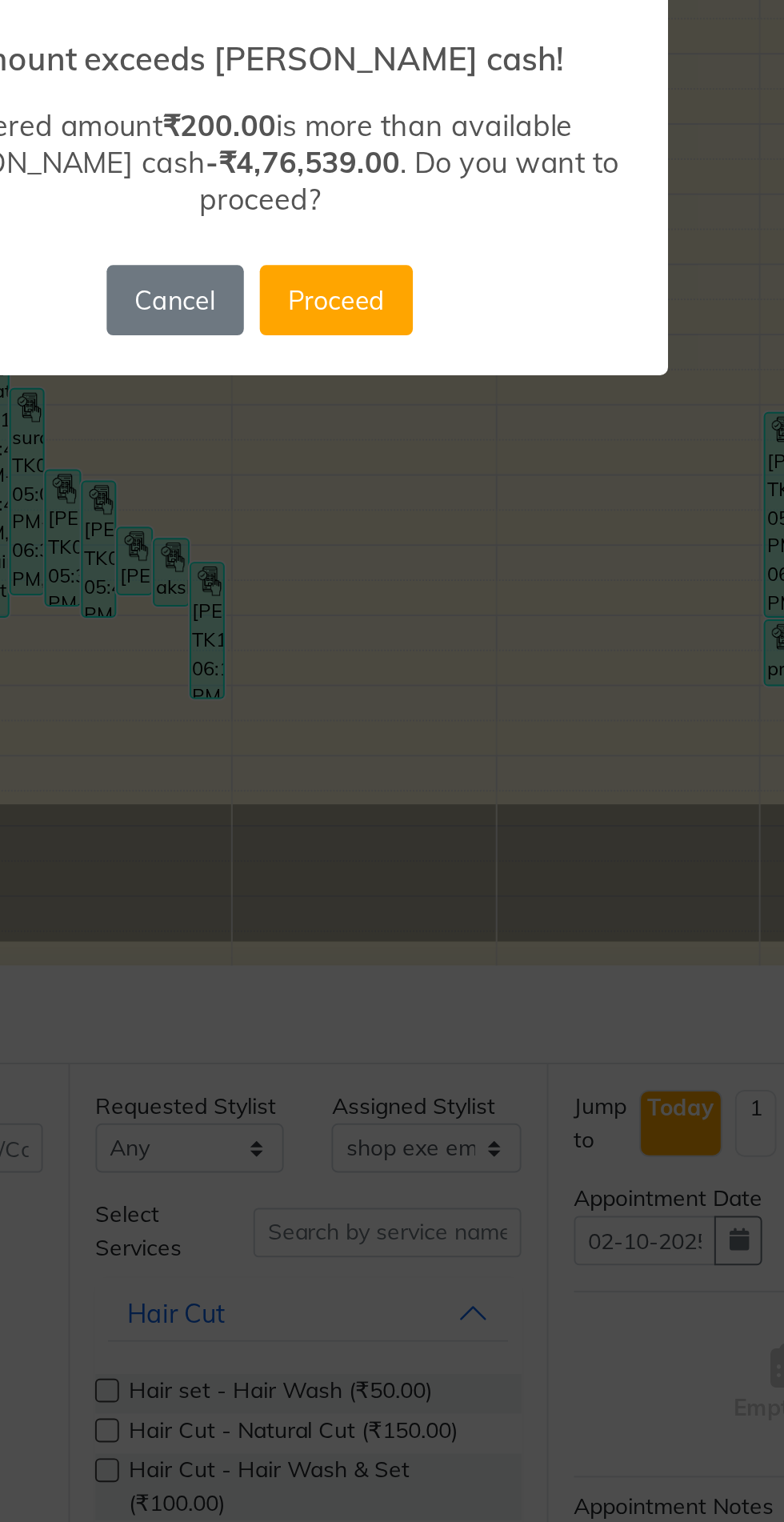
click at [457, 864] on button "Proceed" at bounding box center [429, 869] width 77 height 35
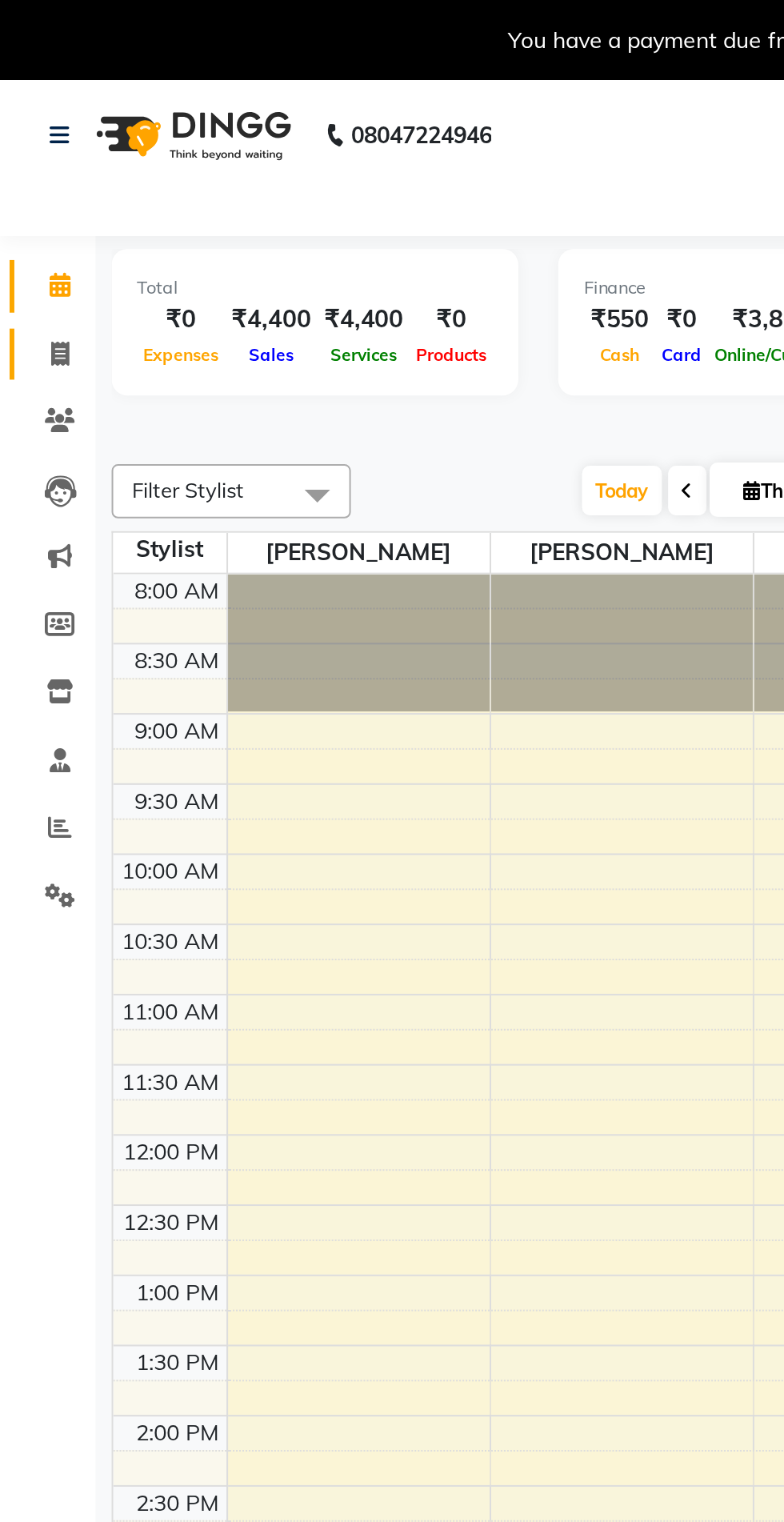
click at [41, 187] on link "Invoice" at bounding box center [24, 177] width 39 height 27
select select "service"
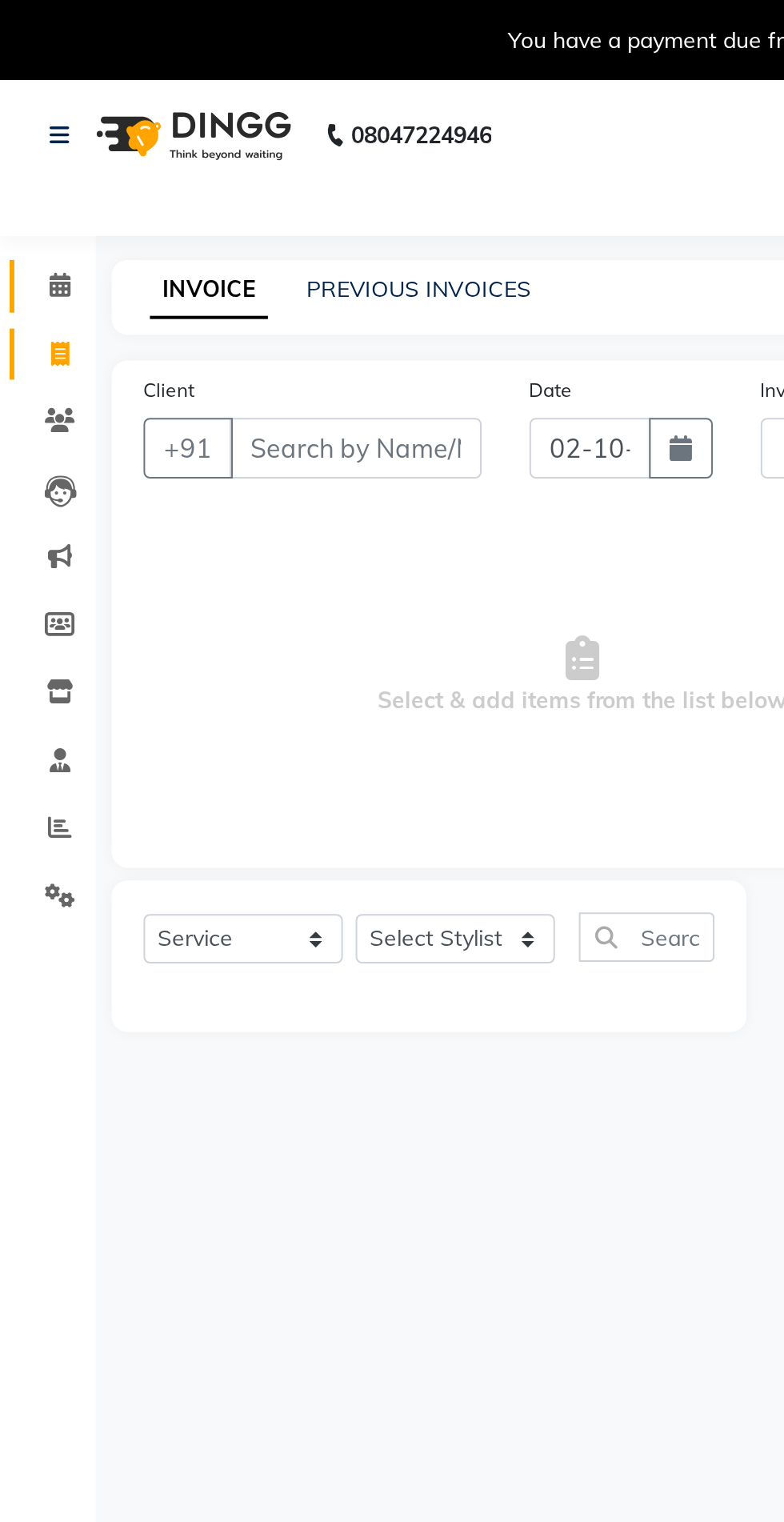
click at [33, 135] on span at bounding box center [30, 144] width 28 height 18
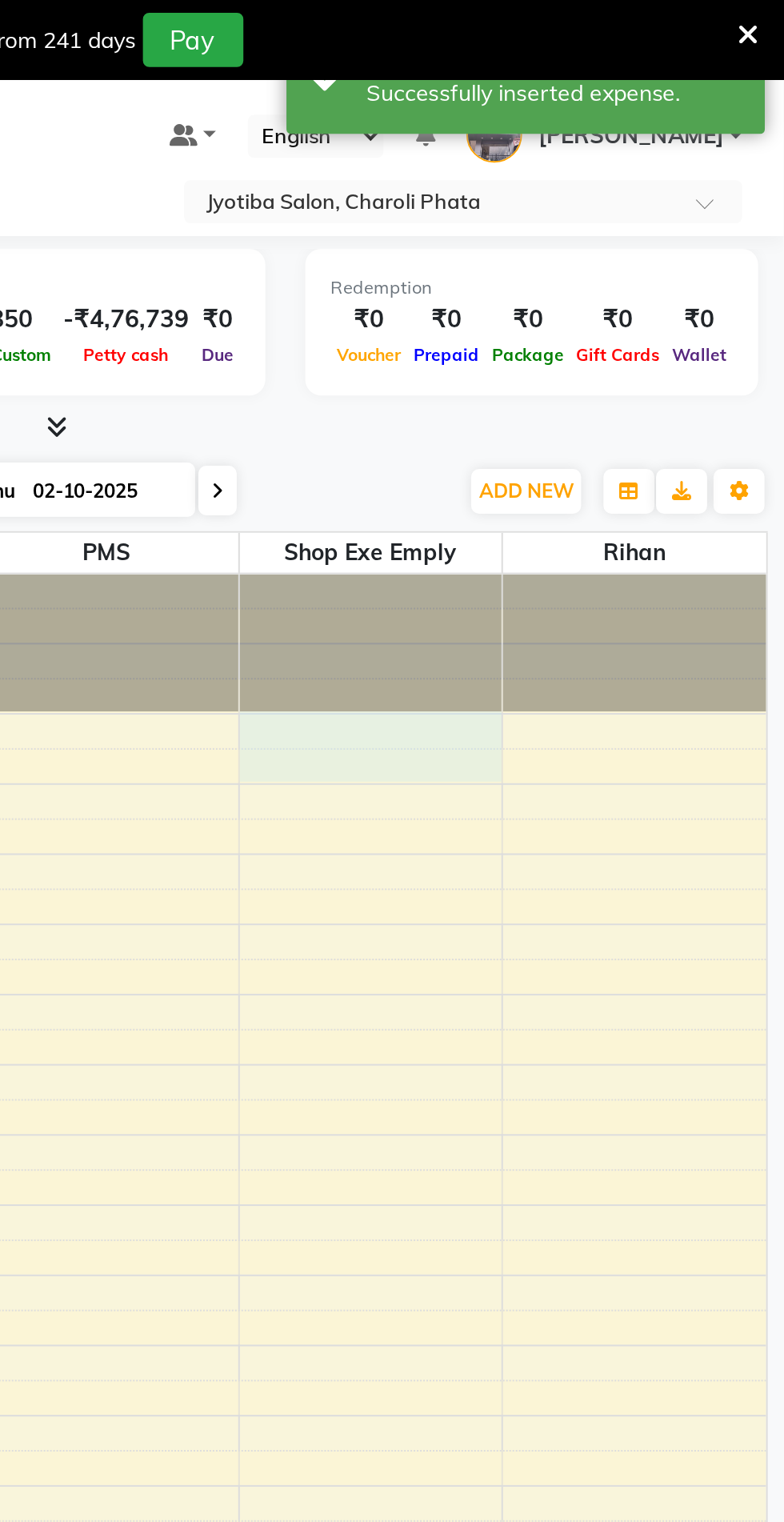
select select "45127"
select select "tentative"
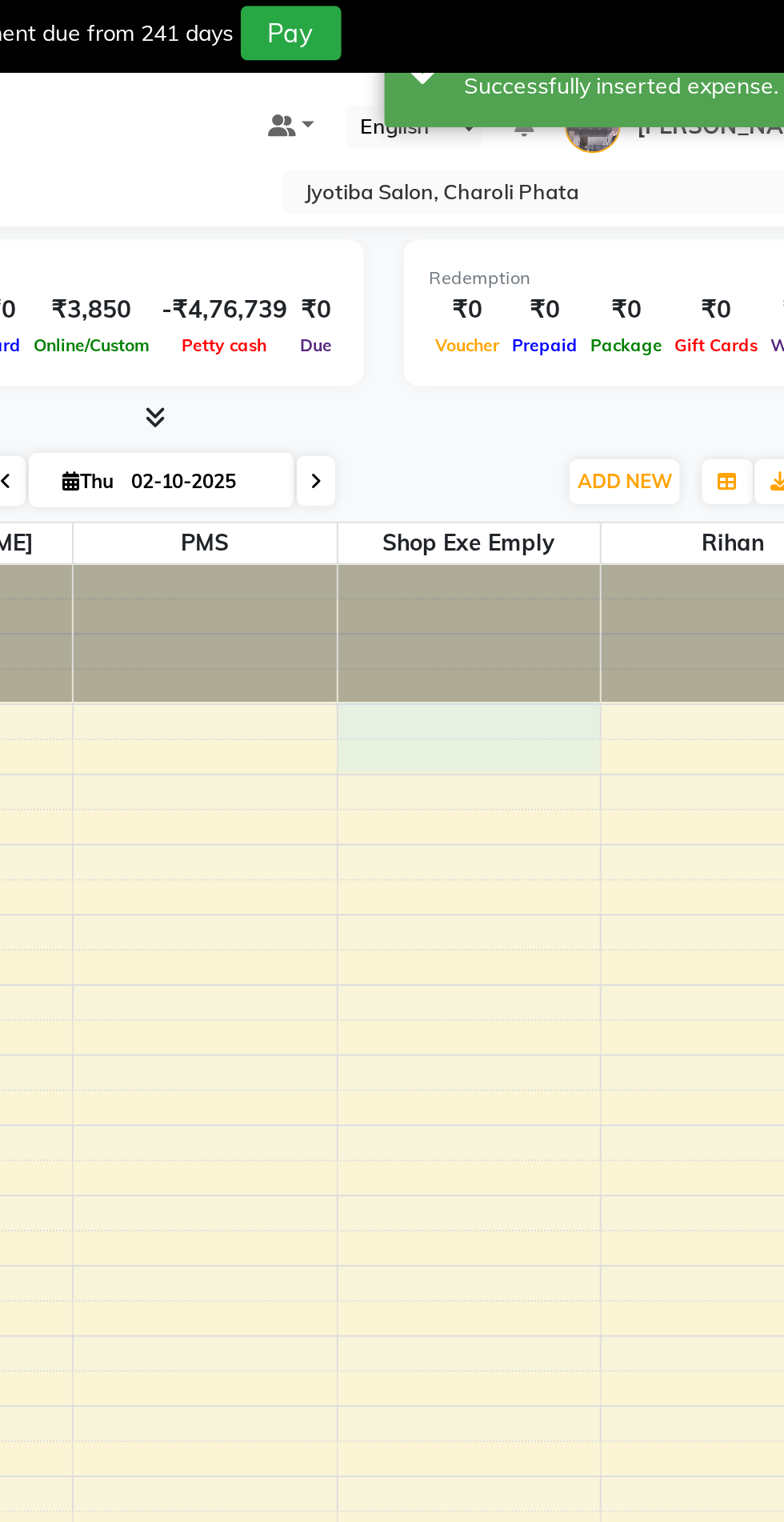
select select "540"
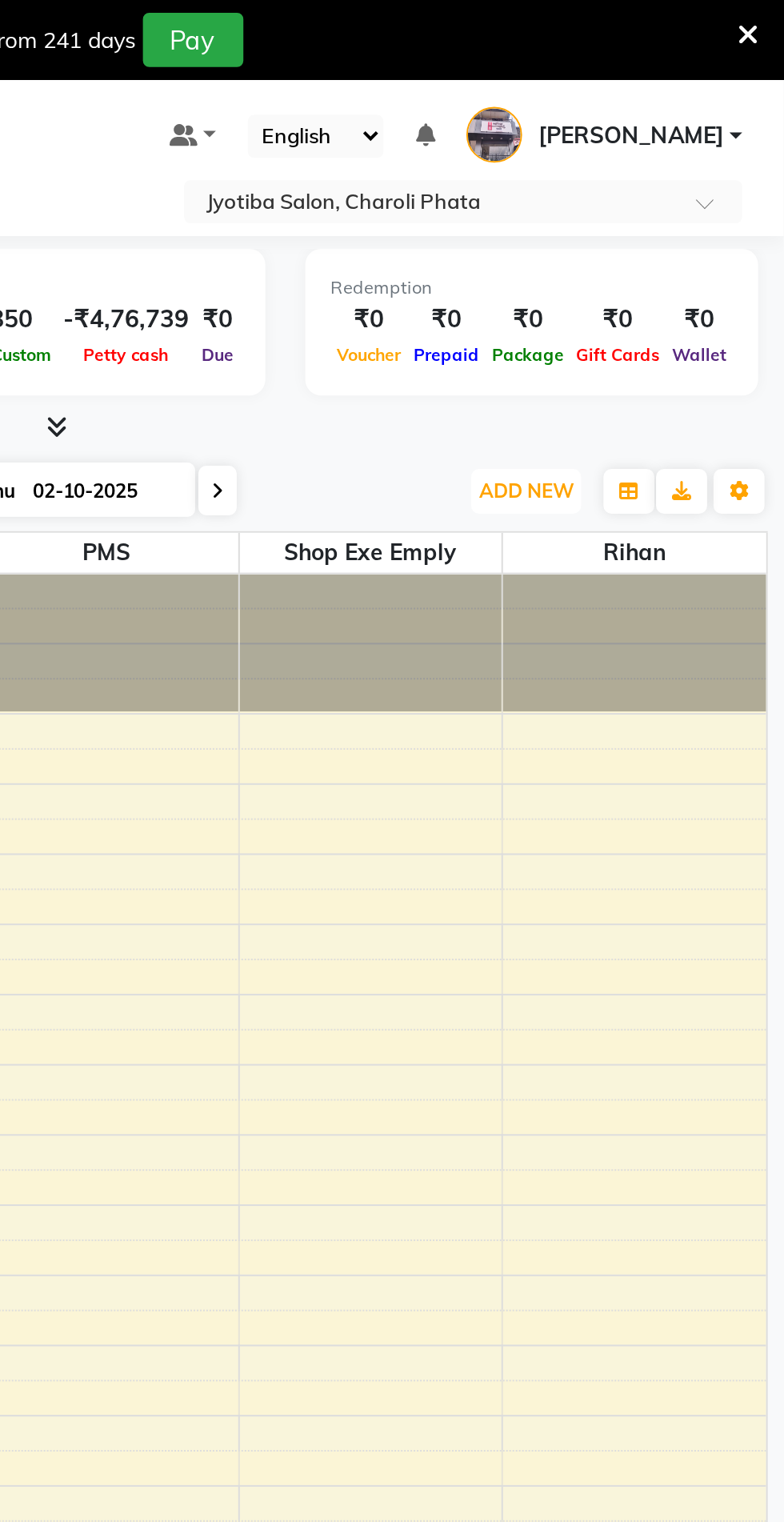
click at [656, 248] on span "ADD NEW" at bounding box center [655, 246] width 47 height 12
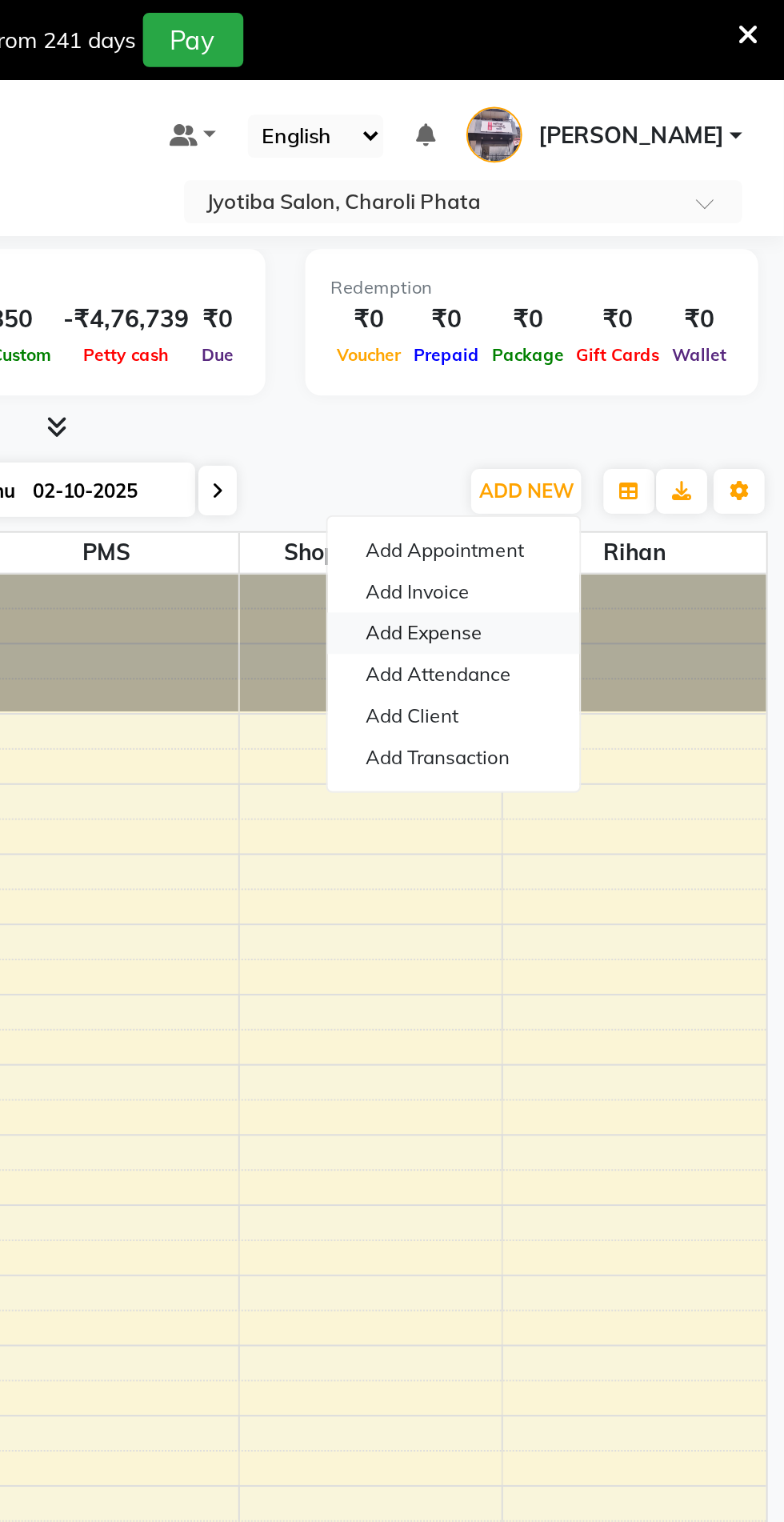
click at [641, 320] on link "Add Expense" at bounding box center [618, 318] width 127 height 21
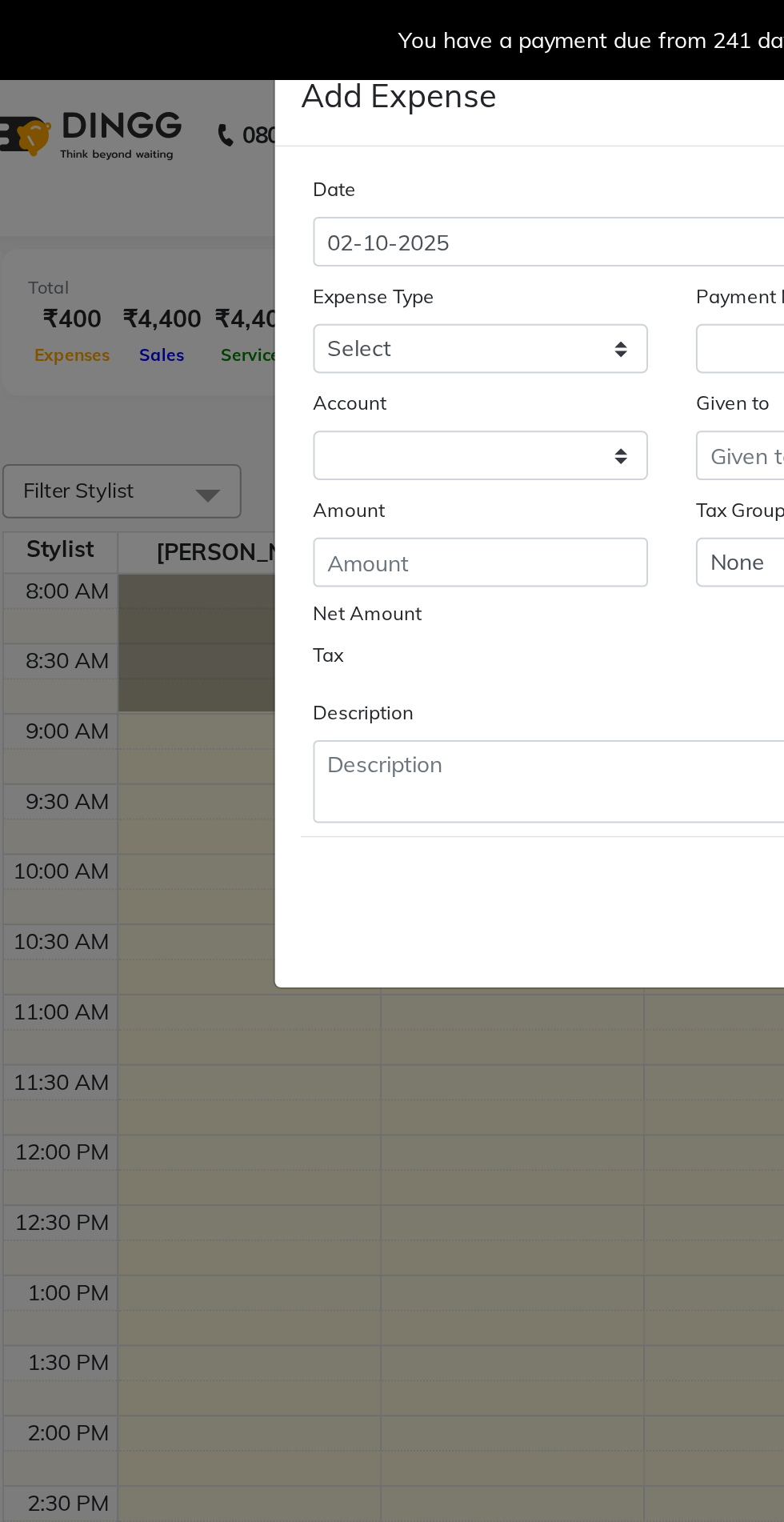
select select "1"
select select "4513"
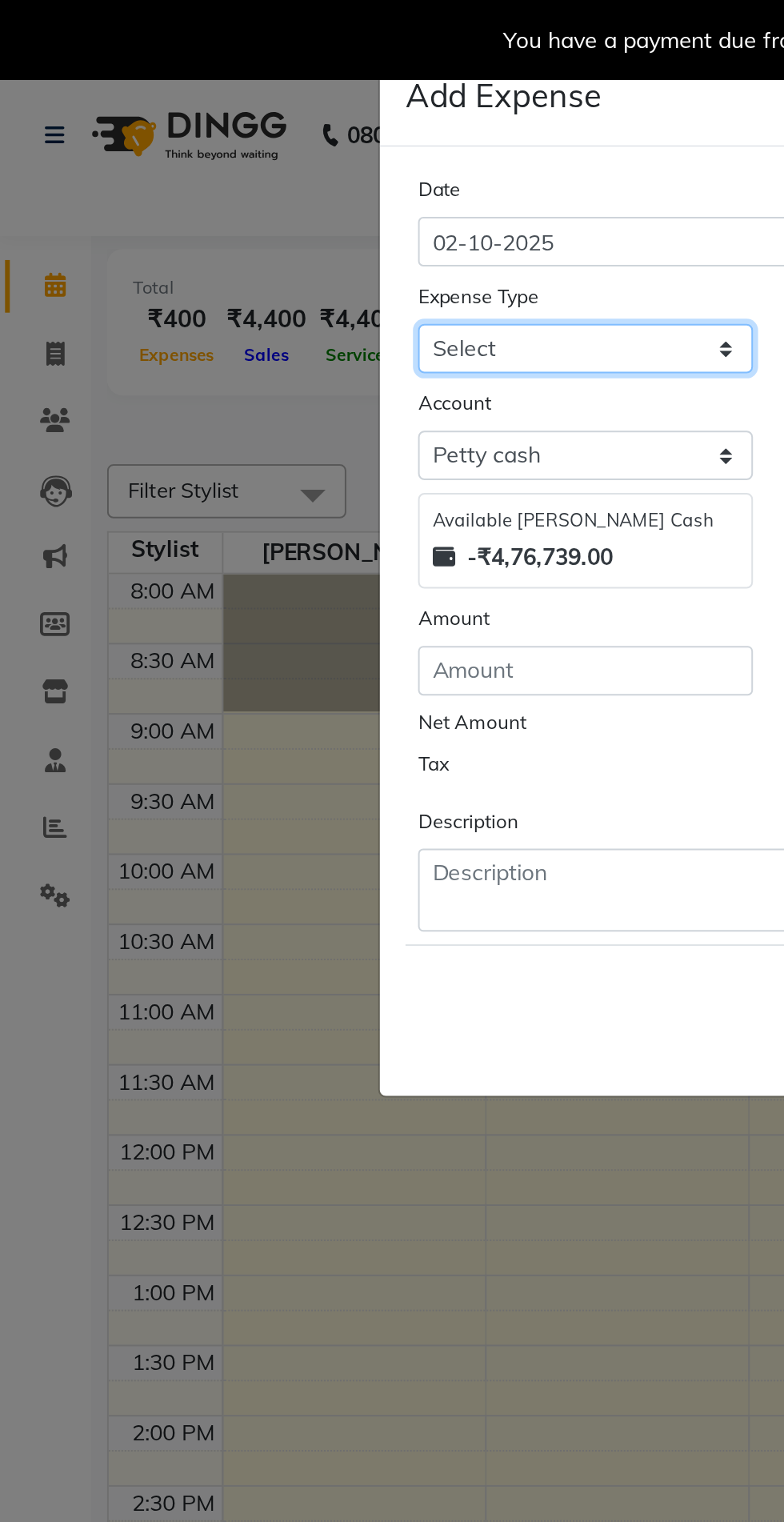
click at [292, 177] on select "Select Advance salary Advance salary ajaj Bank charges Car maintenance Cash tra…" at bounding box center [296, 175] width 168 height 25
select select "18043"
click at [212, 163] on select "Select Advance salary Advance salary ajaj Bank charges Car maintenance Cash tra…" at bounding box center [296, 175] width 168 height 25
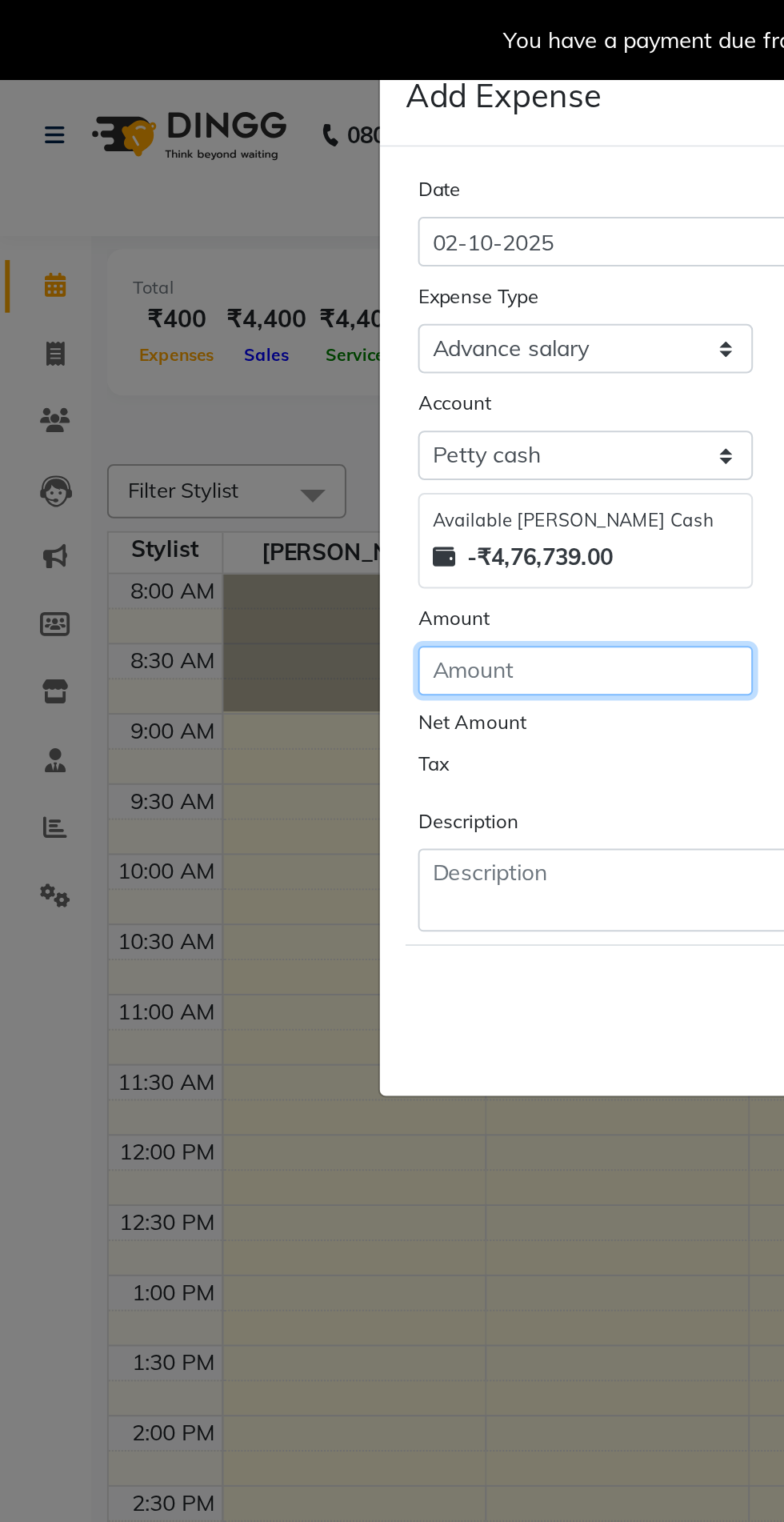
click at [278, 342] on input "number" at bounding box center [296, 336] width 168 height 25
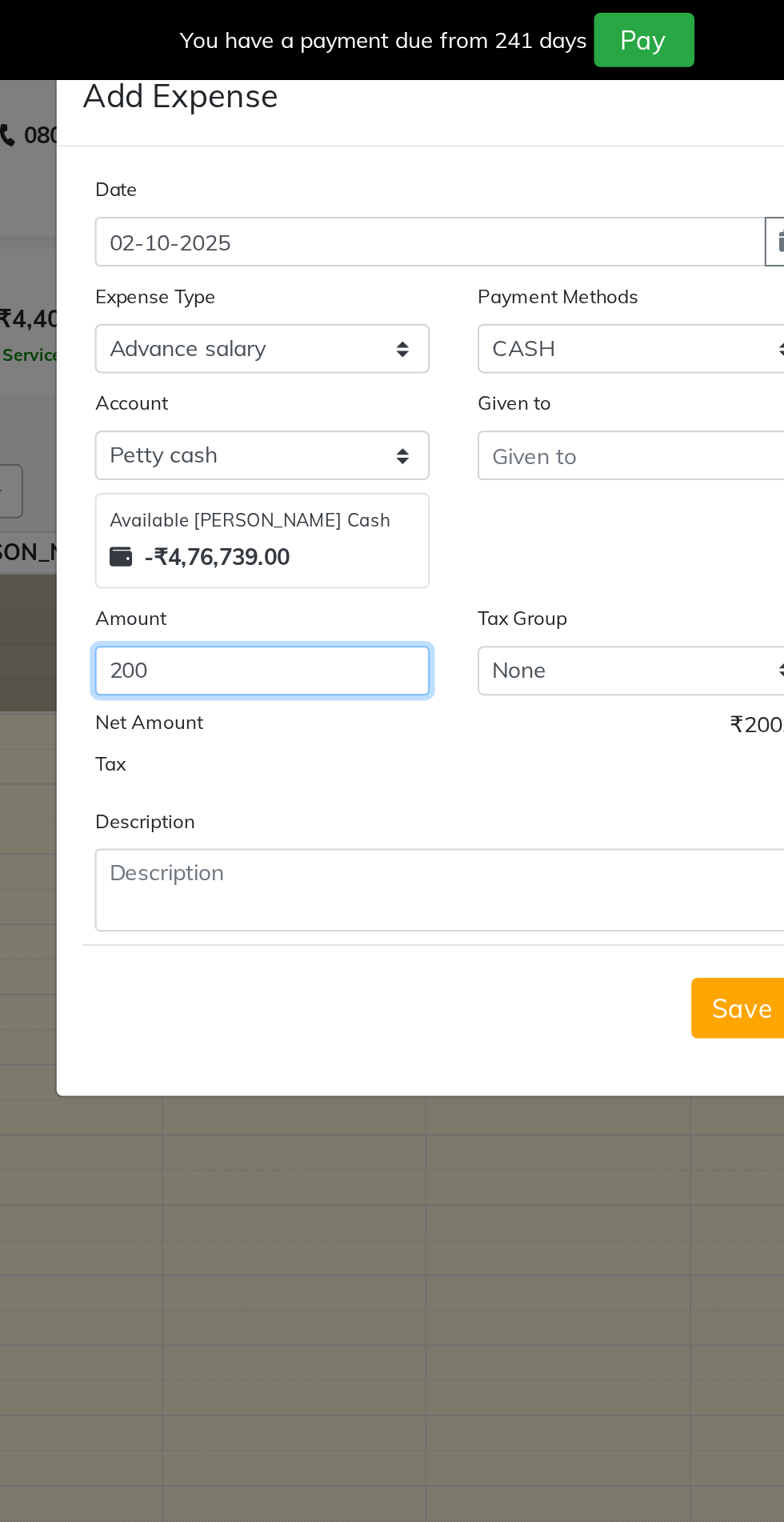
type input "200"
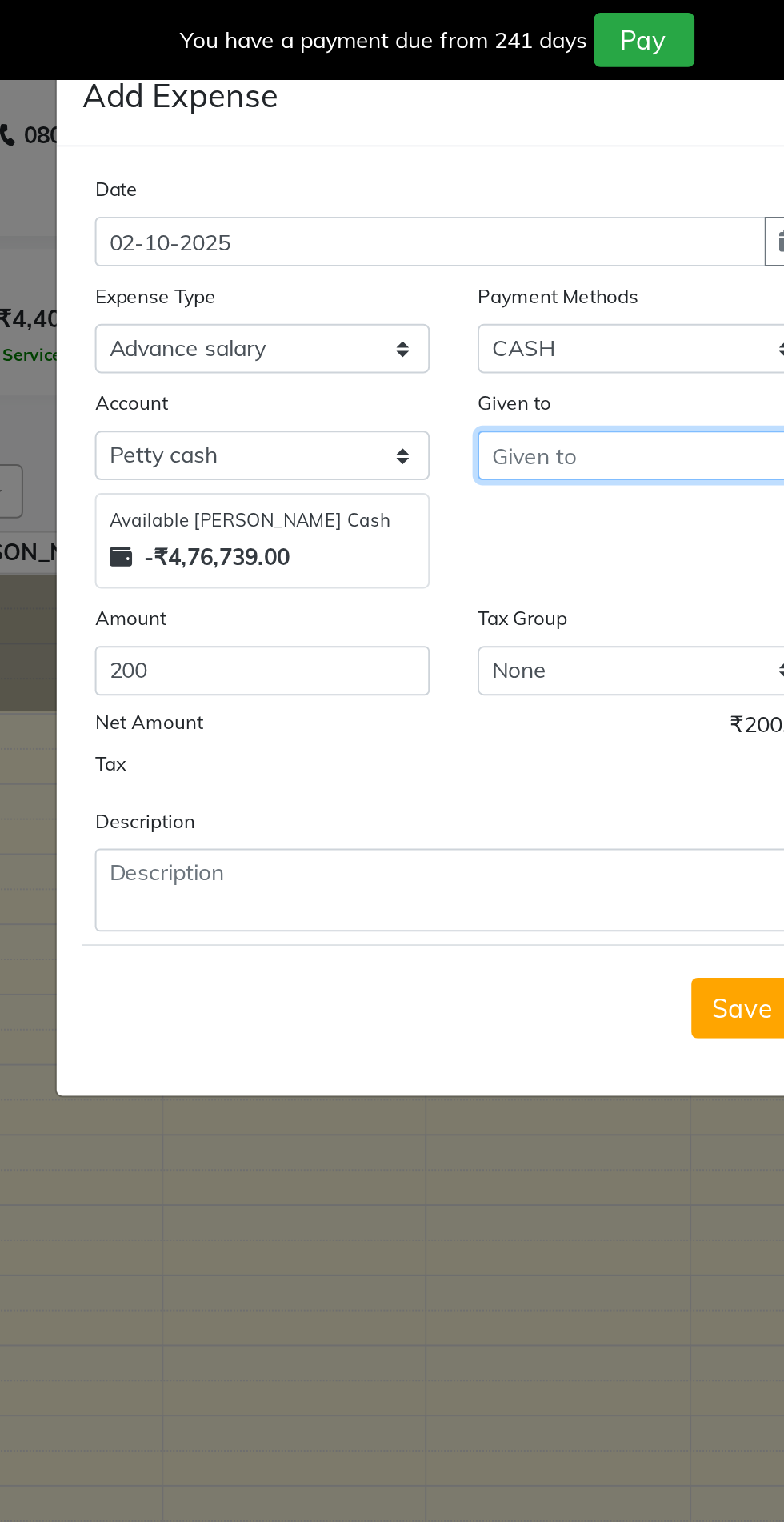
click at [463, 232] on input "text" at bounding box center [488, 228] width 168 height 25
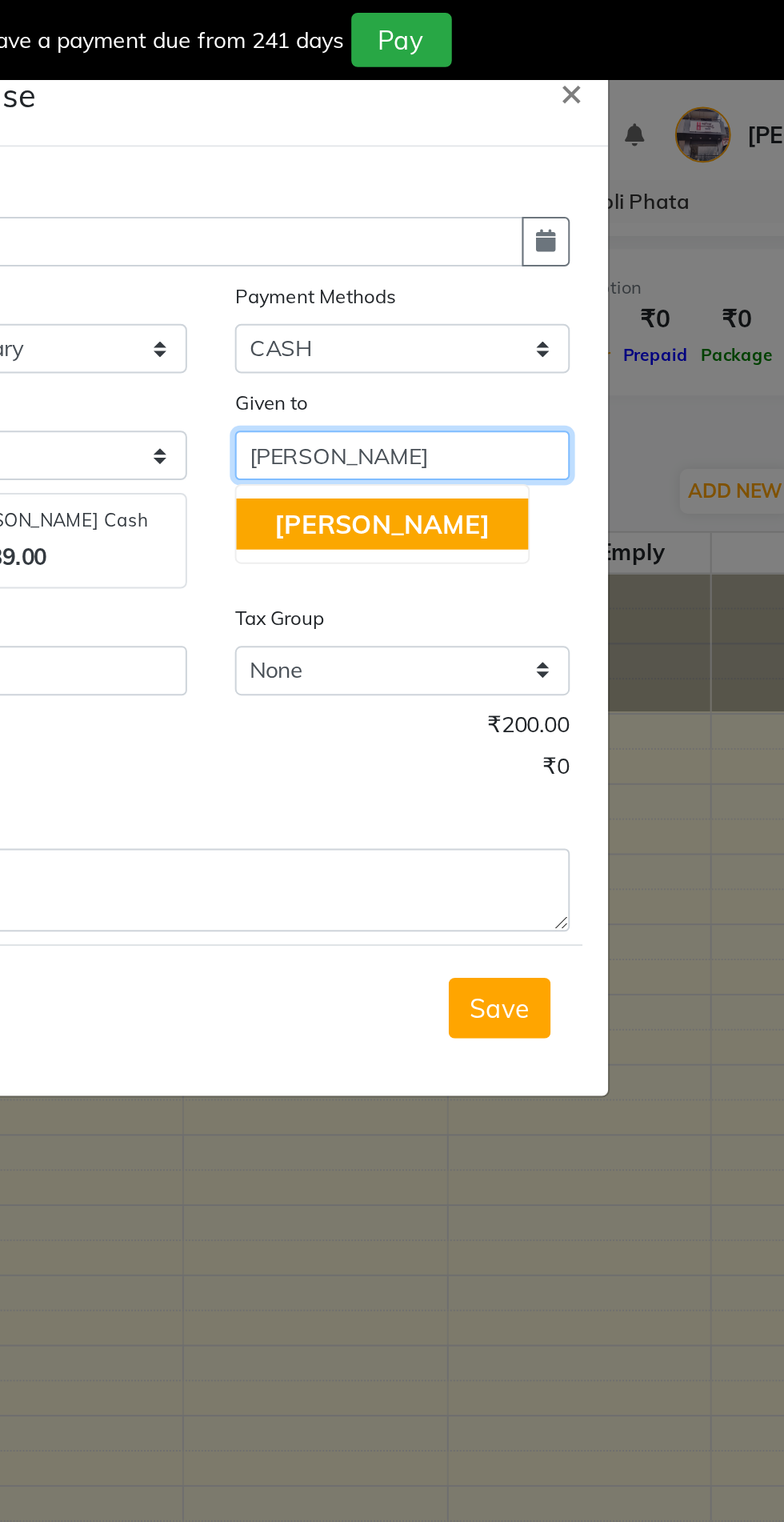
click at [497, 260] on button "[PERSON_NAME]" at bounding box center [477, 263] width 147 height 26
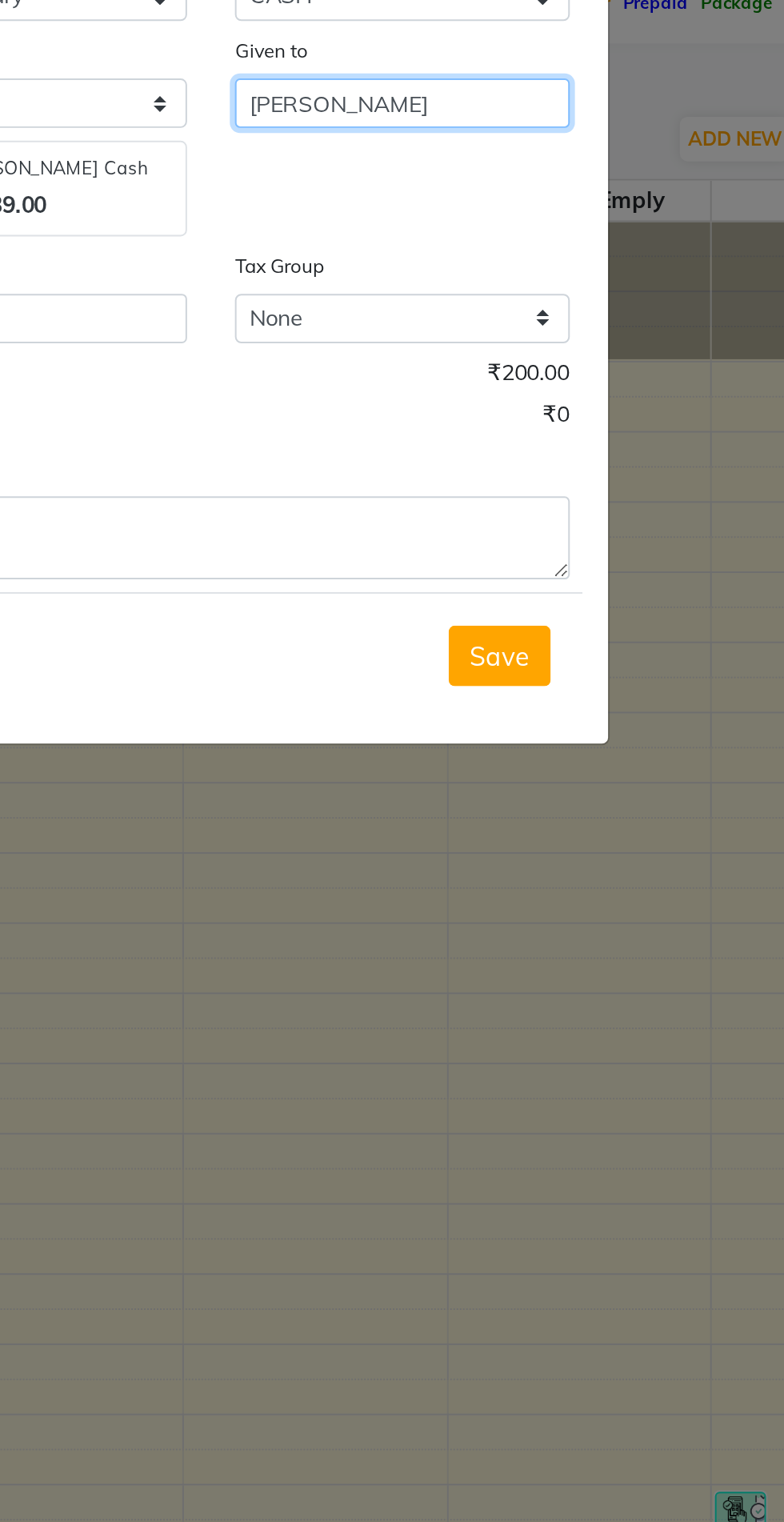
type input "[PERSON_NAME]"
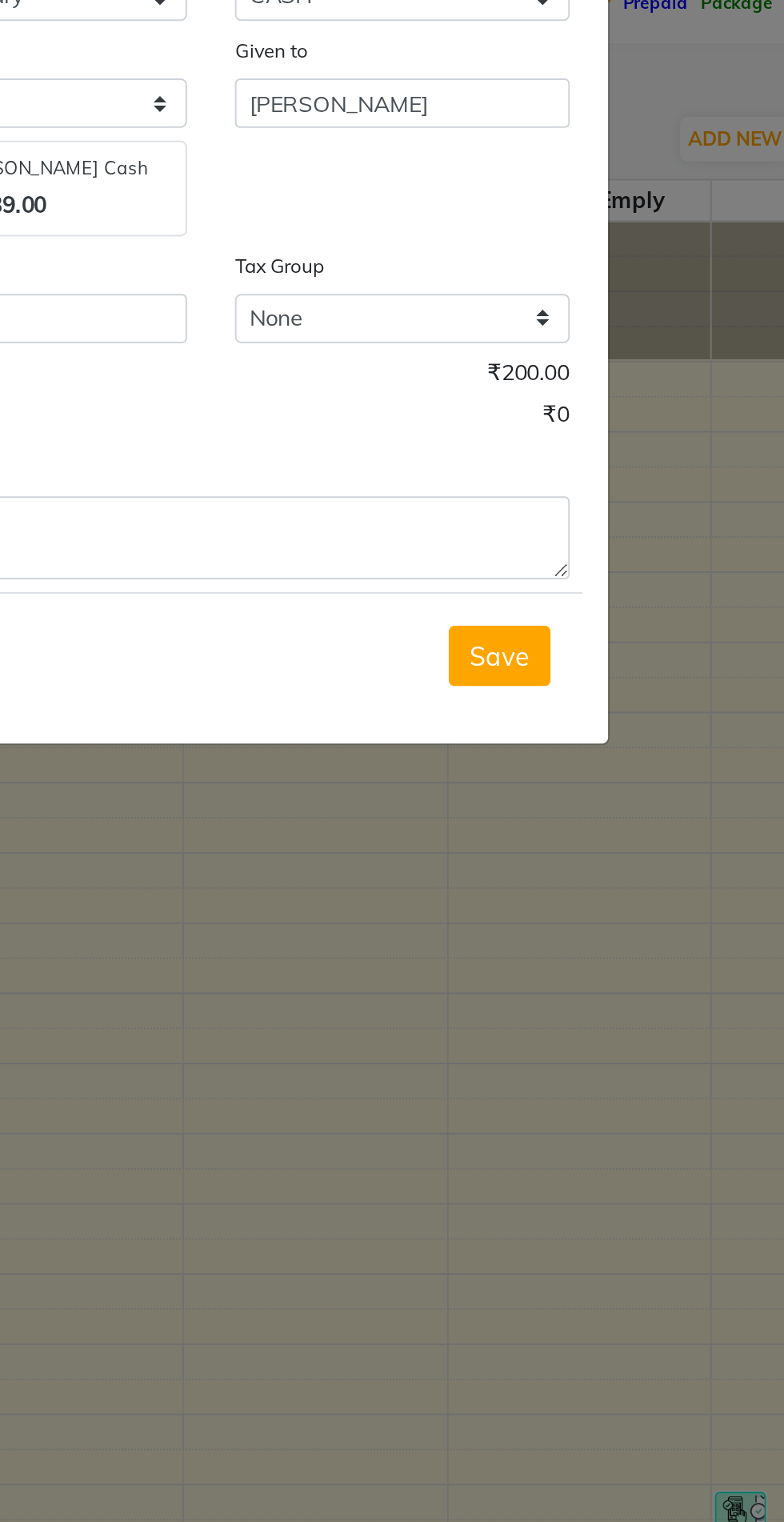
click at [533, 519] on button "Save" at bounding box center [537, 505] width 51 height 30
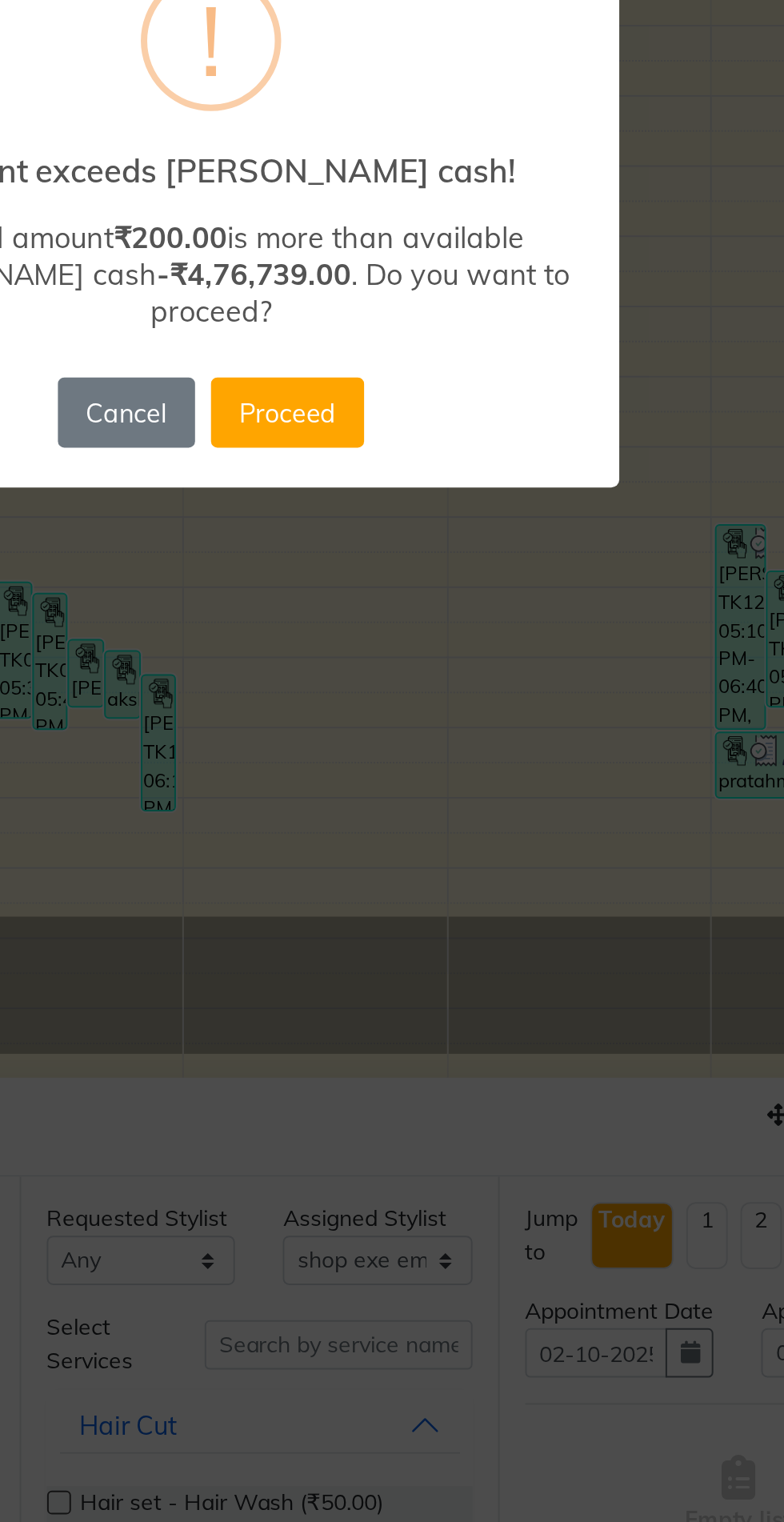
click at [443, 864] on button "Proceed" at bounding box center [429, 869] width 77 height 35
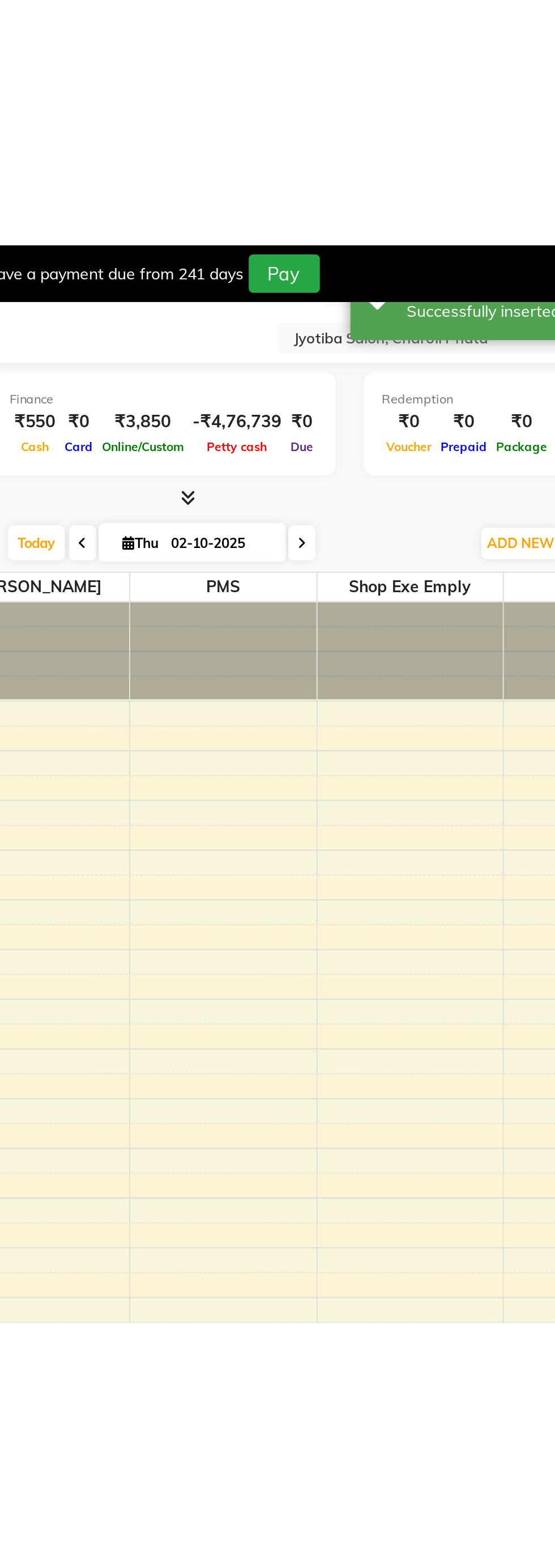
scroll to position [24, 0]
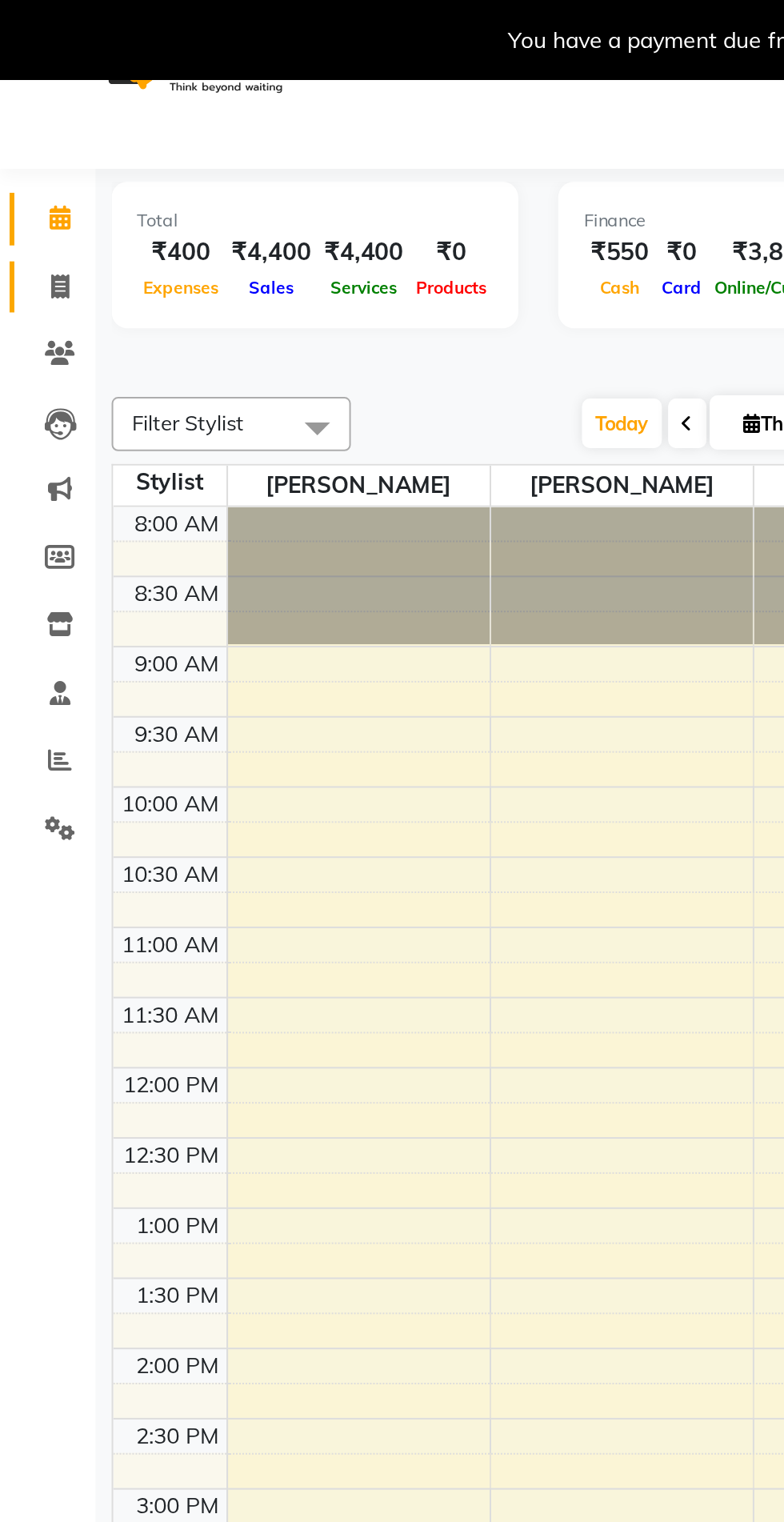
click at [28, 147] on icon at bounding box center [30, 143] width 9 height 12
select select "service"
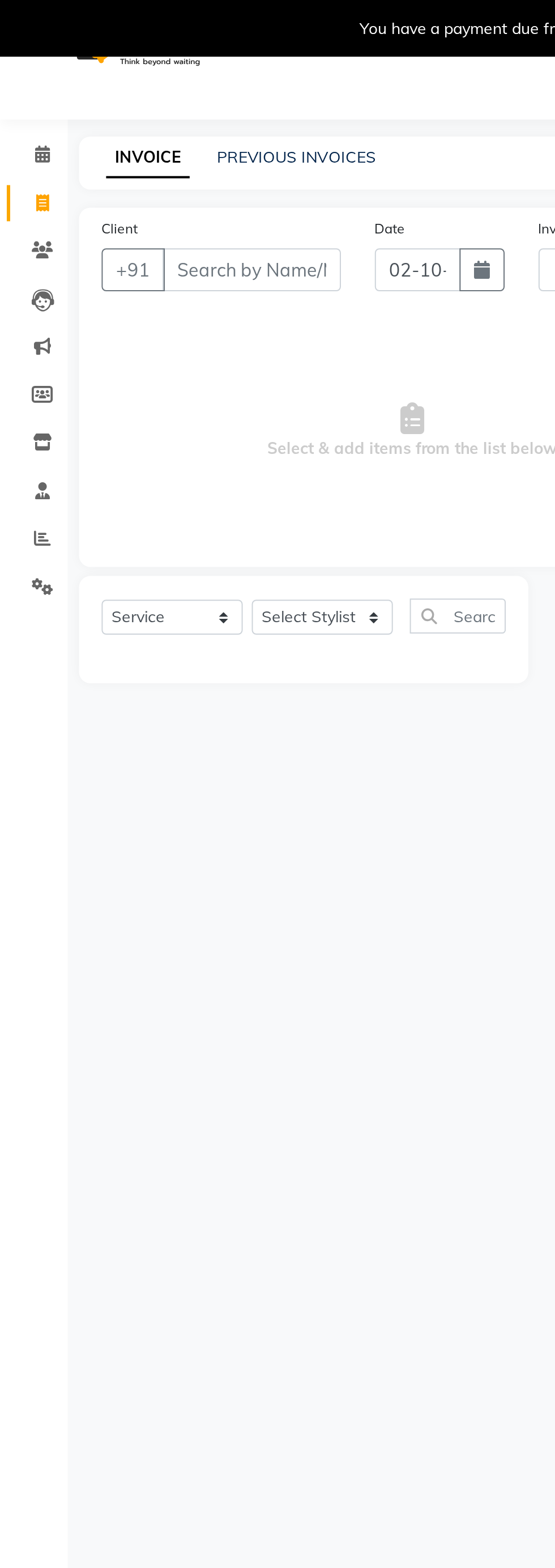
type input "1104"
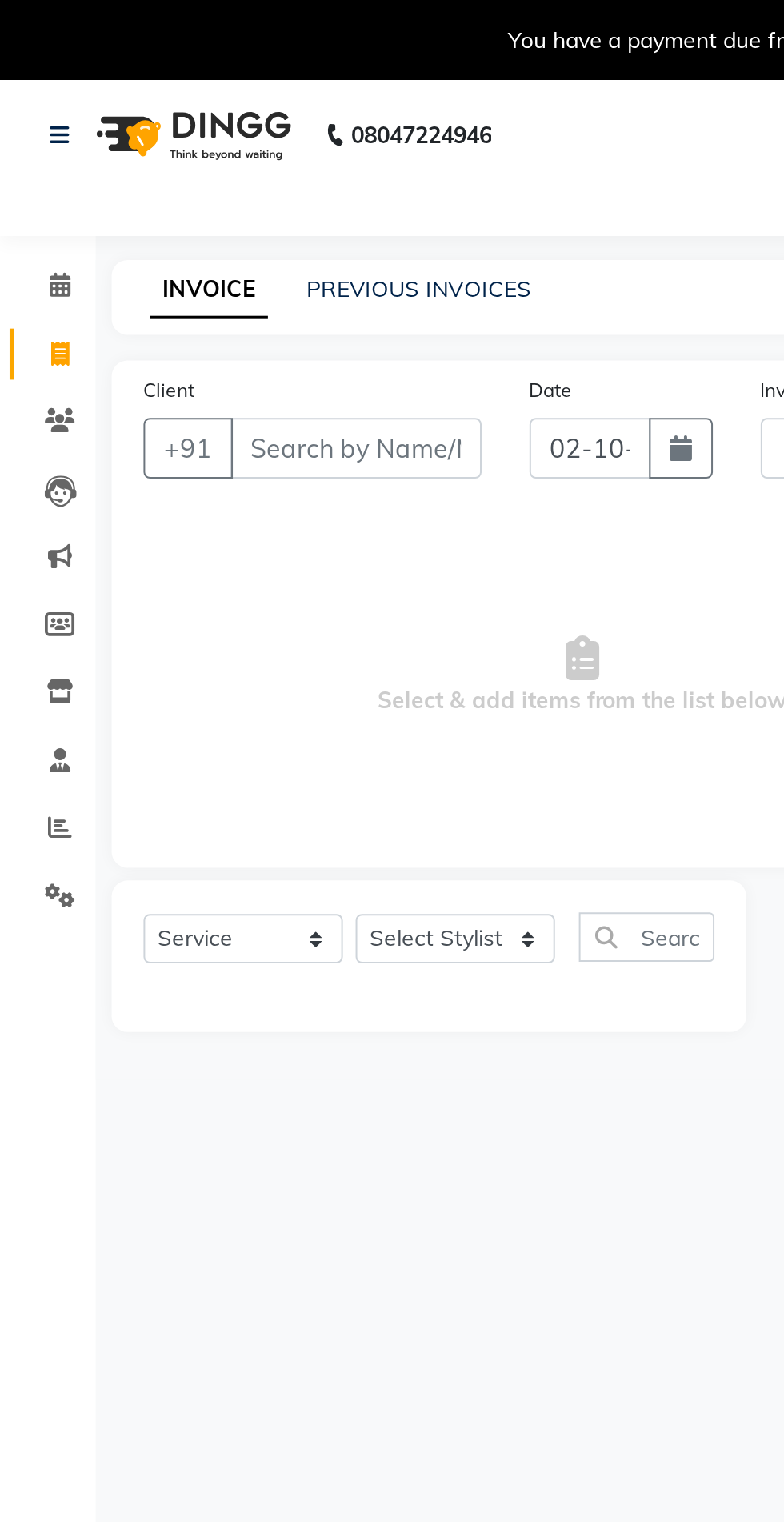
select select "5577"
click at [30, 118] on aside "Calendar Invoice Clients Leads Marketing Members Inventory Staff Reports Settin…" at bounding box center [24, 800] width 48 height 1522
click at [30, 137] on span at bounding box center [30, 144] width 28 height 18
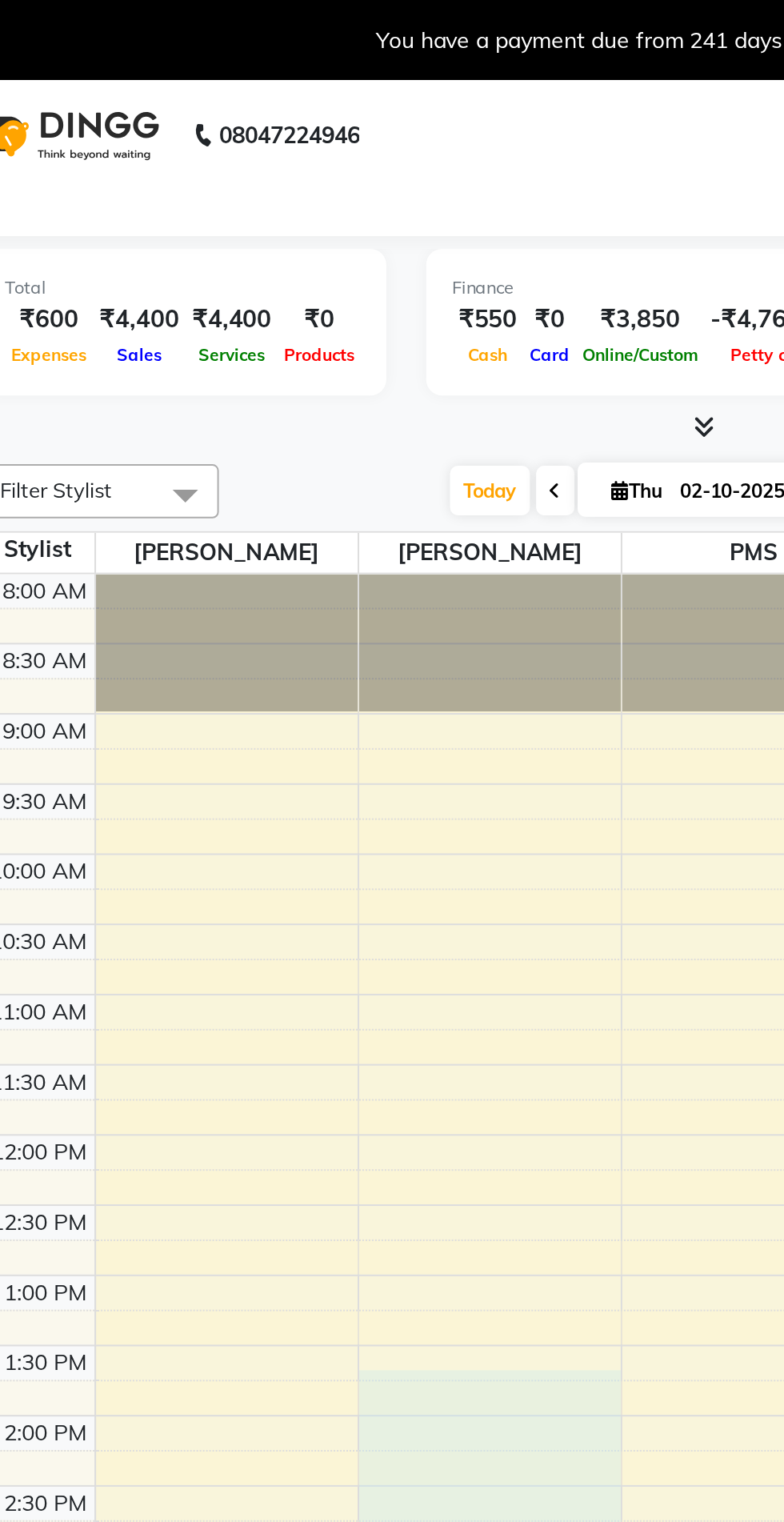
select select "38050"
select select "tentative"
select select "825"
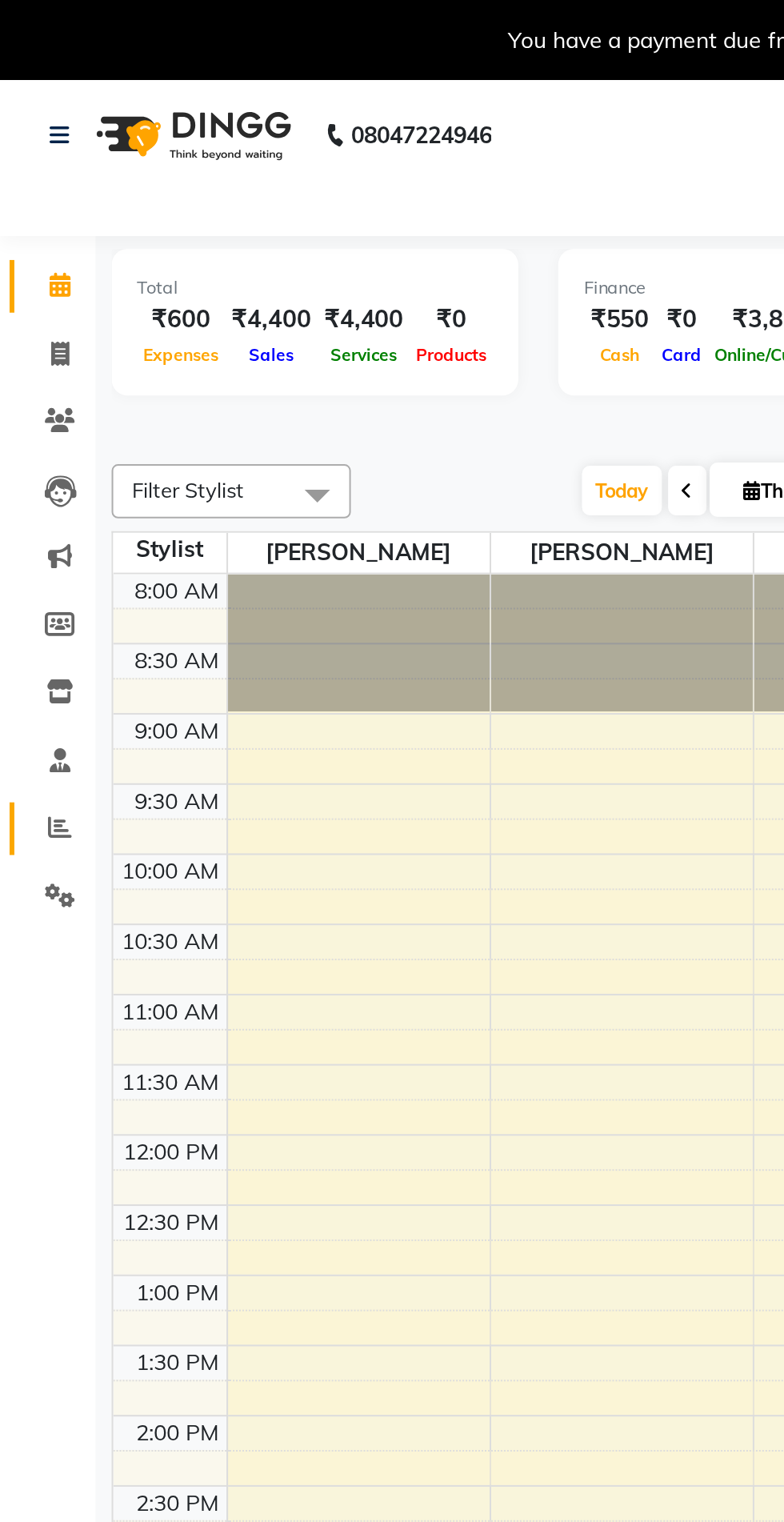
click at [33, 420] on icon at bounding box center [30, 415] width 12 height 12
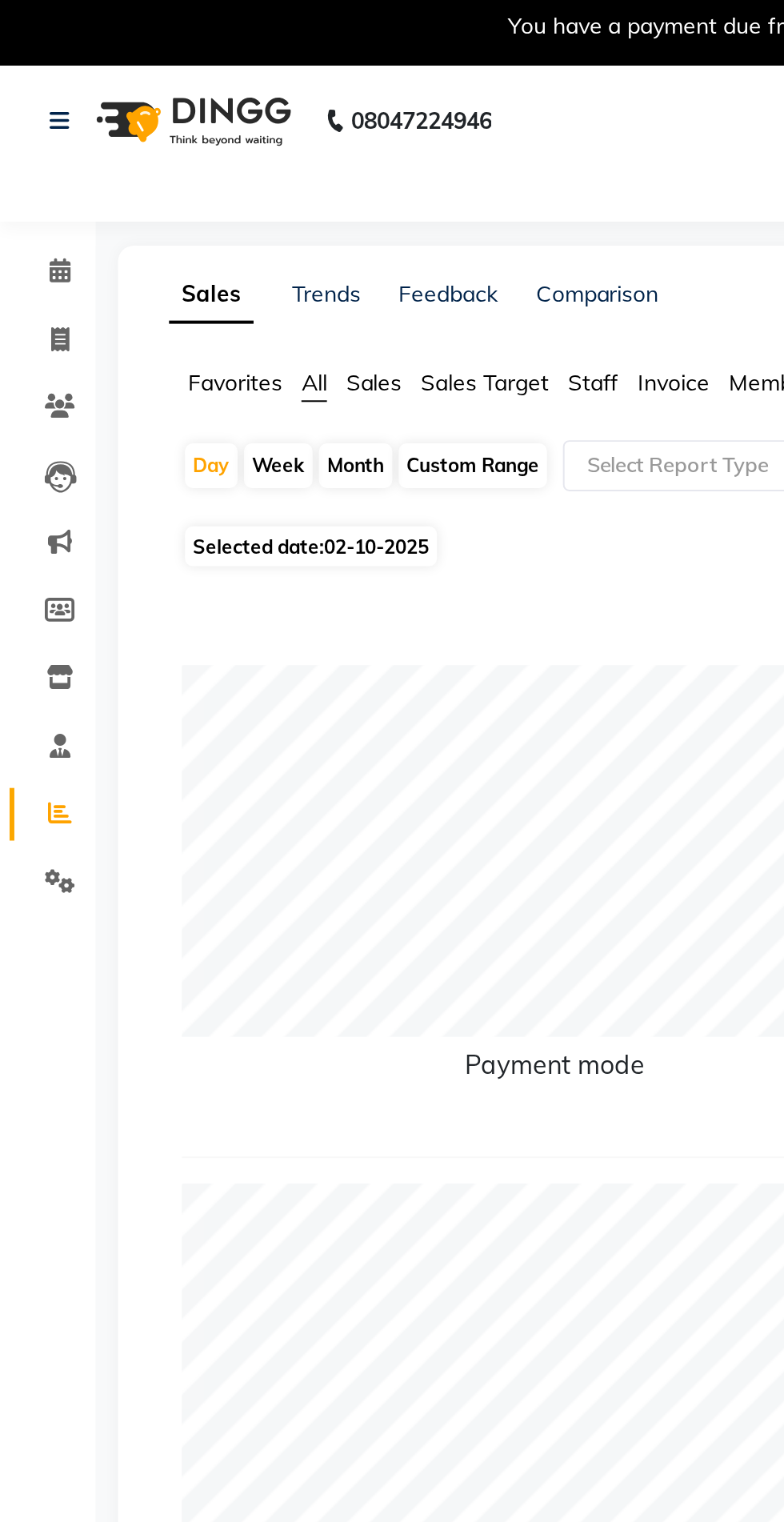
click at [185, 240] on div "Month" at bounding box center [178, 241] width 37 height 22
select select "10"
select select "2025"
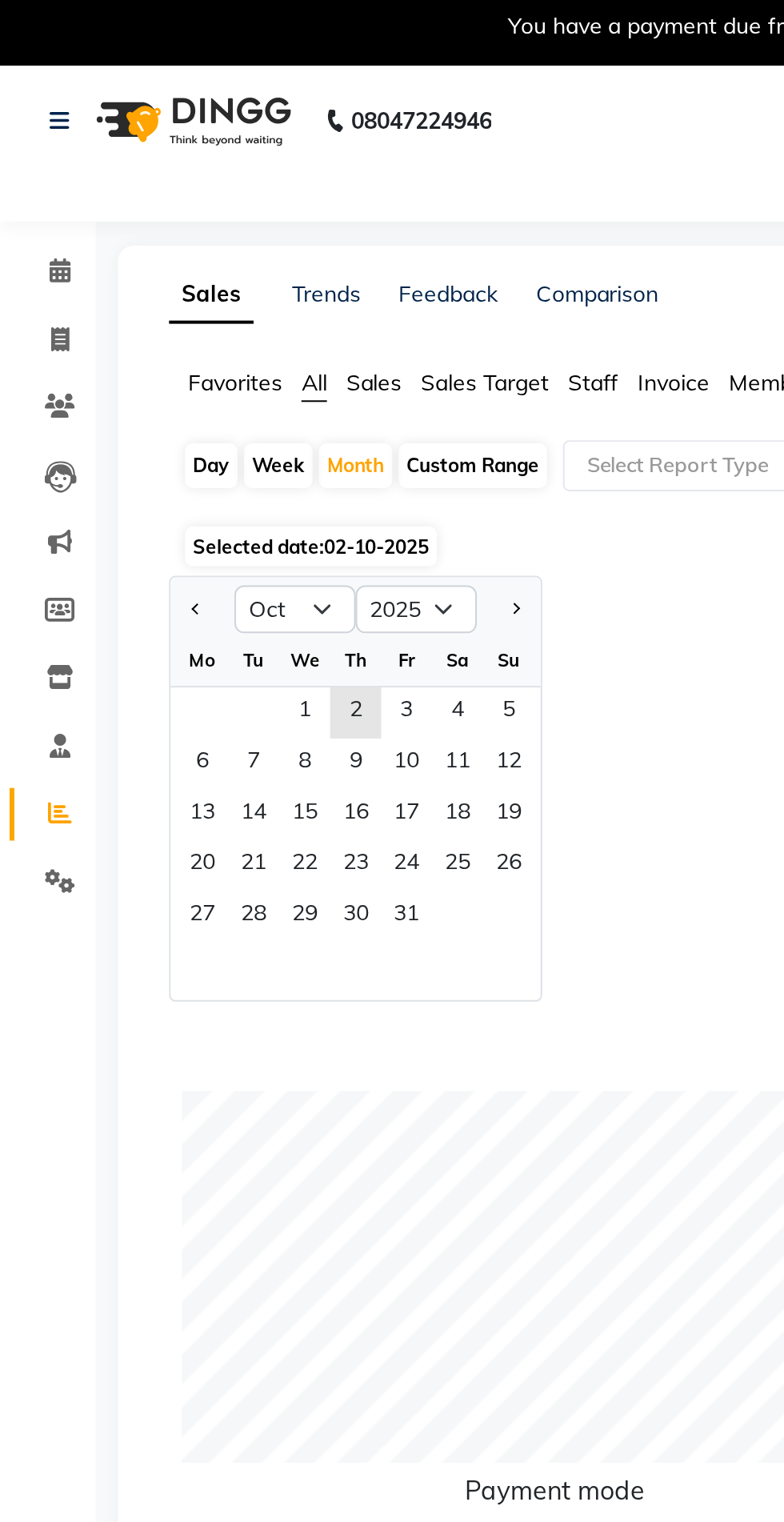
click at [152, 364] on span "1" at bounding box center [153, 365] width 26 height 26
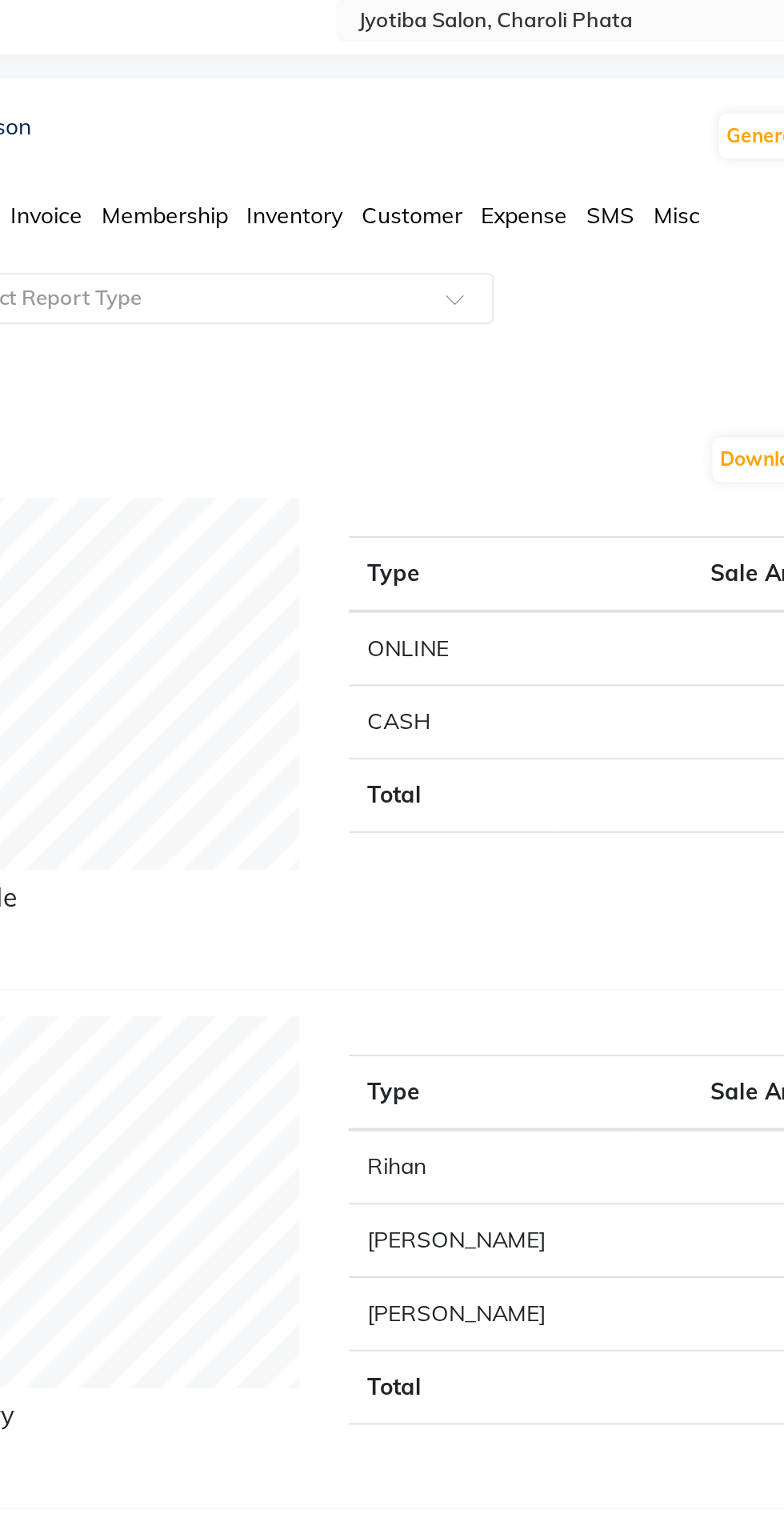
click at [573, 204] on span "Expense" at bounding box center [577, 199] width 43 height 15
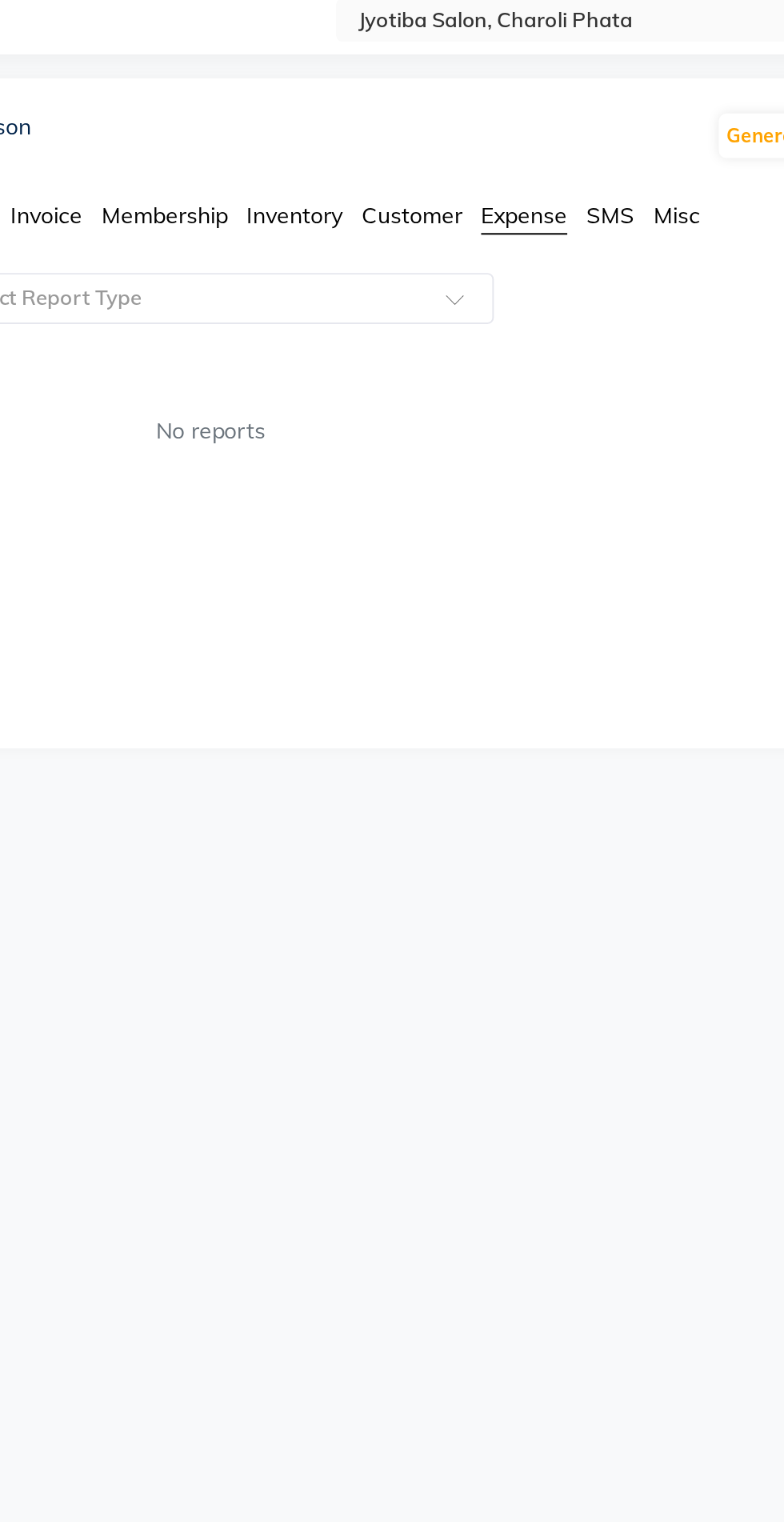
click at [515, 245] on input "text" at bounding box center [406, 240] width 231 height 16
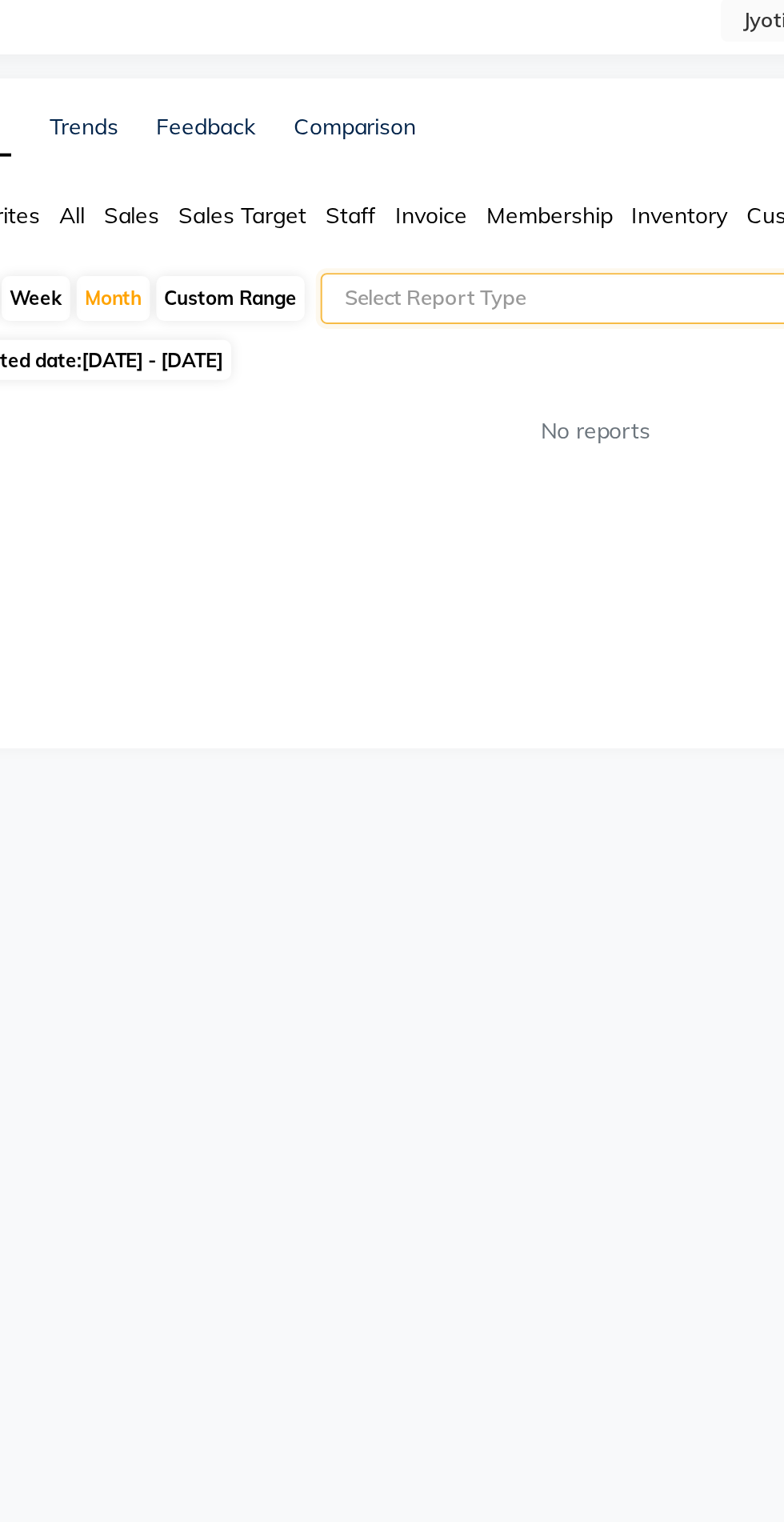
click at [402, 244] on input "text" at bounding box center [406, 240] width 231 height 16
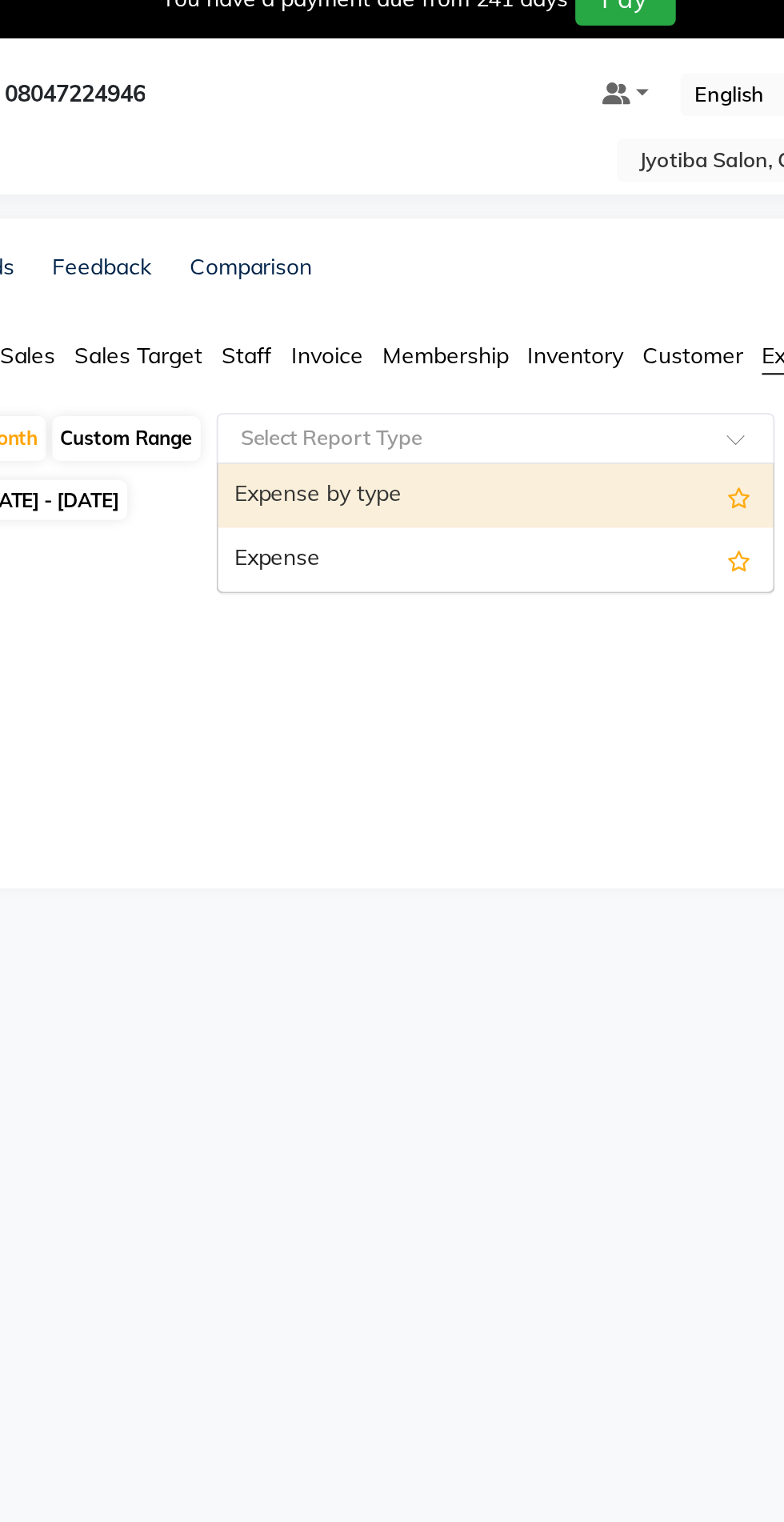
click at [380, 308] on div "Expense" at bounding box center [422, 301] width 278 height 32
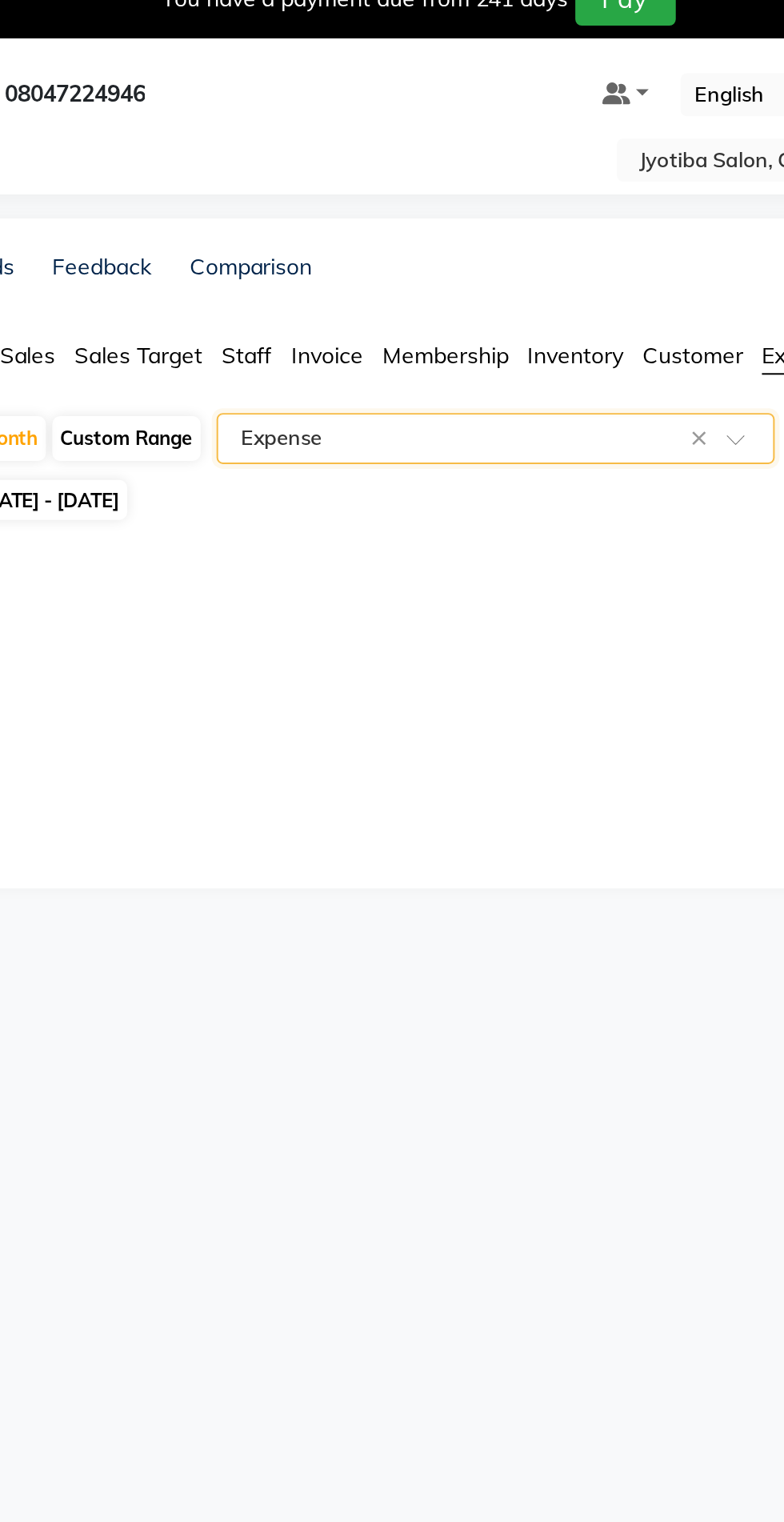
select select "full_report"
select select "csv"
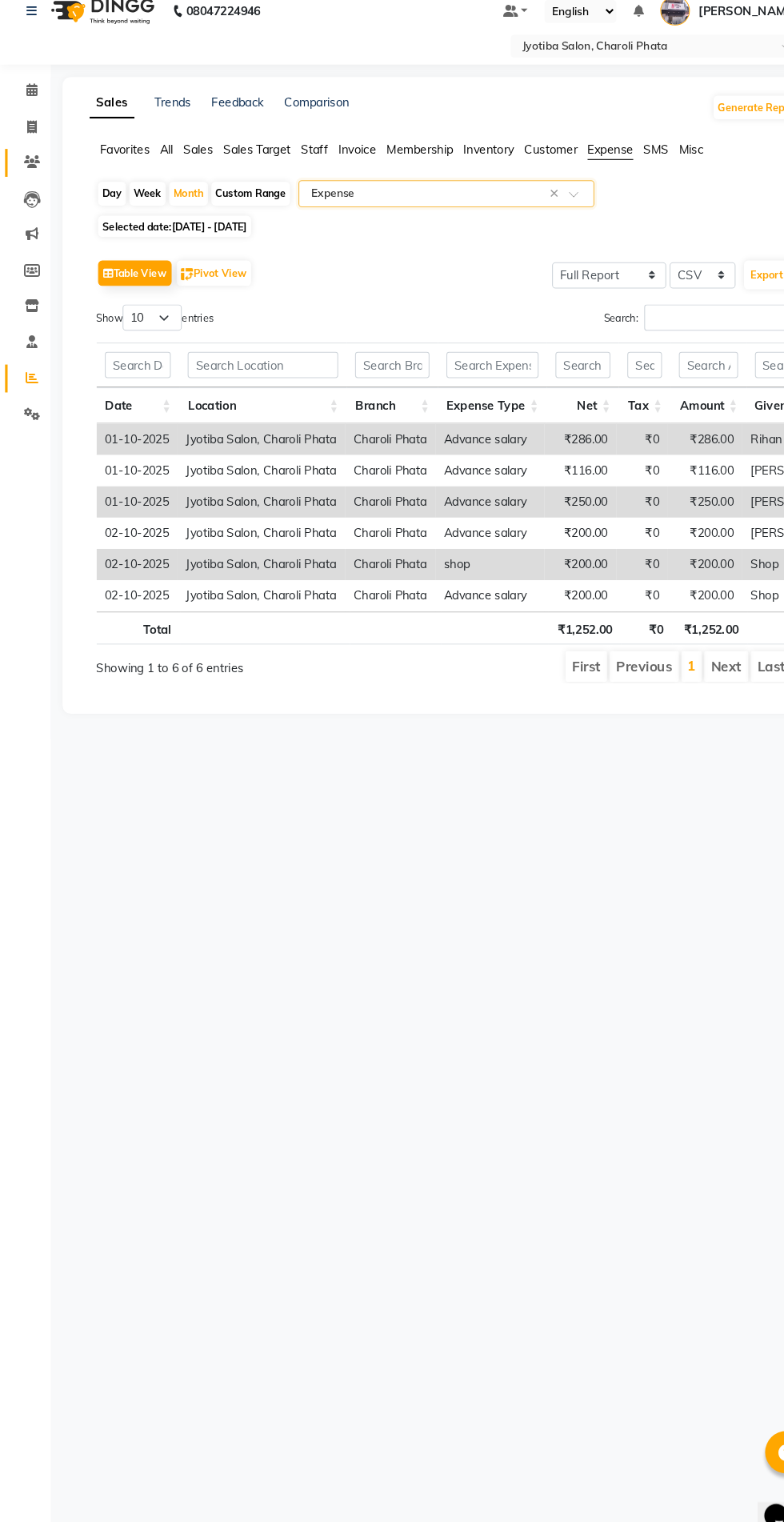
click at [30, 211] on icon at bounding box center [30, 211] width 15 height 12
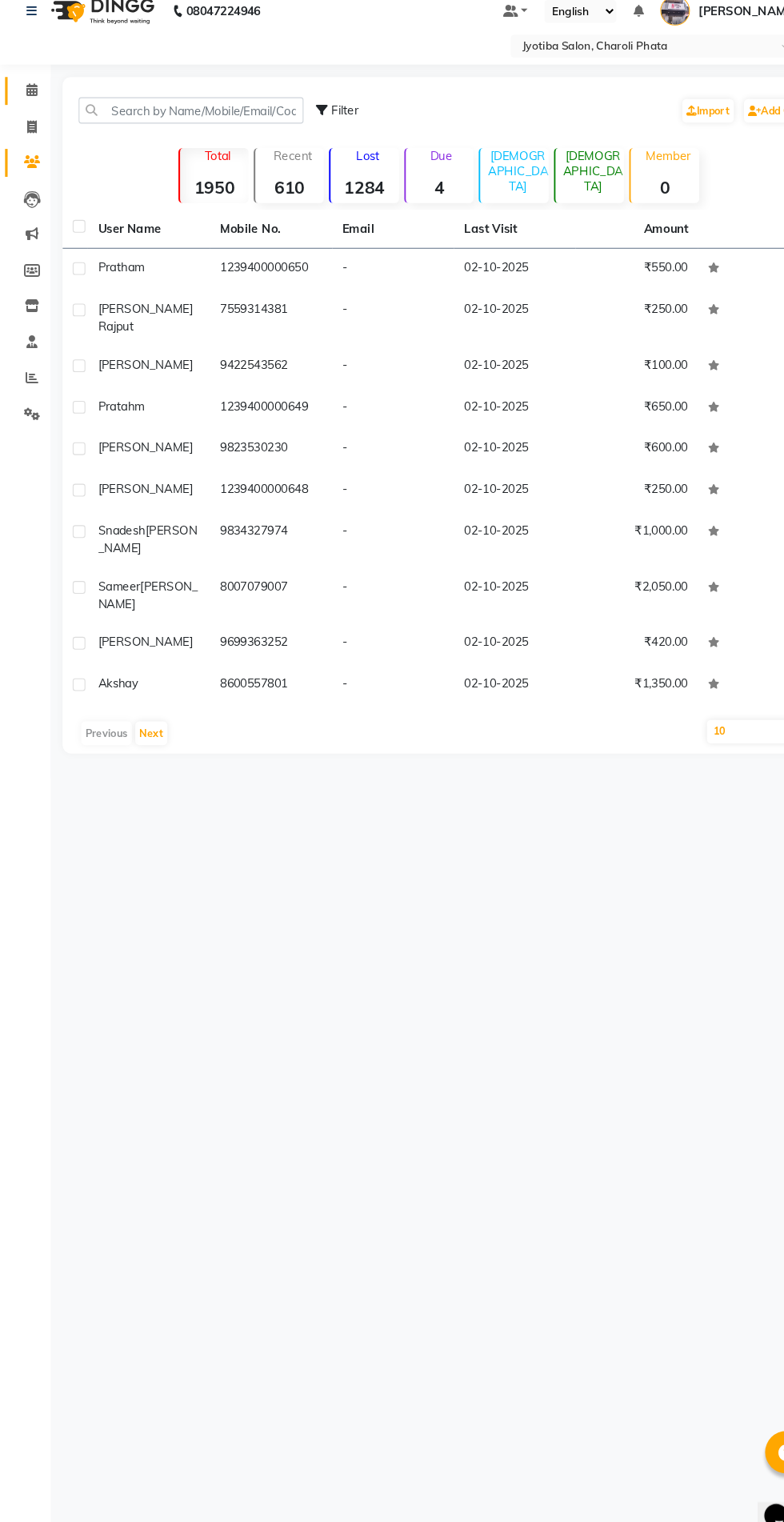
click at [36, 147] on span at bounding box center [30, 144] width 28 height 18
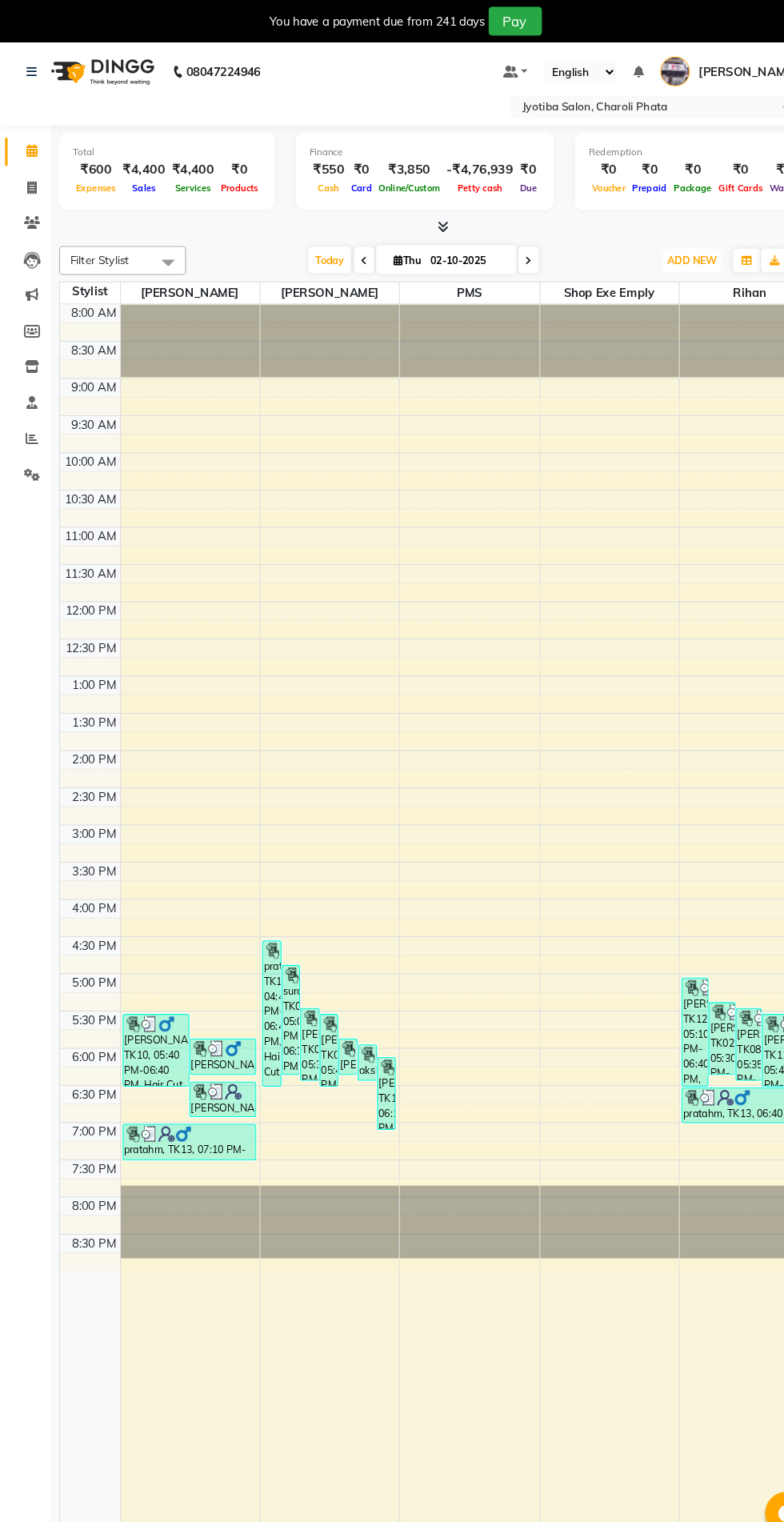
click at [647, 249] on span "ADD NEW" at bounding box center [655, 246] width 47 height 12
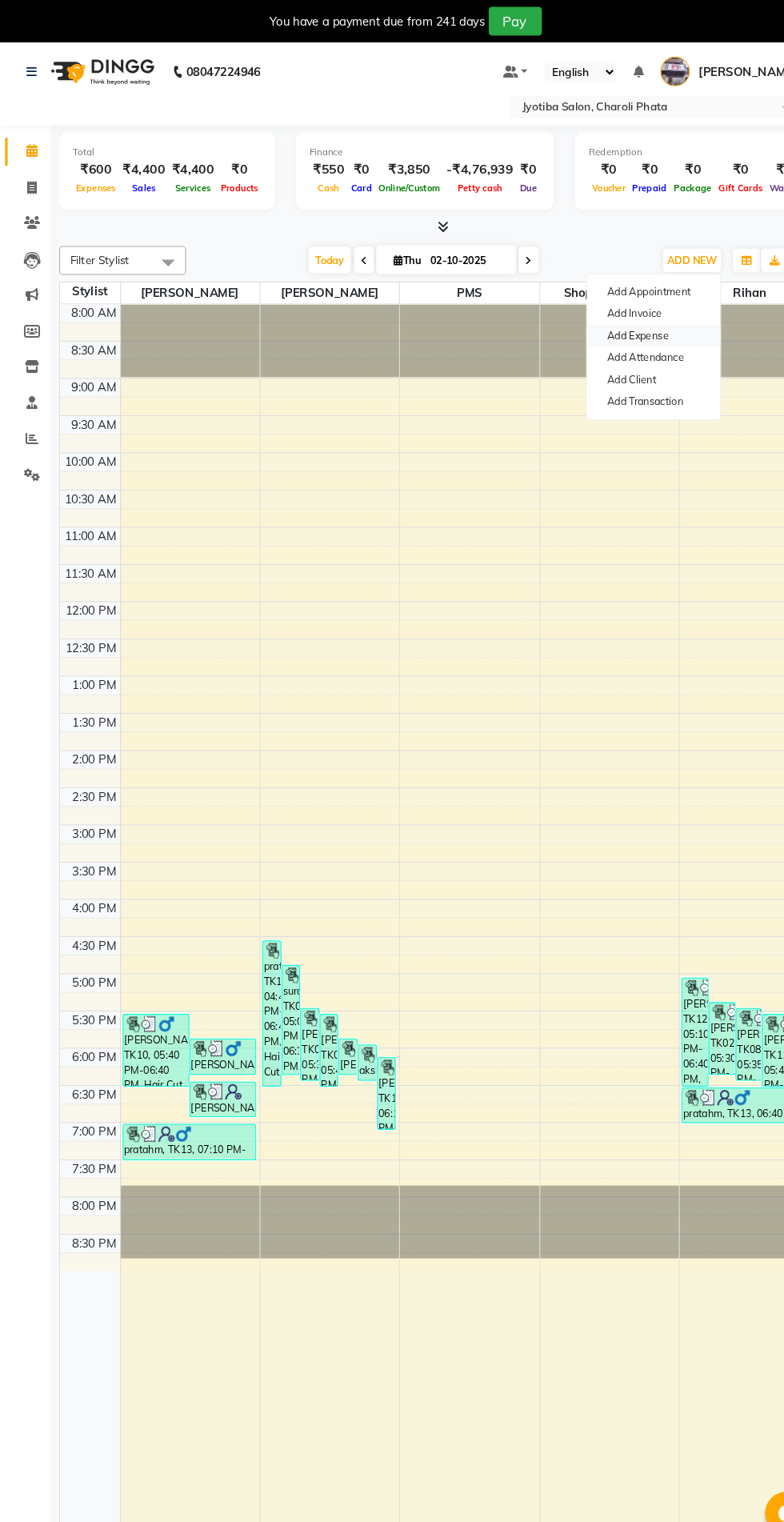
click at [643, 324] on link "Add Expense" at bounding box center [618, 318] width 127 height 21
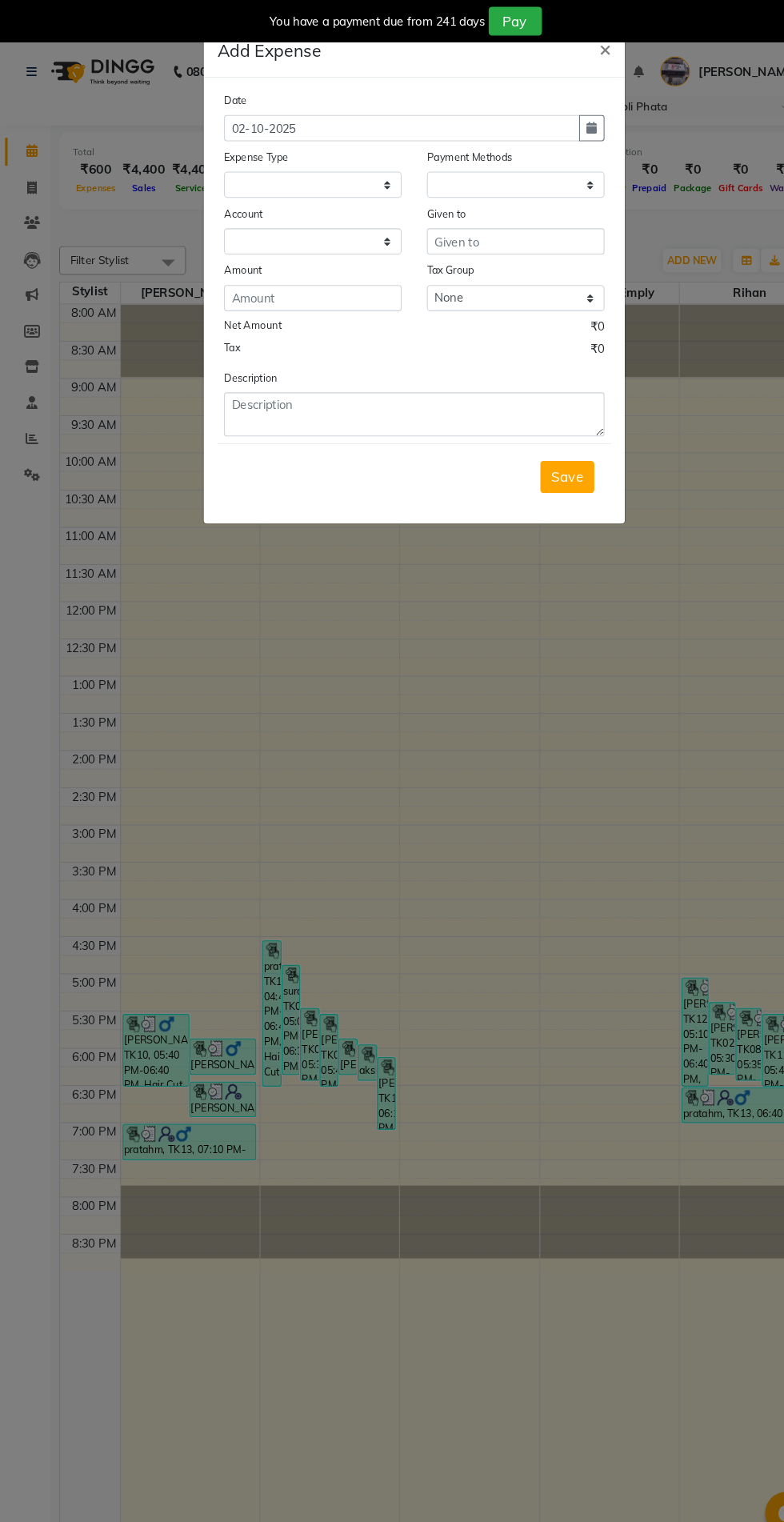
select select "1"
select select "4513"
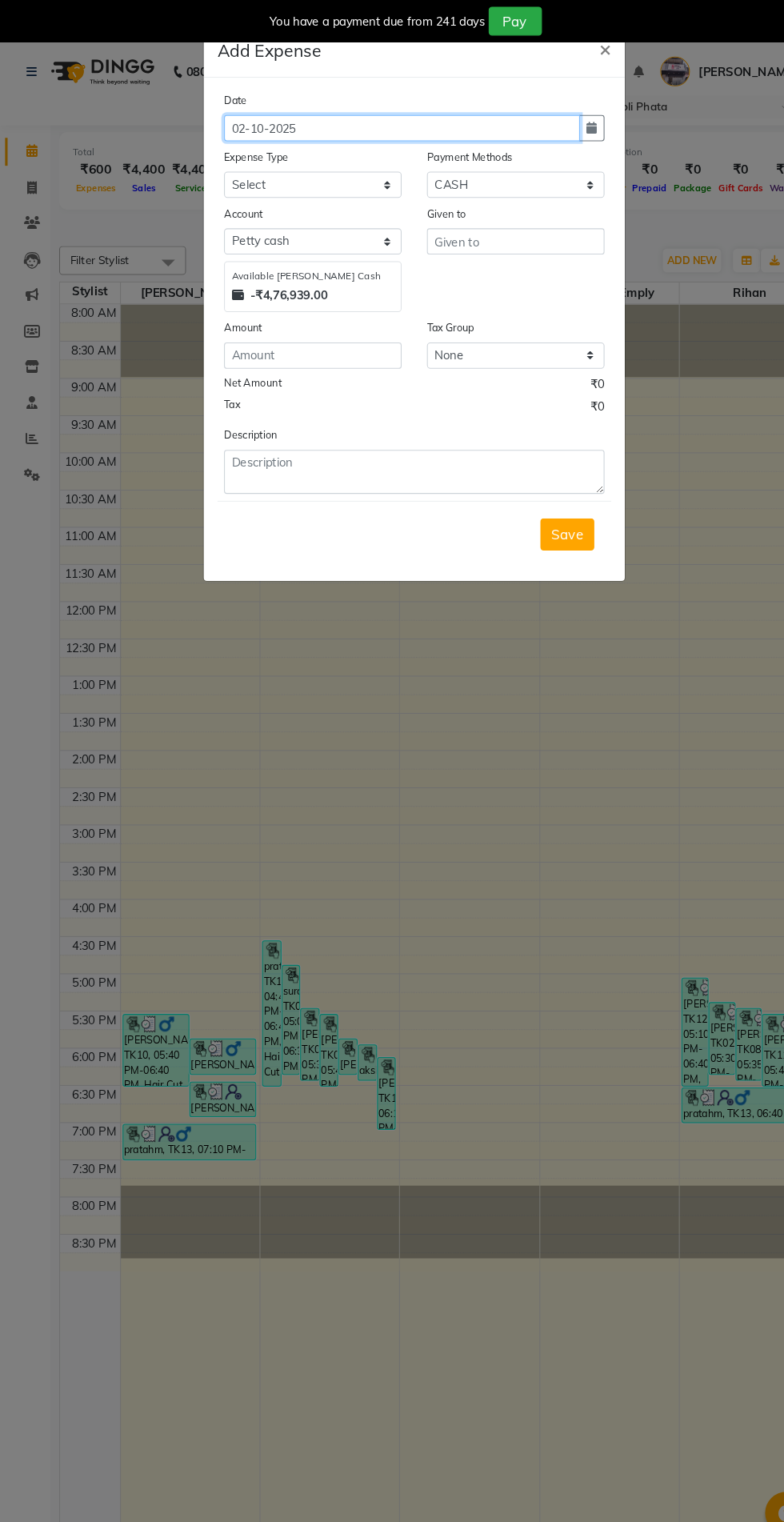
click at [476, 121] on input "02-10-2025" at bounding box center [380, 121] width 337 height 25
click at [568, 117] on button "button" at bounding box center [560, 121] width 24 height 25
select select "10"
select select "2025"
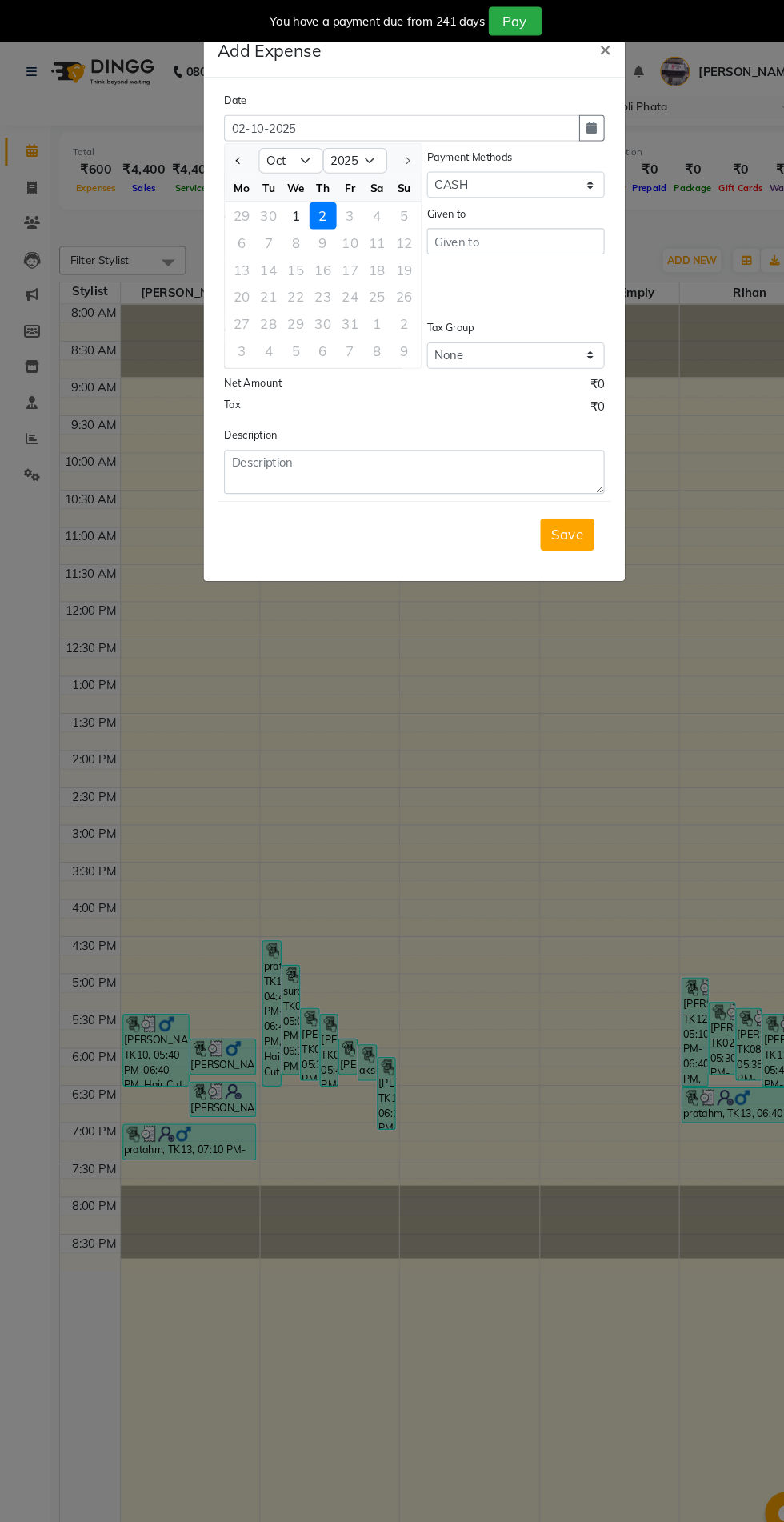
click at [283, 199] on div "1" at bounding box center [280, 204] width 26 height 26
type input "01-10-2025"
click at [338, 176] on select "Select Advance salary Advance salary ajaj Bank charges Car maintenance Cash tra…" at bounding box center [296, 175] width 168 height 25
select select "18043"
click at [212, 163] on select "Select Advance salary Advance salary ajaj Bank charges Car maintenance Cash tra…" at bounding box center [296, 175] width 168 height 25
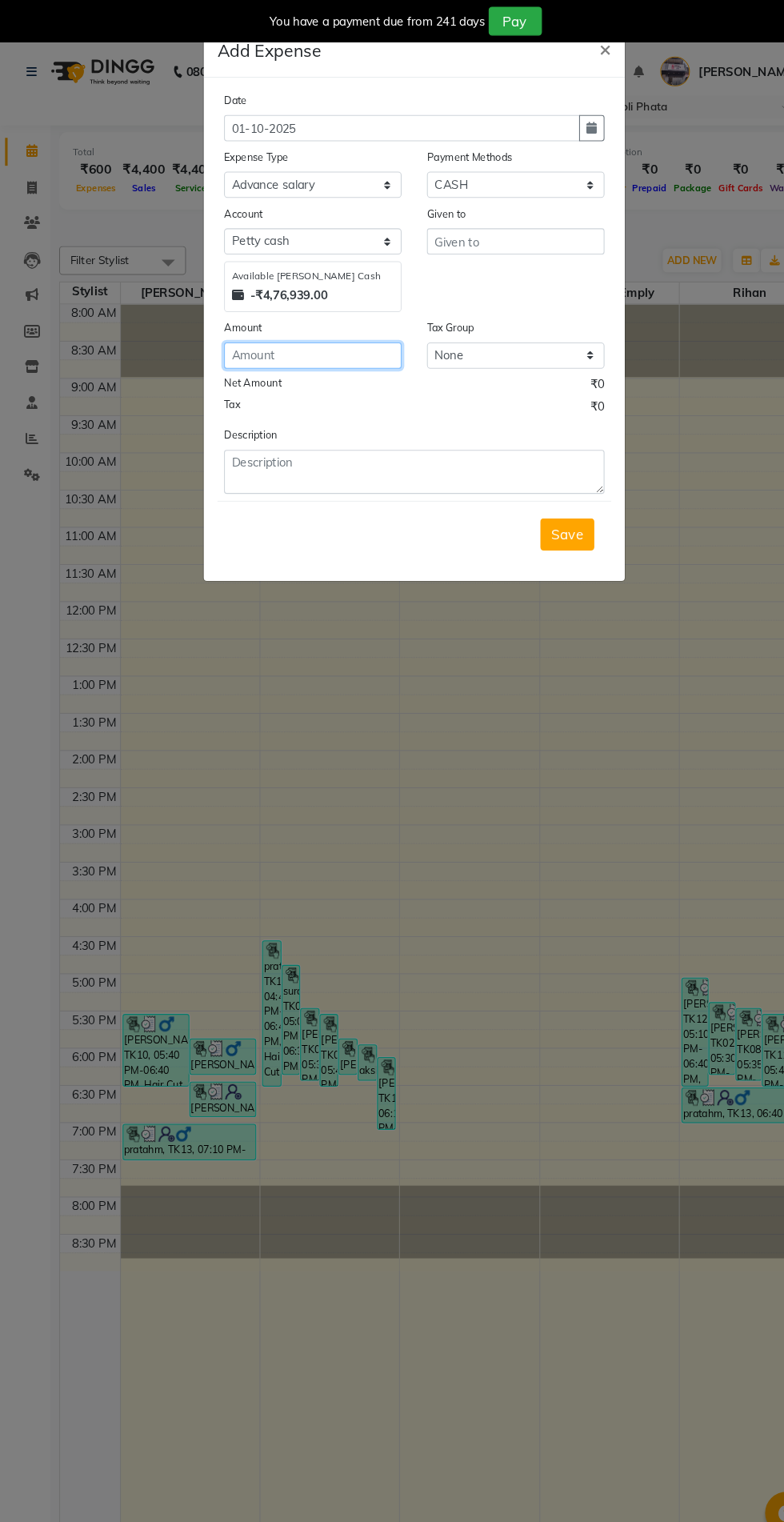
click at [334, 340] on input "number" at bounding box center [296, 336] width 168 height 25
type input "210"
click at [500, 231] on input "text" at bounding box center [488, 228] width 168 height 25
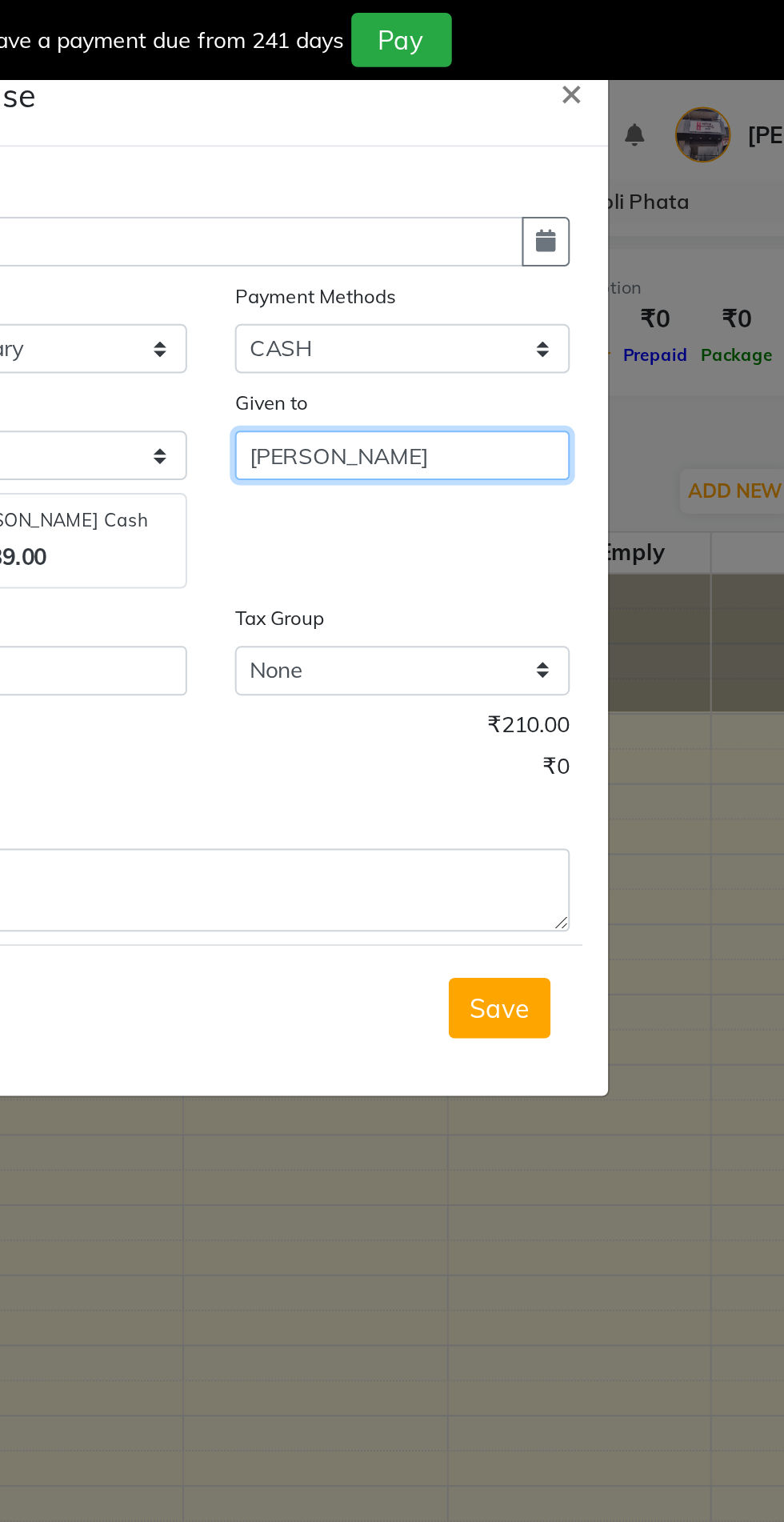
type input "[PERSON_NAME]"
click at [503, 253] on div "Given to [PERSON_NAME]" at bounding box center [488, 245] width 192 height 102
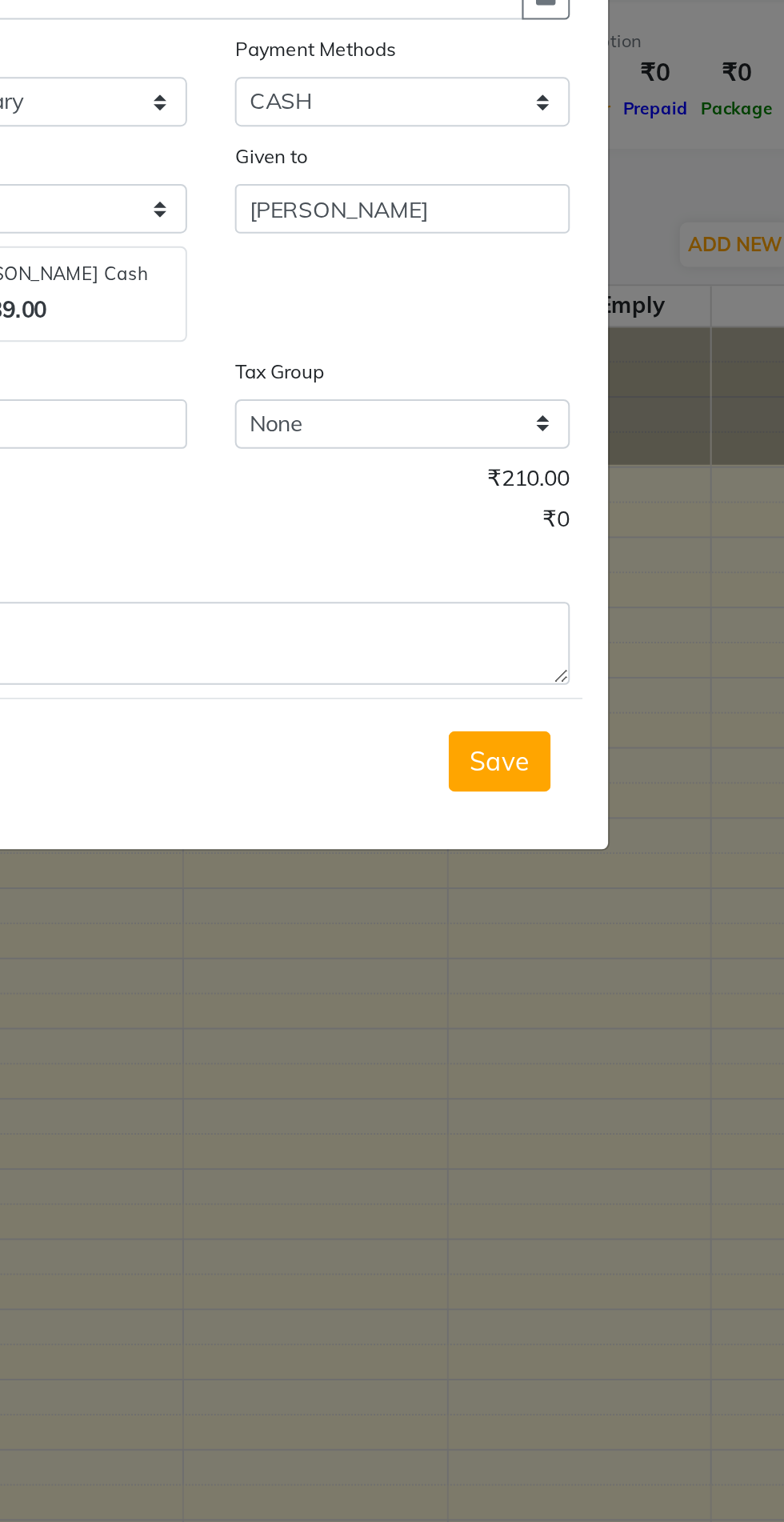
click at [542, 510] on span "Save" at bounding box center [537, 505] width 30 height 16
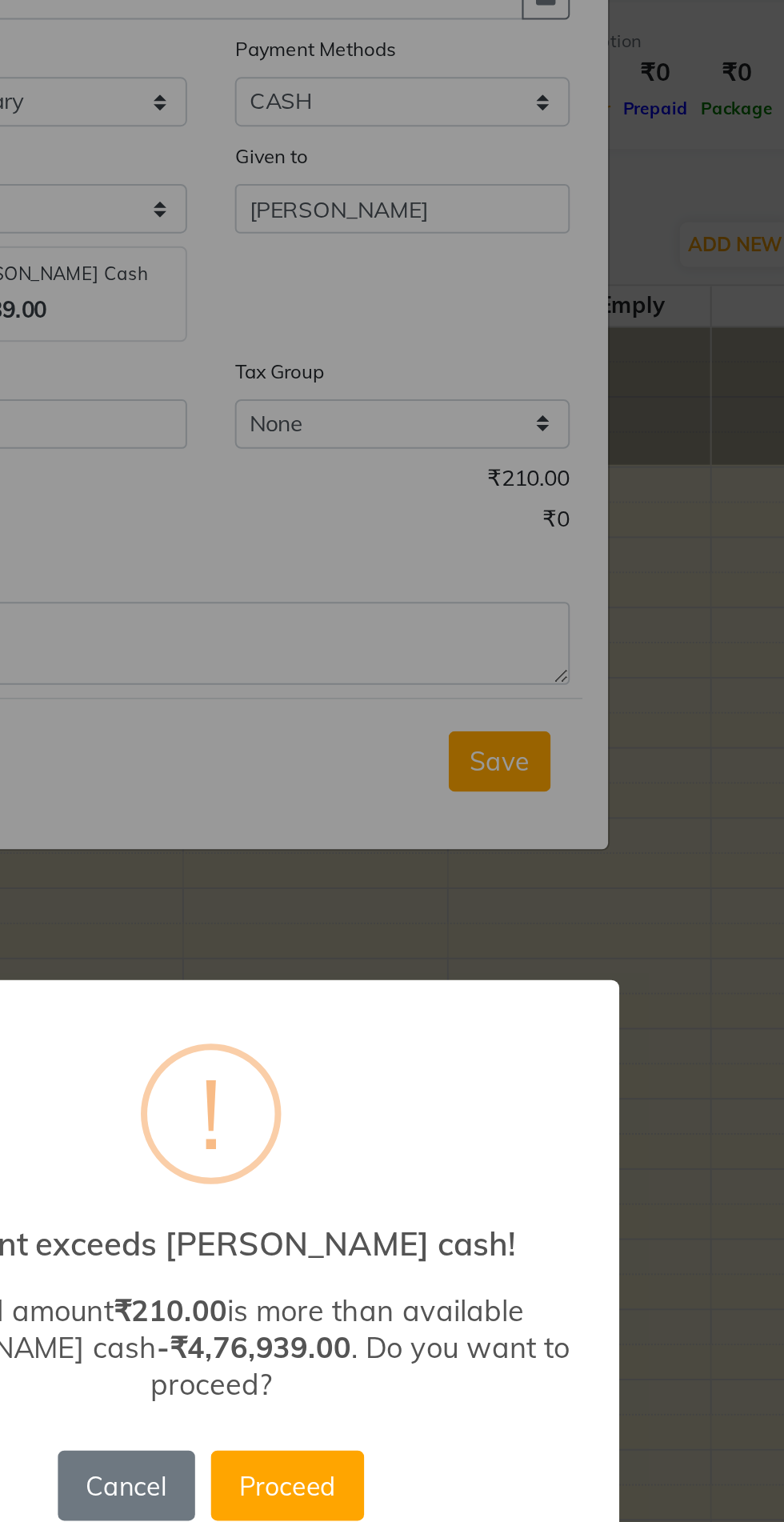
click at [440, 887] on button "Proceed" at bounding box center [429, 869] width 77 height 35
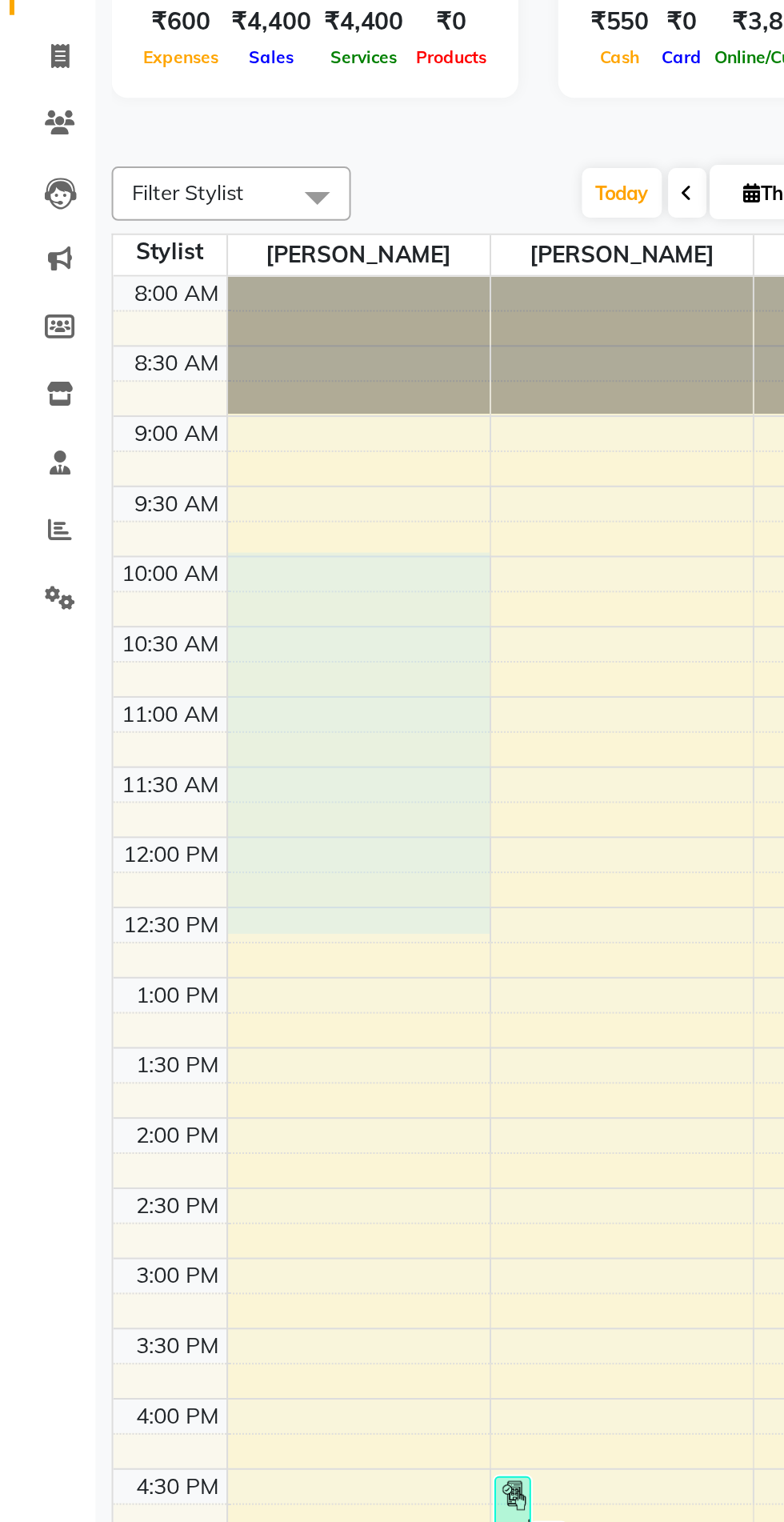
select select "38049"
select select "tentative"
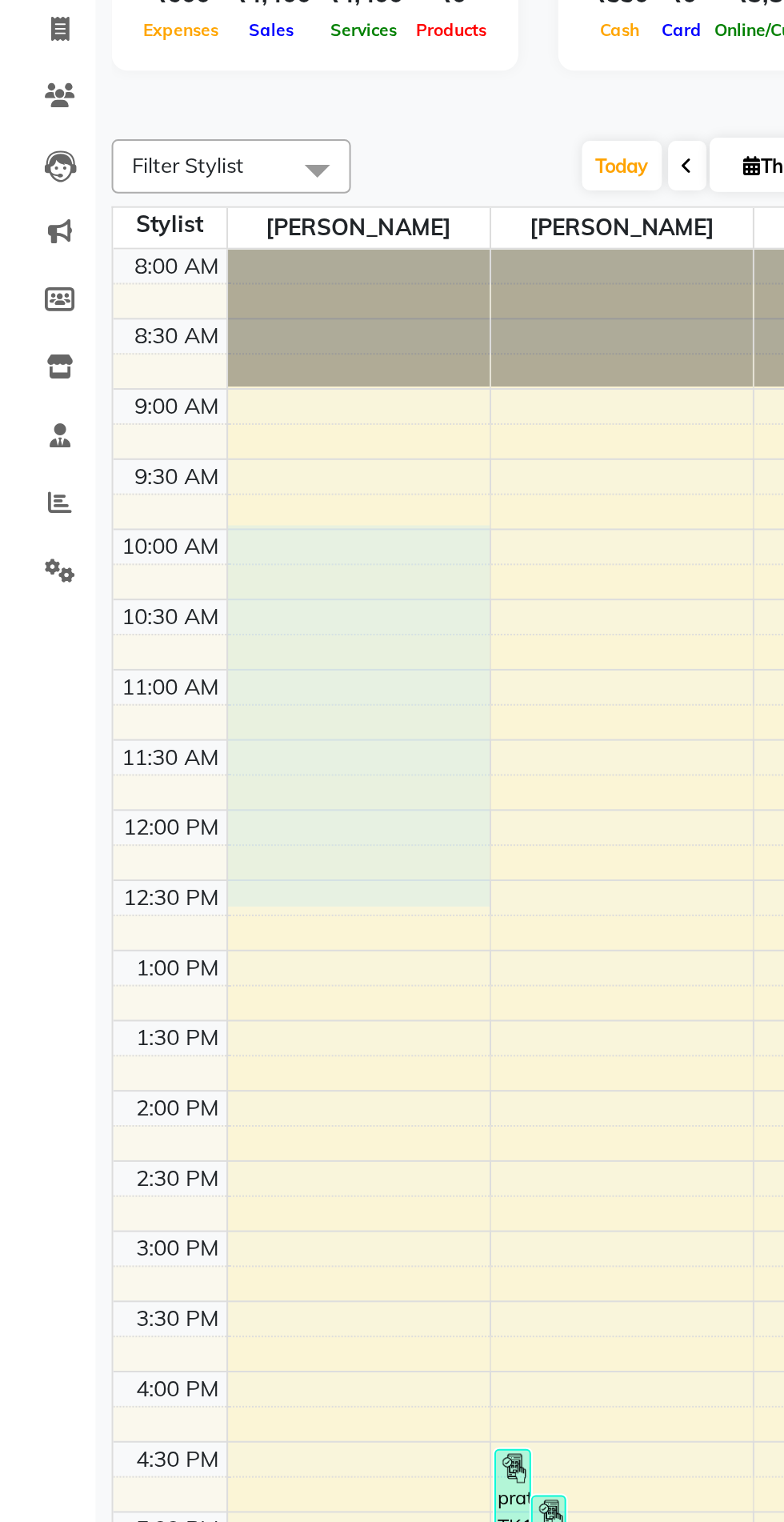
select select "600"
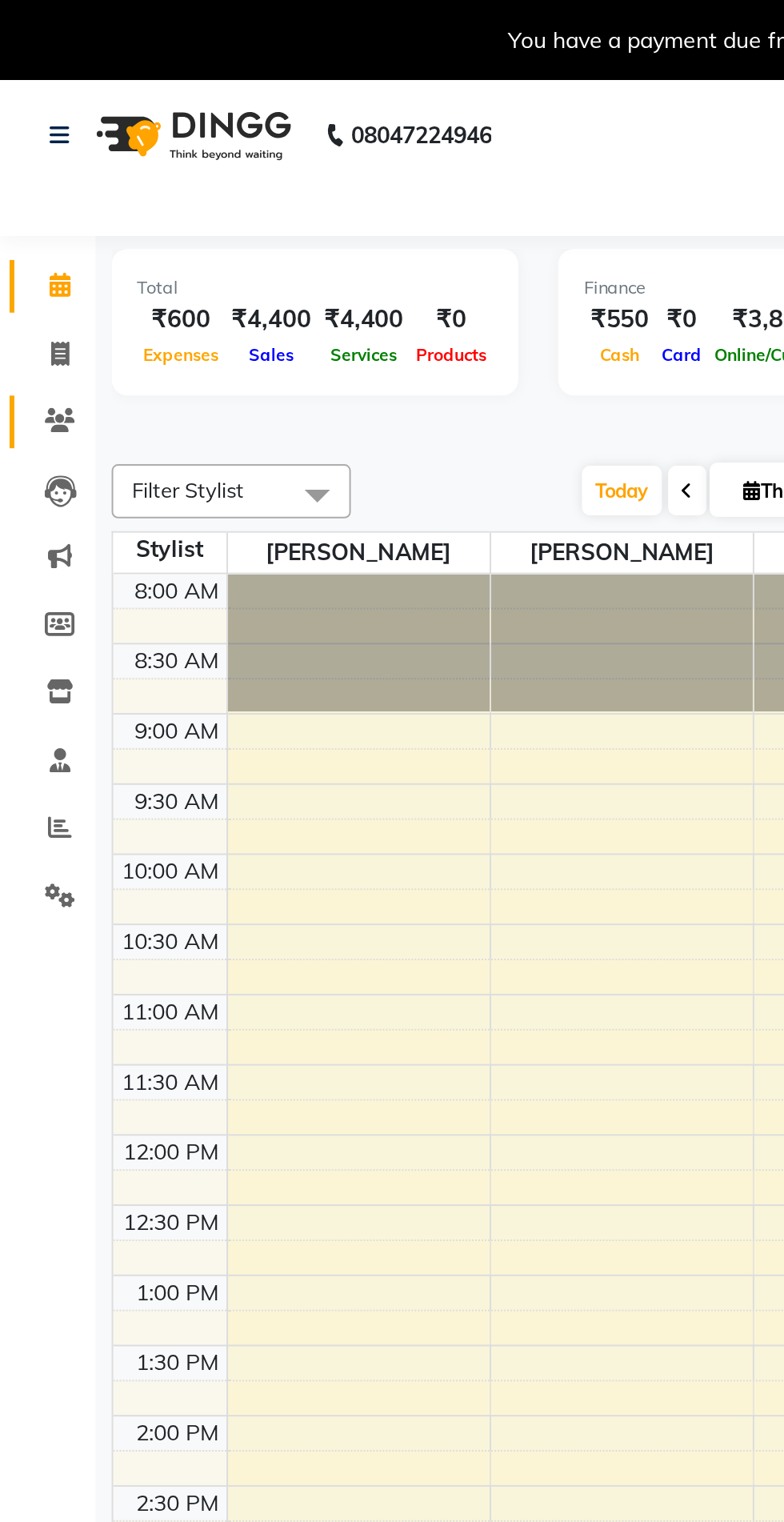
click at [31, 202] on span at bounding box center [30, 211] width 28 height 18
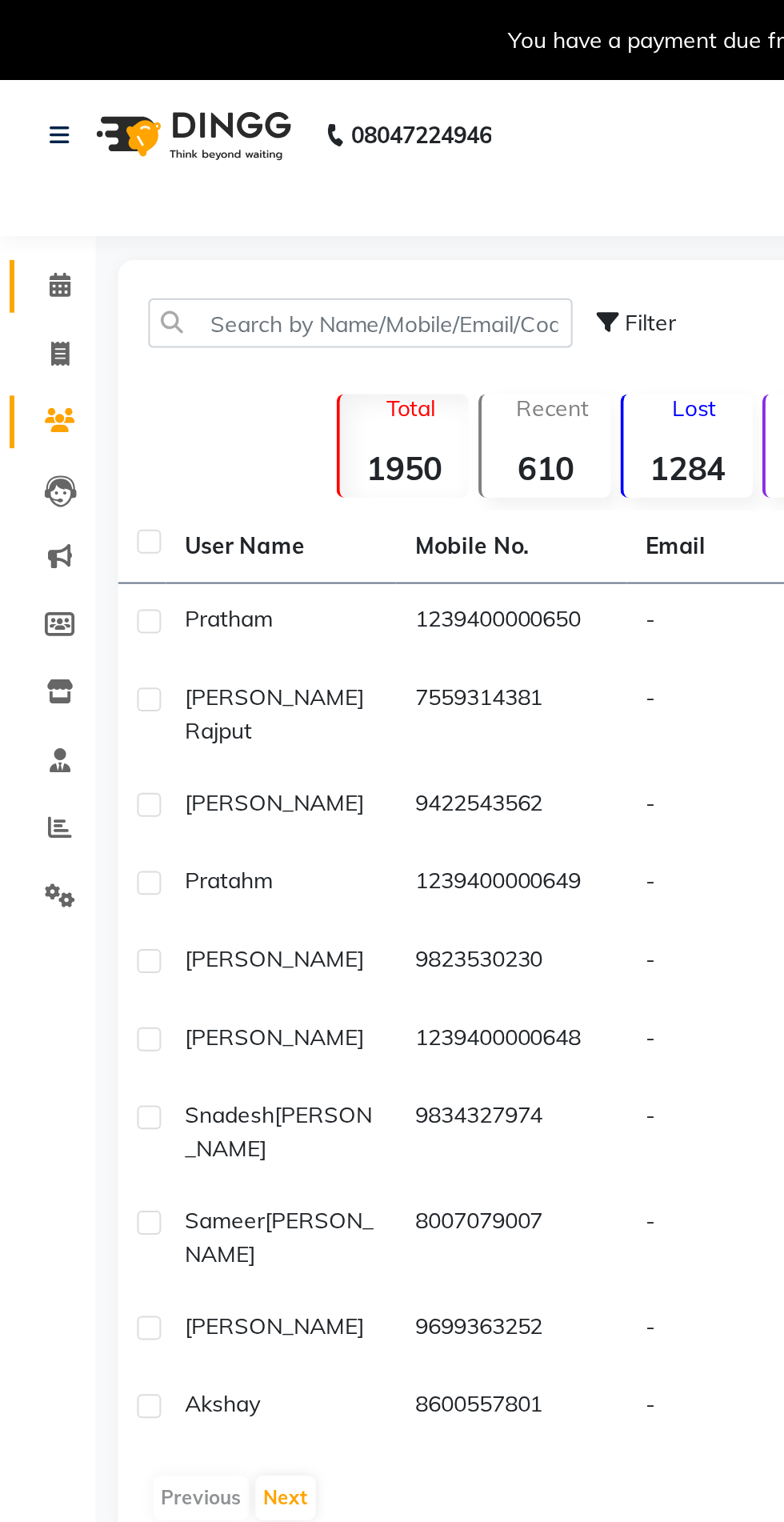
click at [35, 139] on span at bounding box center [30, 144] width 28 height 18
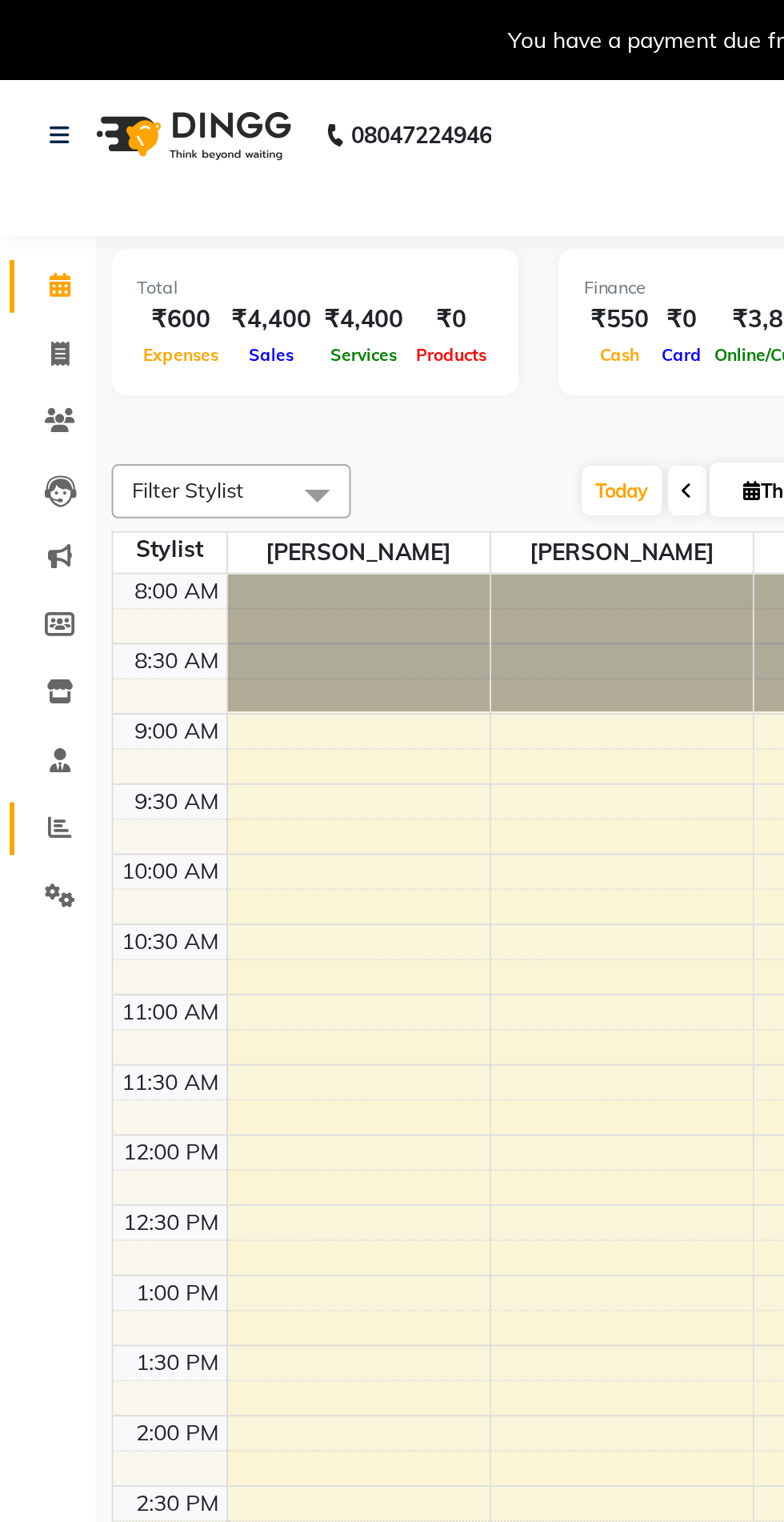
click at [30, 417] on icon at bounding box center [30, 415] width 12 height 12
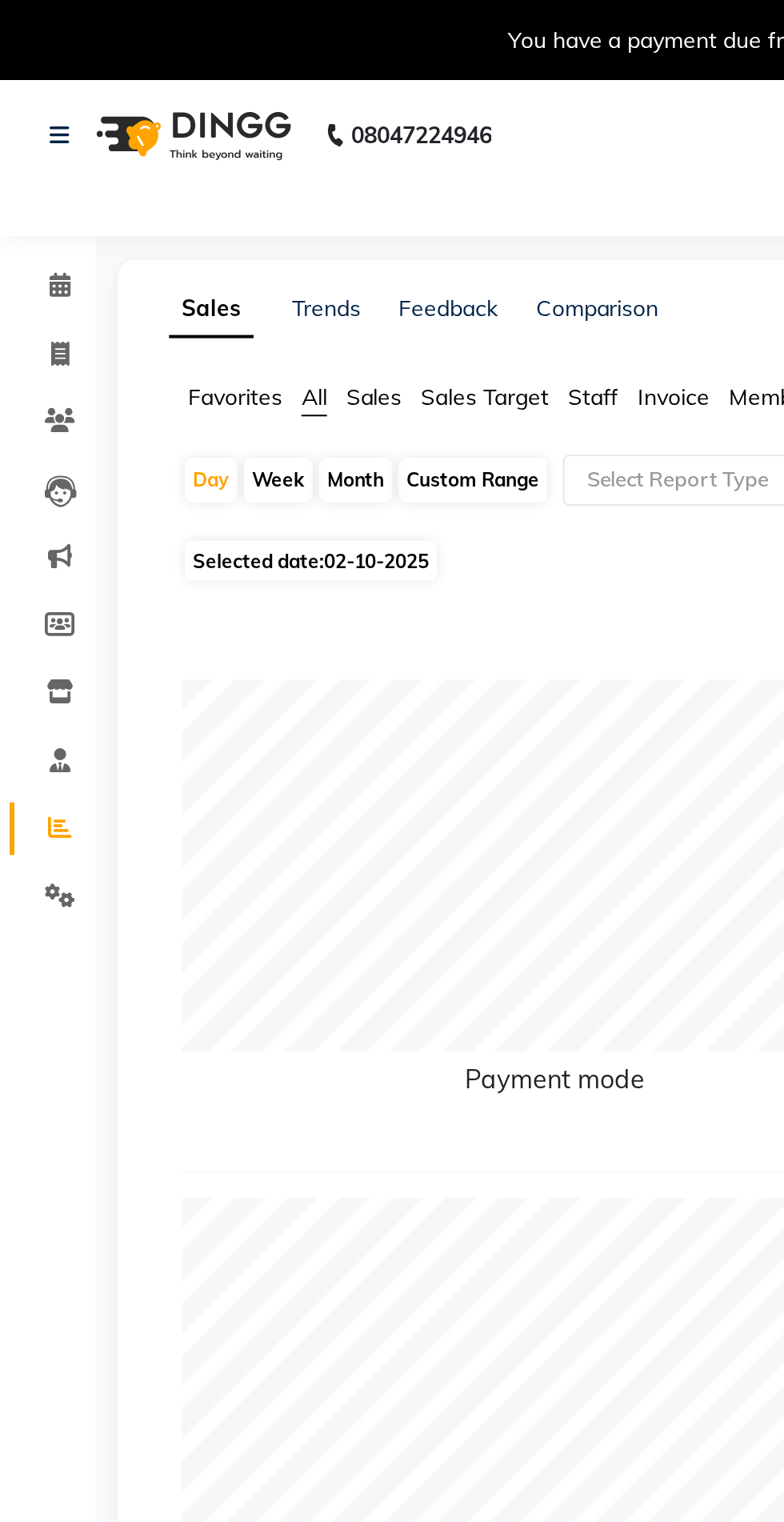
click at [192, 242] on div "Month" at bounding box center [178, 241] width 37 height 22
select select "10"
select select "2025"
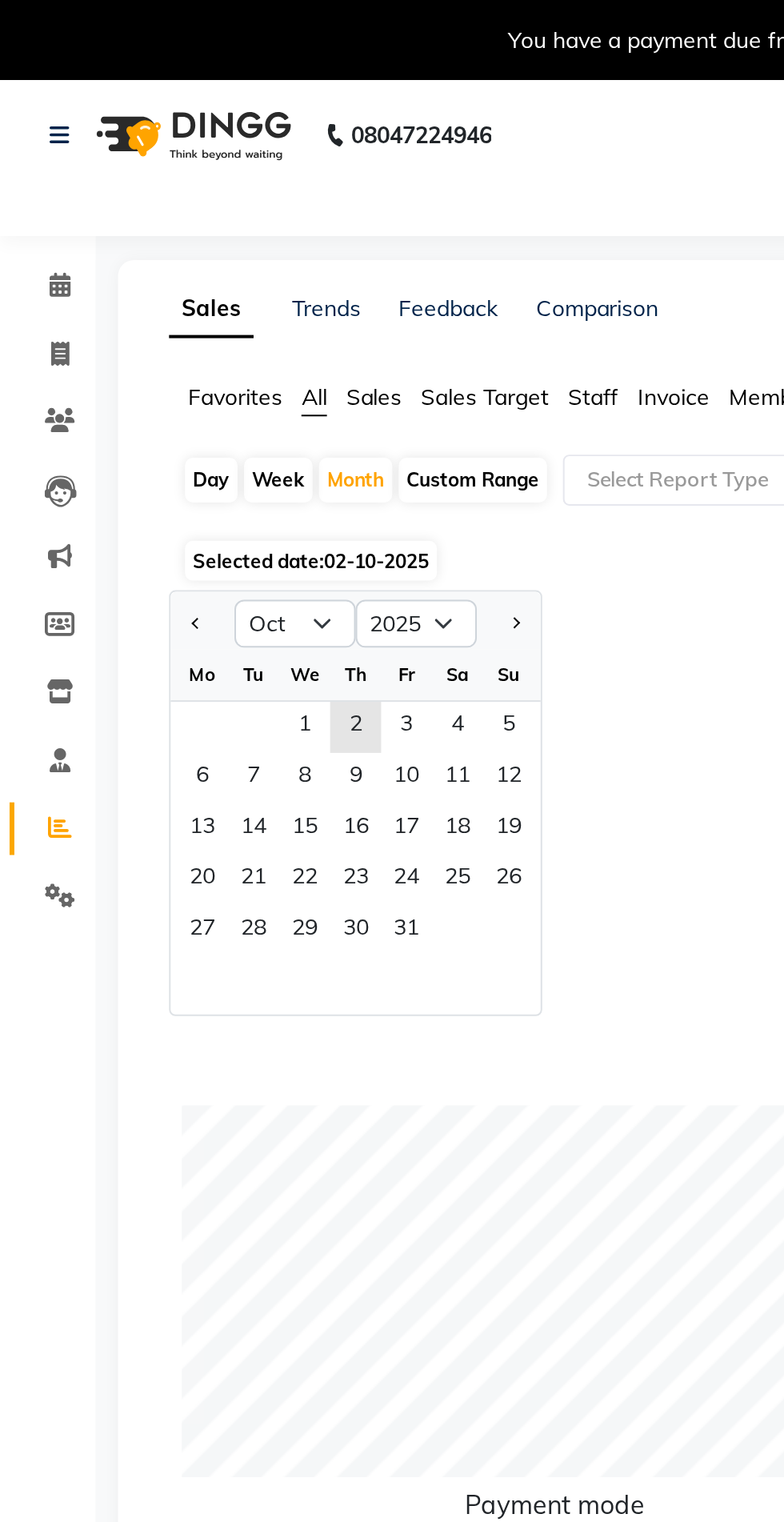
click at [152, 362] on span "1" at bounding box center [153, 365] width 26 height 26
